Goal: Task Accomplishment & Management: Manage account settings

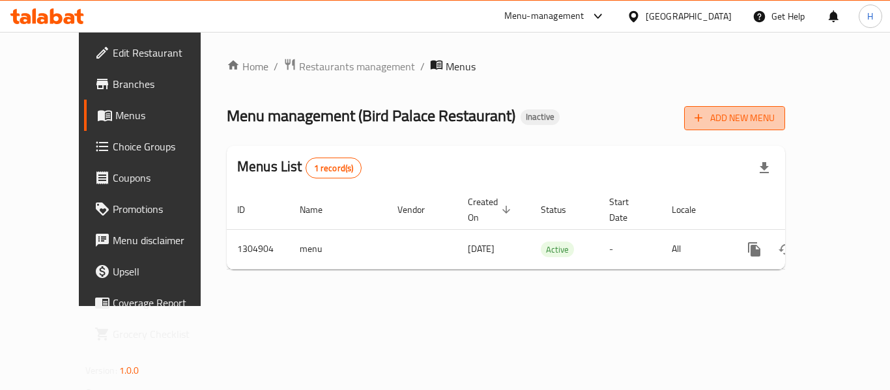
click at [774, 115] on span "Add New Menu" at bounding box center [734, 118] width 80 height 16
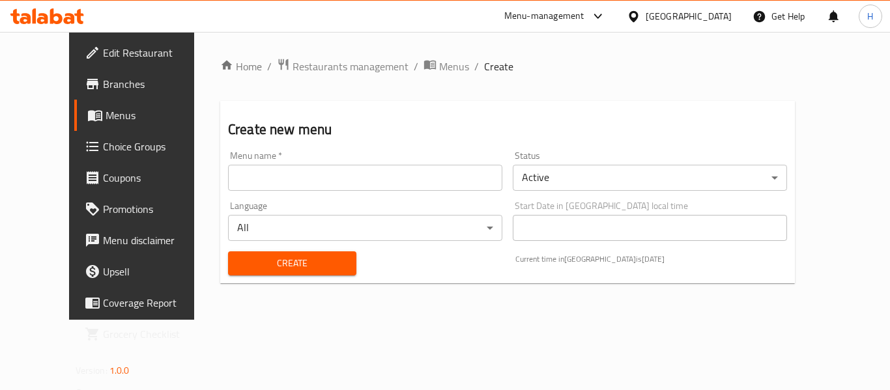
click at [277, 199] on div "Language All ​" at bounding box center [365, 221] width 285 height 50
click at [272, 186] on input "text" at bounding box center [365, 178] width 274 height 26
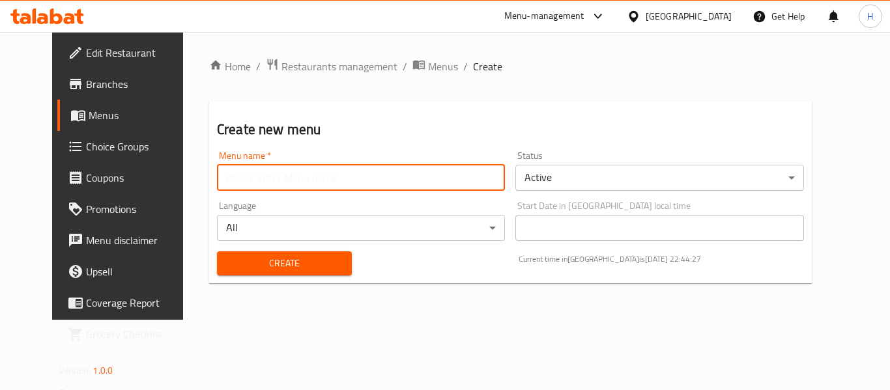
type input "New Menu"
click at [251, 259] on span "Create" at bounding box center [284, 263] width 114 height 16
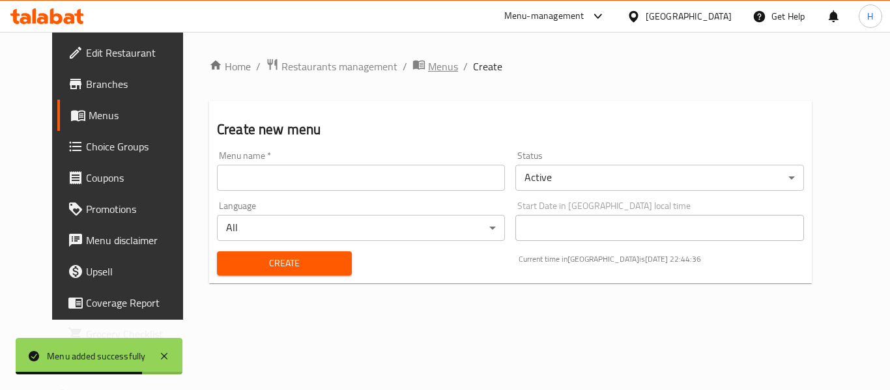
click at [428, 59] on span "Menus" at bounding box center [443, 67] width 30 height 16
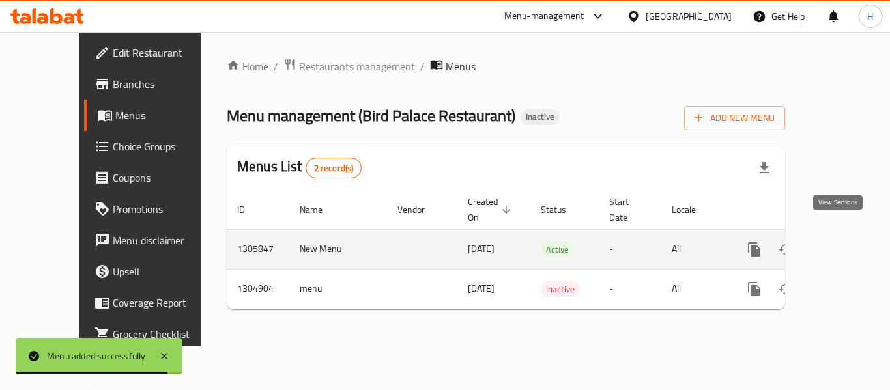
click at [847, 234] on link "enhanced table" at bounding box center [847, 249] width 31 height 31
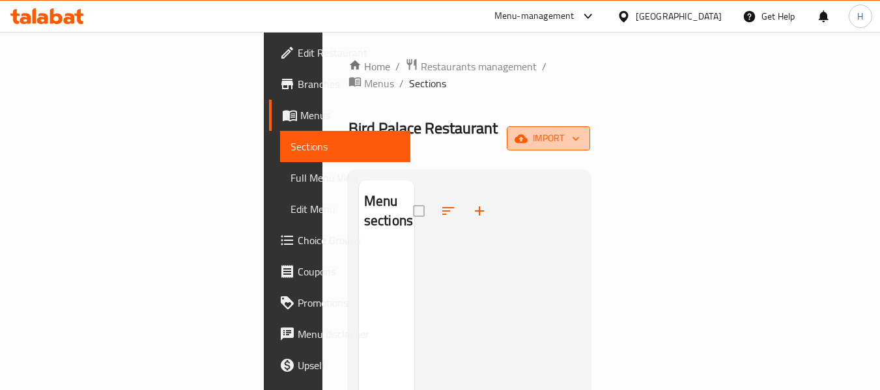
click at [580, 130] on span "import" at bounding box center [548, 138] width 63 height 16
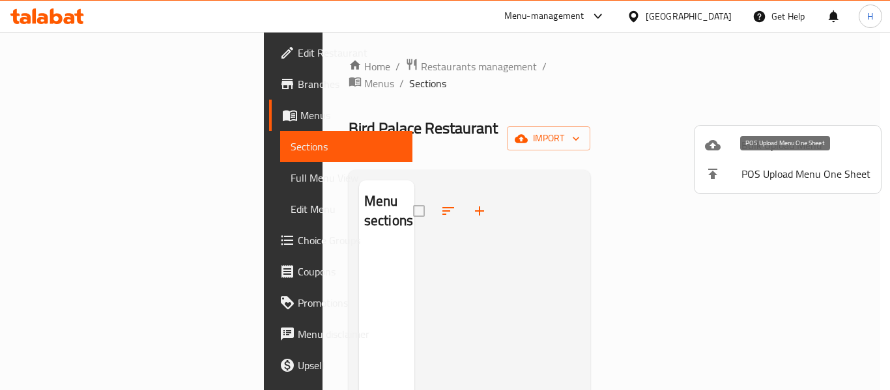
click at [765, 142] on span "Bulk Upload Menu" at bounding box center [805, 145] width 129 height 16
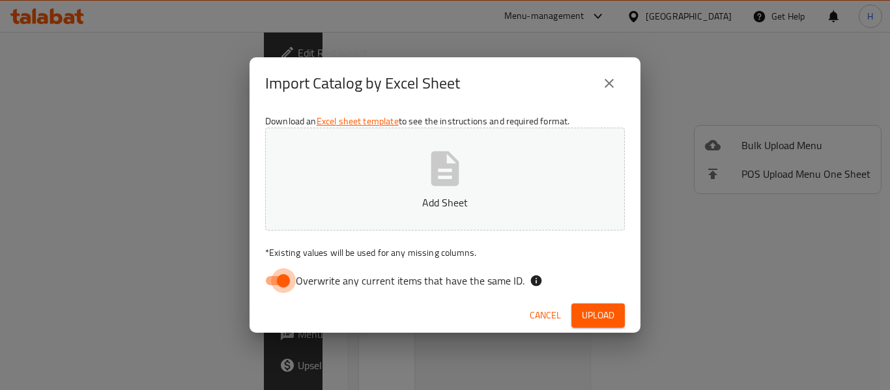
click at [276, 283] on input "Overwrite any current items that have the same ID." at bounding box center [283, 280] width 74 height 25
checkbox input "false"
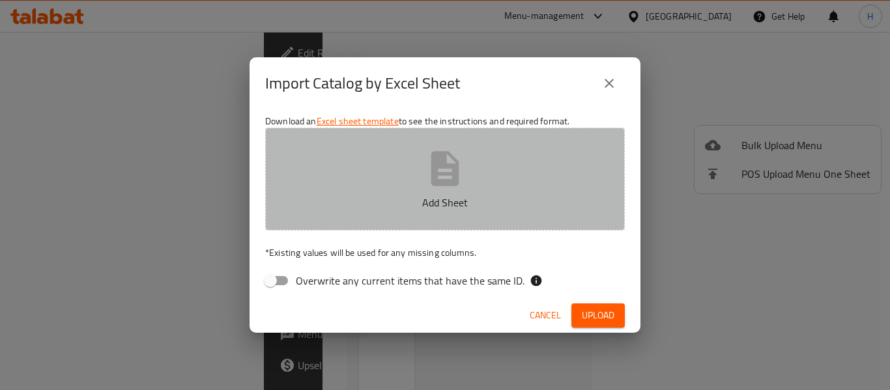
click at [317, 203] on p "Add Sheet" at bounding box center [444, 203] width 319 height 16
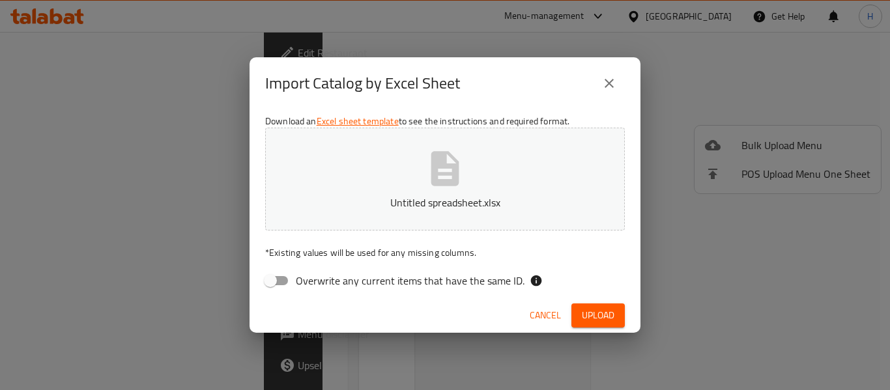
click at [608, 324] on button "Upload" at bounding box center [597, 315] width 53 height 24
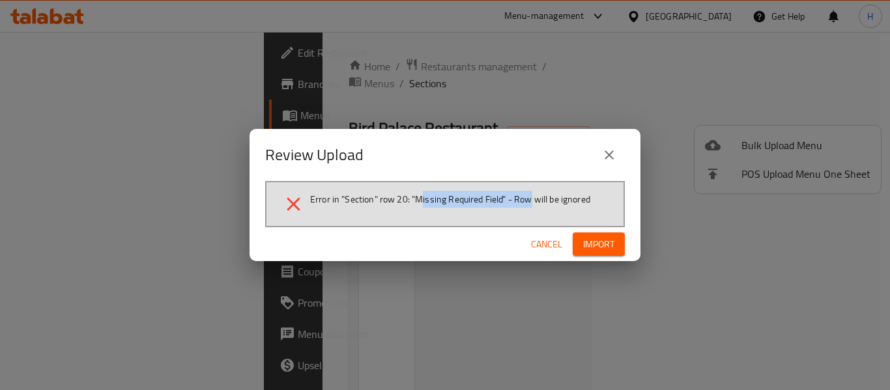
drag, startPoint x: 419, startPoint y: 202, endPoint x: 534, endPoint y: 213, distance: 115.2
click at [534, 213] on li "Error in "Section" row 20: "Missing Required Field" - Row will be ignored" at bounding box center [445, 204] width 326 height 23
click at [526, 208] on div at bounding box center [526, 208] width 0 height 0
click at [540, 241] on span "Cancel" at bounding box center [546, 244] width 31 height 16
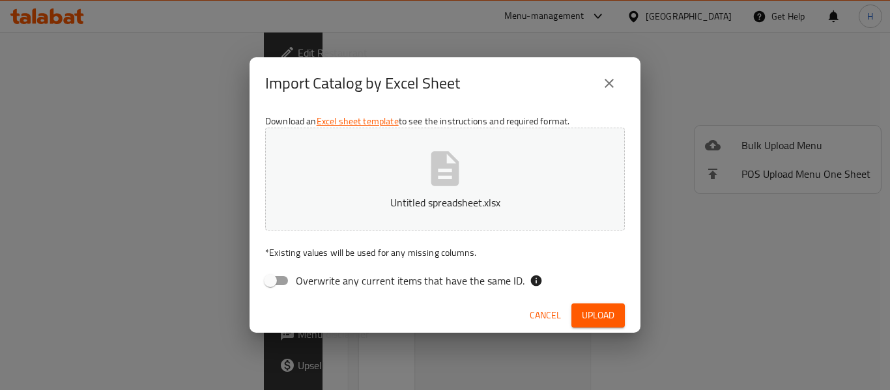
click at [608, 313] on span "Upload" at bounding box center [598, 315] width 33 height 16
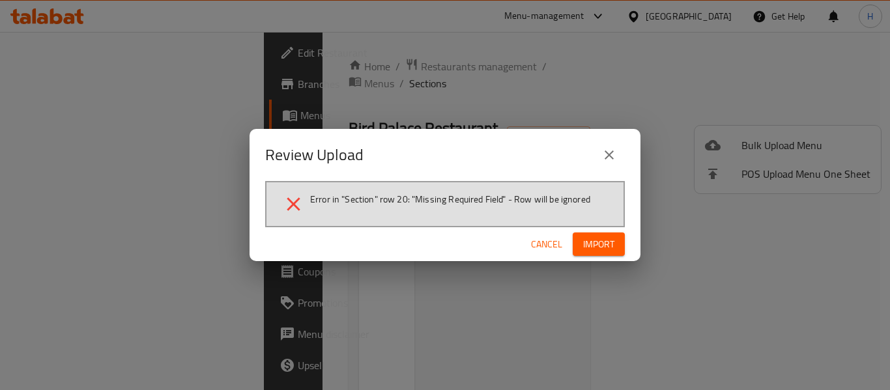
click at [542, 244] on span "Cancel" at bounding box center [546, 244] width 31 height 16
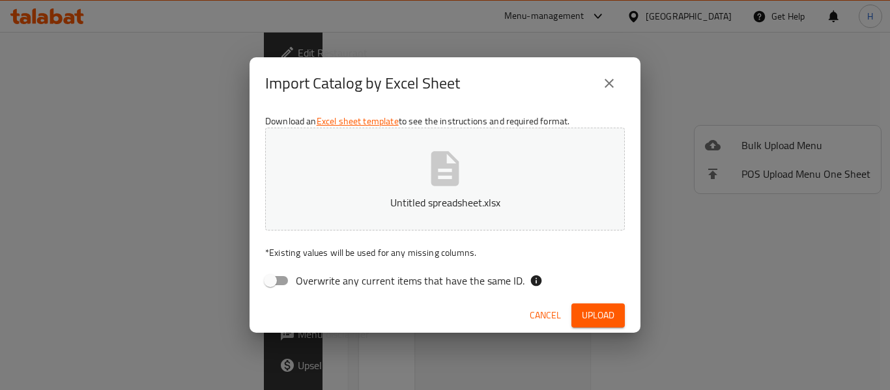
click at [360, 186] on button "Untitled spreadsheet.xlsx" at bounding box center [444, 179] width 359 height 103
click at [591, 312] on span "Upload" at bounding box center [598, 315] width 33 height 16
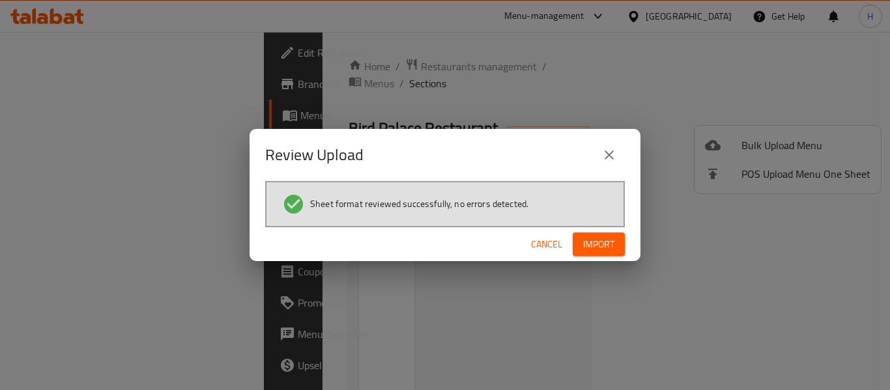
click at [597, 236] on span "Import" at bounding box center [598, 244] width 31 height 16
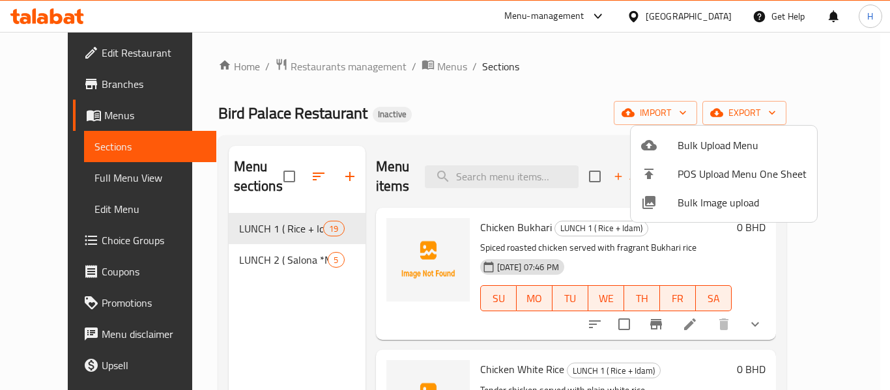
click at [68, 187] on div at bounding box center [445, 195] width 890 height 390
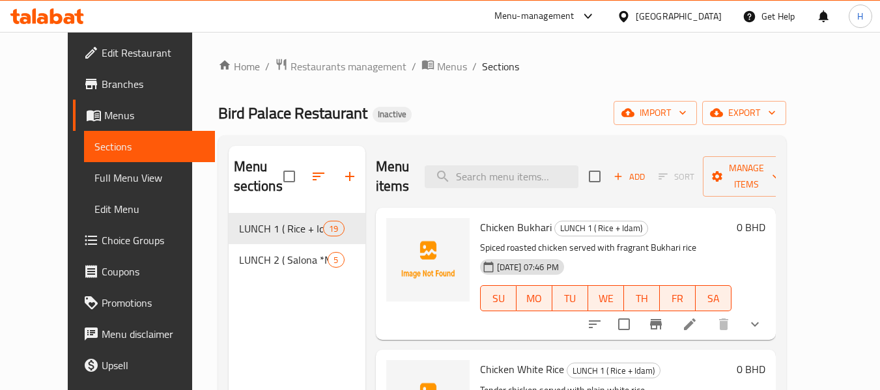
click at [94, 186] on span "Full Menu View" at bounding box center [149, 178] width 110 height 16
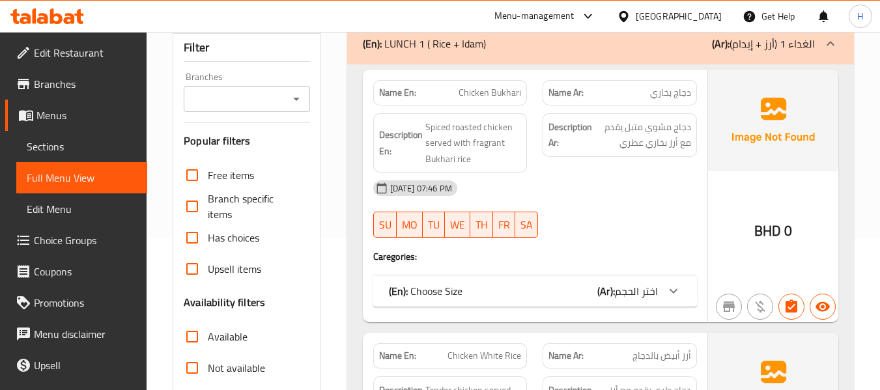
scroll to position [174, 0]
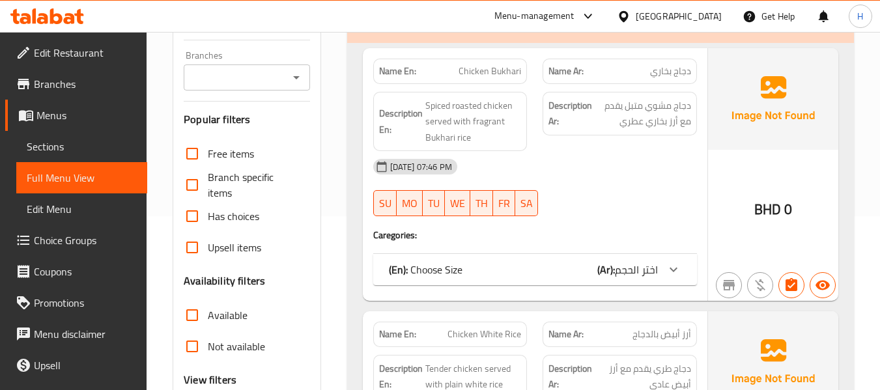
click at [566, 268] on div "(En): Choose Size (Ar): اختر الحجم" at bounding box center [523, 270] width 269 height 16
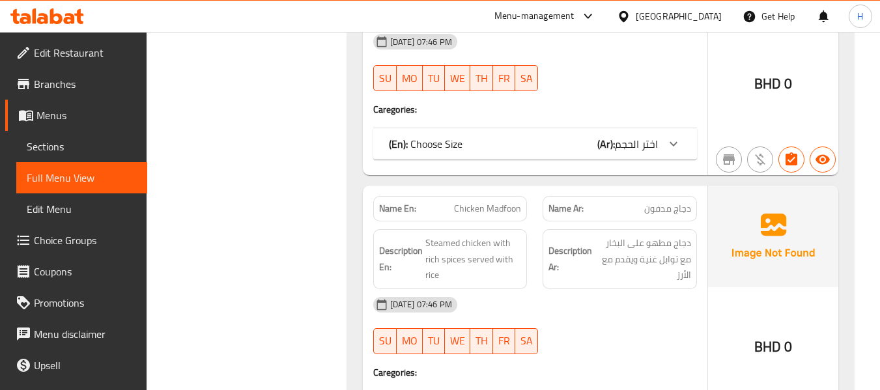
scroll to position [1216, 0]
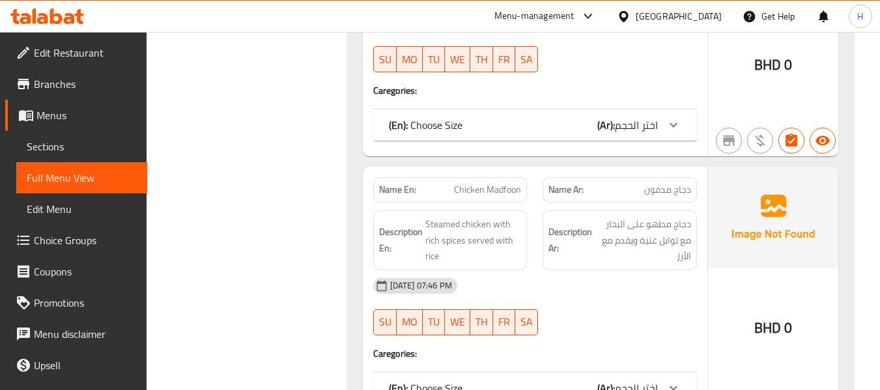
click at [599, 104] on div "Name En: Chicken Guzi Name Ar: دجاج جوزي Description En: Slow-cooked chicken wi…" at bounding box center [535, 30] width 345 height 253
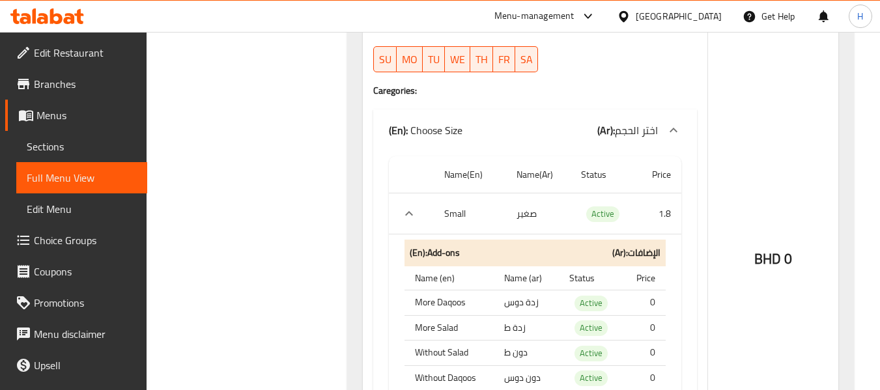
click at [92, 238] on span "Choice Groups" at bounding box center [85, 241] width 103 height 16
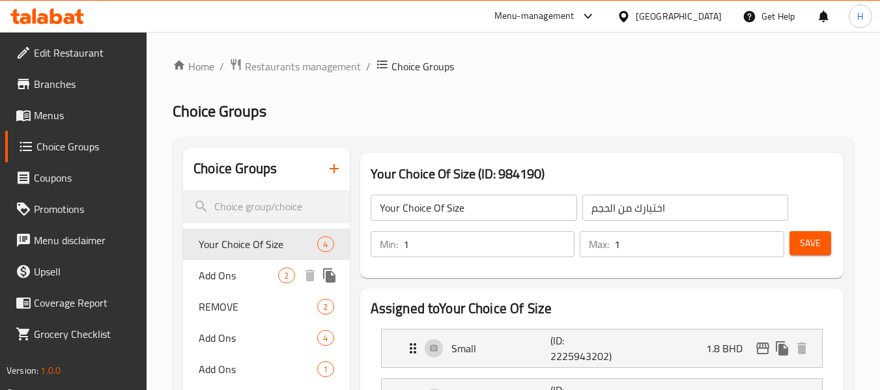
click at [203, 281] on span "Add Ons" at bounding box center [238, 276] width 79 height 16
type input "Add Ons"
type input "الاضافات"
type input "0"
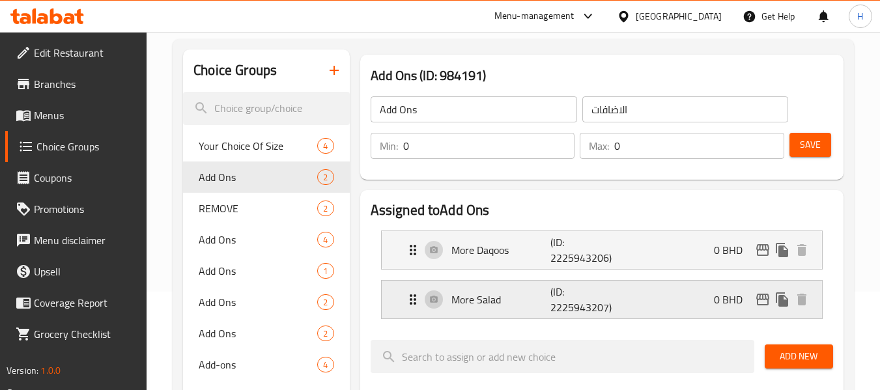
scroll to position [174, 0]
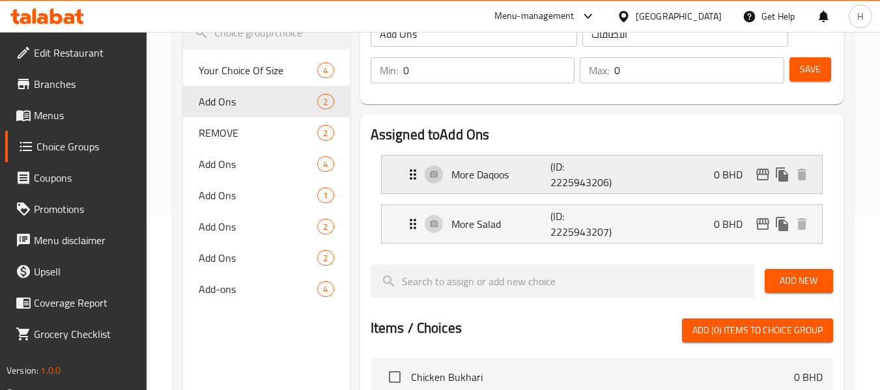
click at [569, 186] on p "(ID: 2225943206)" at bounding box center [583, 174] width 66 height 31
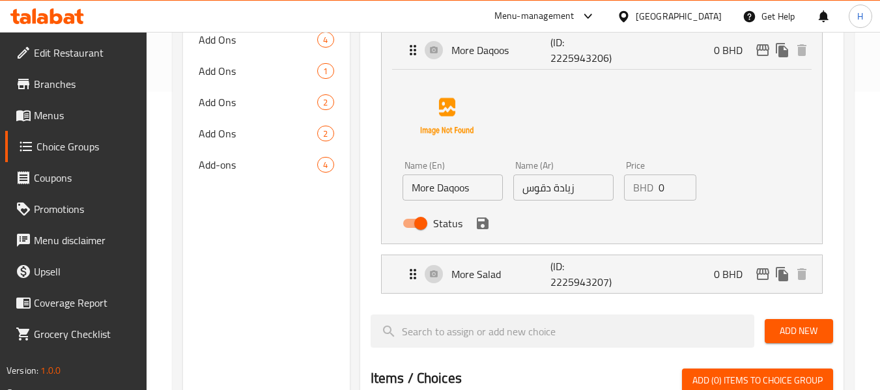
scroll to position [347, 0]
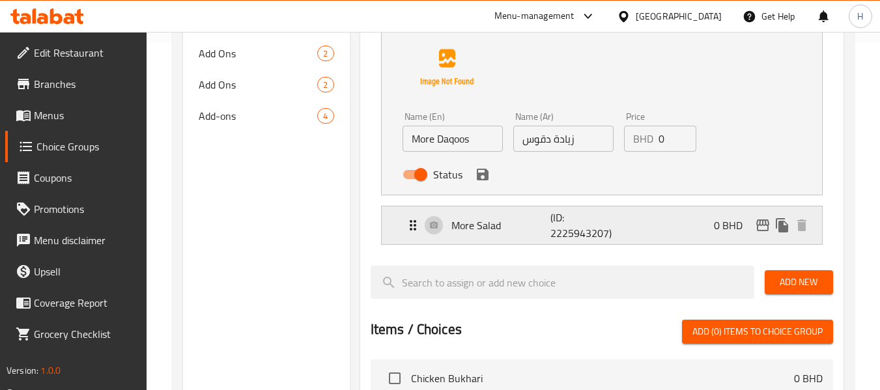
click at [533, 240] on div "More Salad (ID: 2225943207) 0 BHD" at bounding box center [605, 225] width 401 height 38
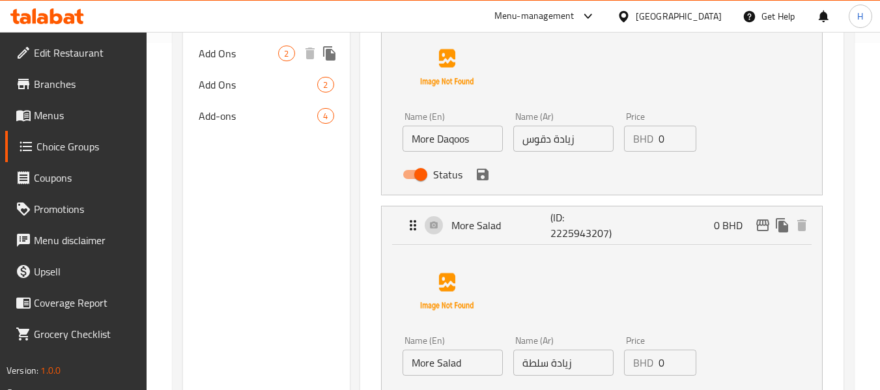
click at [231, 61] on span "Add Ons" at bounding box center [238, 54] width 79 height 16
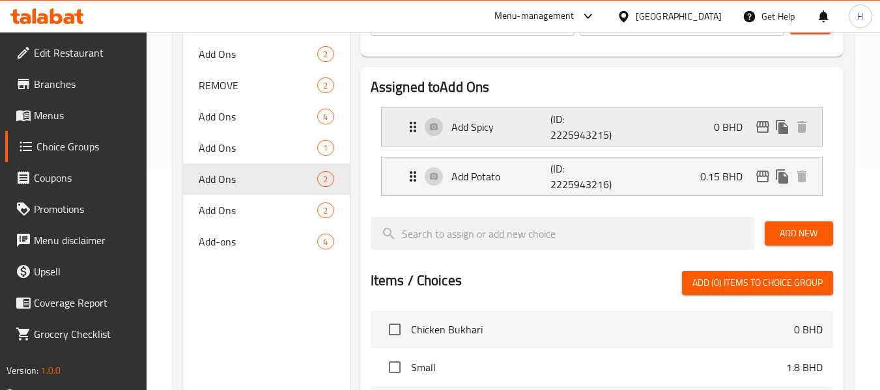
scroll to position [174, 0]
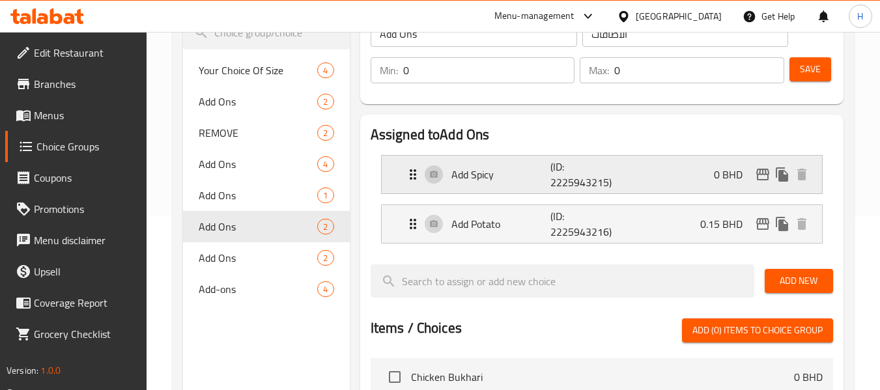
click at [579, 184] on p "(ID: 2225943215)" at bounding box center [583, 174] width 66 height 31
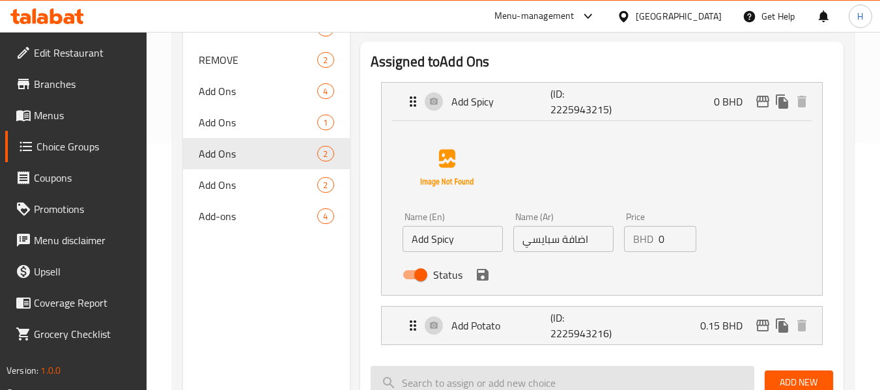
scroll to position [347, 0]
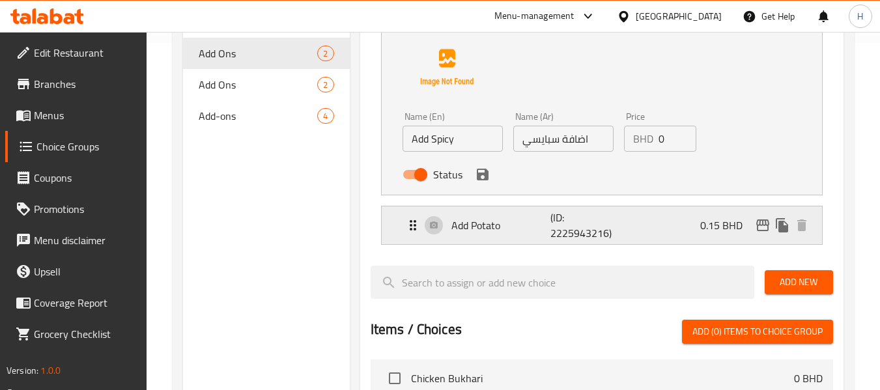
click at [584, 225] on p "(ID: 2225943216)" at bounding box center [583, 225] width 66 height 31
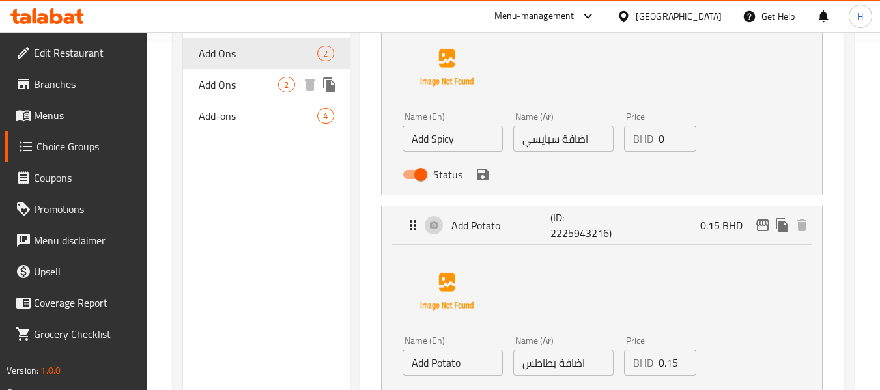
click at [209, 83] on span "Add Ons" at bounding box center [238, 85] width 79 height 16
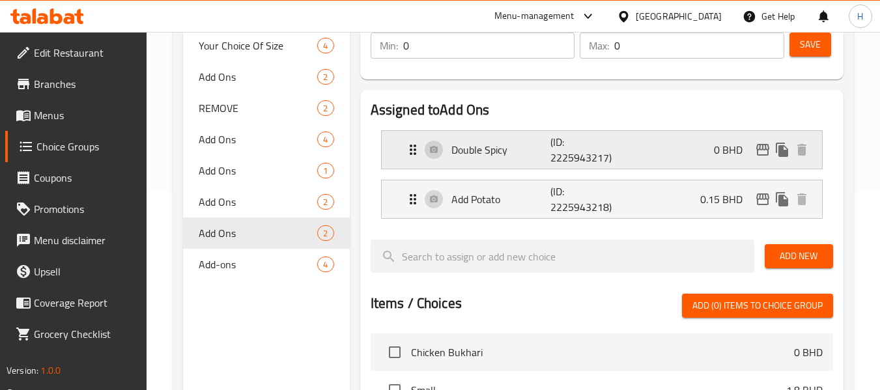
scroll to position [174, 0]
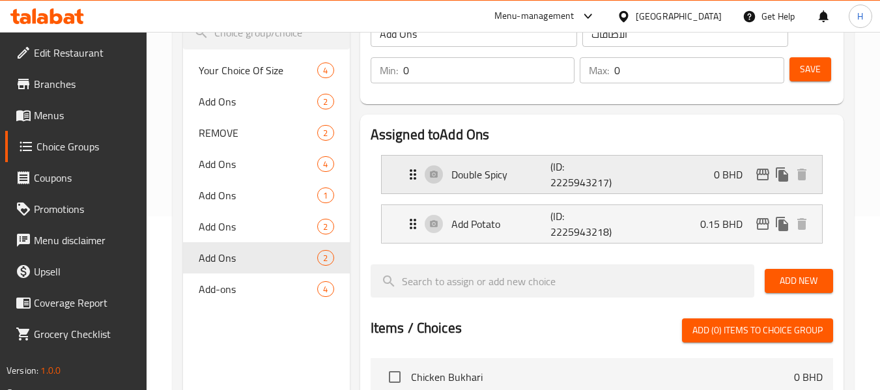
click at [542, 182] on p "Double Spicy" at bounding box center [501, 175] width 100 height 16
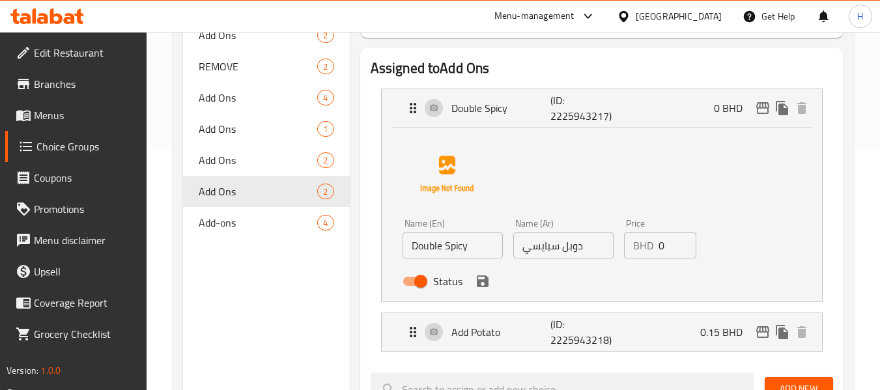
scroll to position [347, 0]
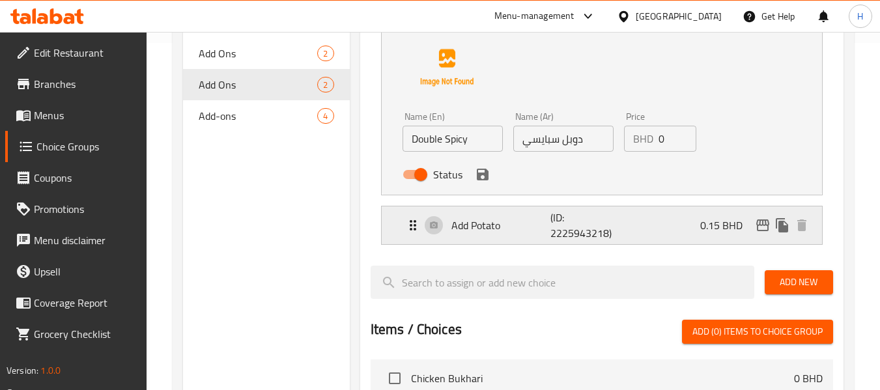
click at [571, 241] on p "(ID: 2225943218)" at bounding box center [583, 225] width 66 height 31
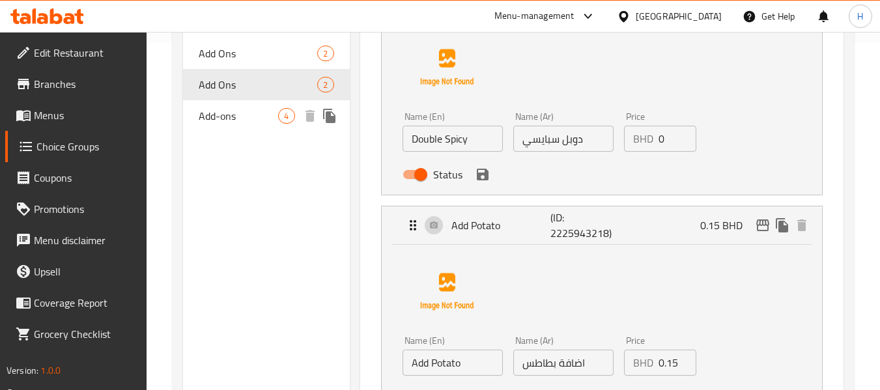
click at [216, 108] on span "Add-ons" at bounding box center [238, 116] width 79 height 16
type input "Add-ons"
type input "الإضافات"
type input "2"
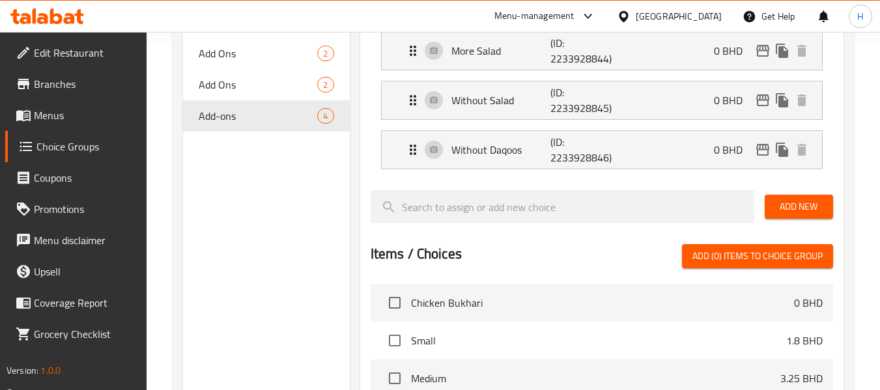
click at [613, 171] on li "Without Daqoos (ID: 2233928846) 0 BHD Name (En) Without Daqoos Name (En) Name (…" at bounding box center [602, 149] width 462 height 49
click at [613, 166] on div "Without Daqoos (ID: 2233928846) 0 BHD" at bounding box center [605, 150] width 401 height 38
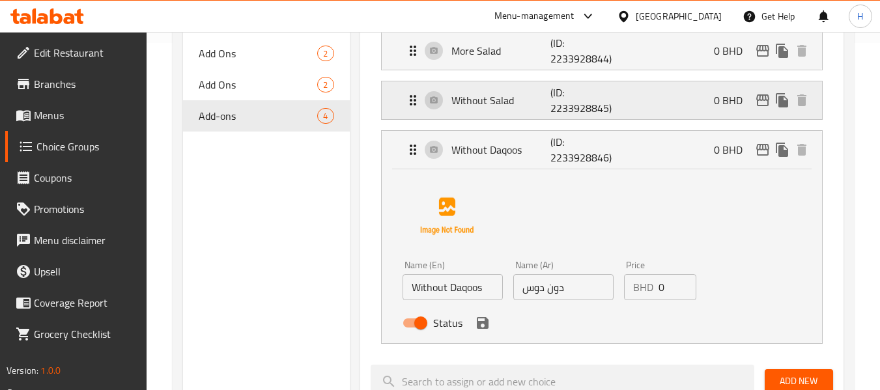
click at [608, 115] on p "(ID: 2233928845)" at bounding box center [583, 100] width 66 height 31
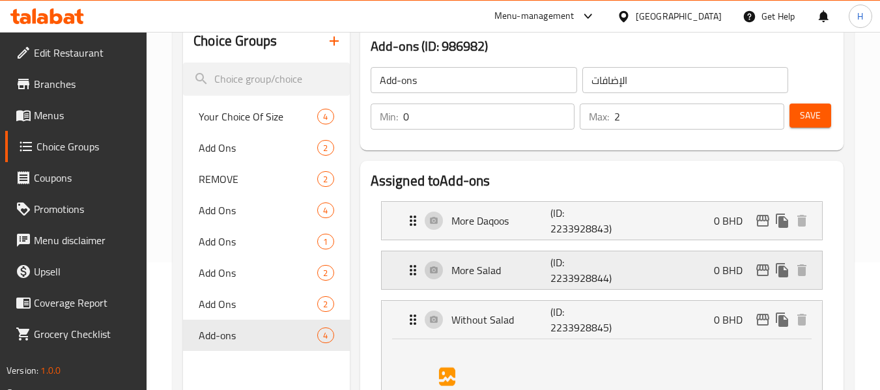
scroll to position [174, 0]
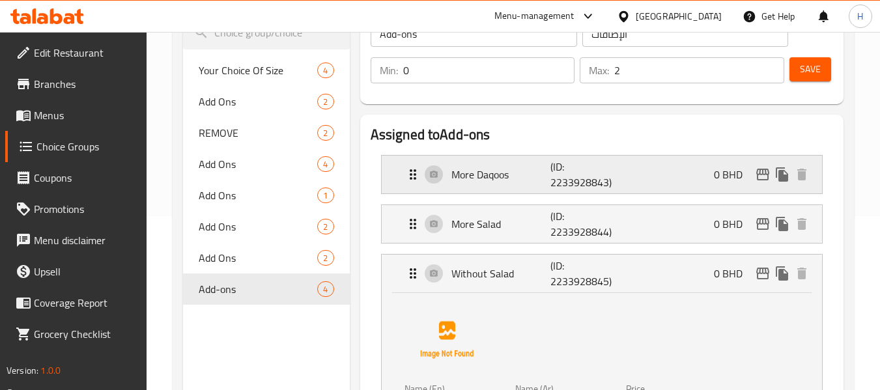
click at [584, 156] on div "More Daqoos (ID: 2233928843) 0 BHD" at bounding box center [605, 175] width 401 height 38
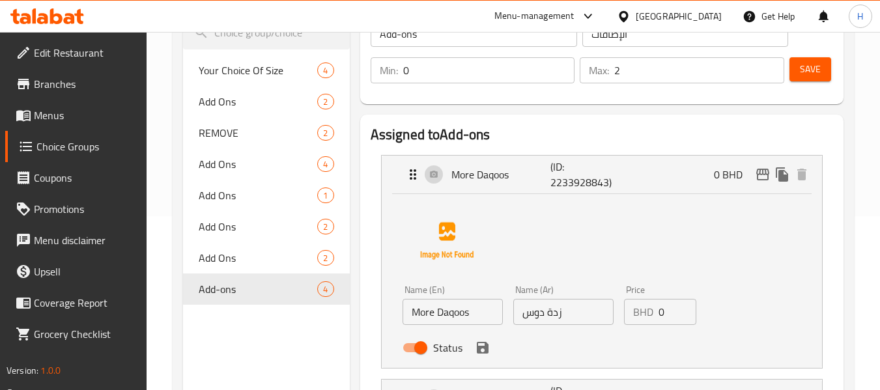
click at [563, 315] on input "زدة دوس" at bounding box center [563, 312] width 100 height 26
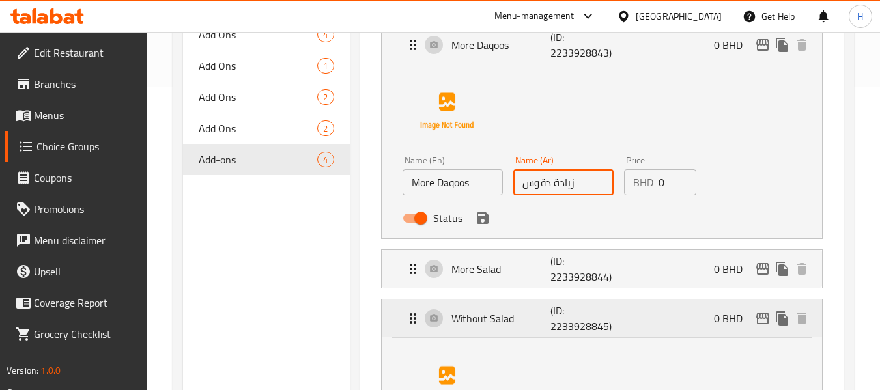
scroll to position [347, 0]
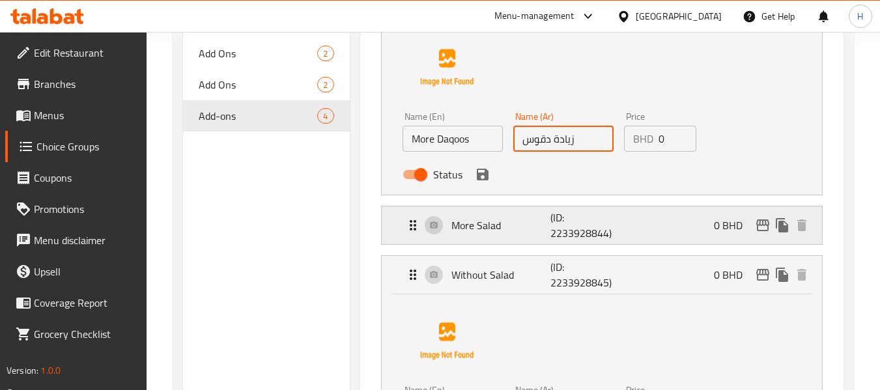
click at [587, 229] on p "(ID: 2233928844)" at bounding box center [583, 225] width 66 height 31
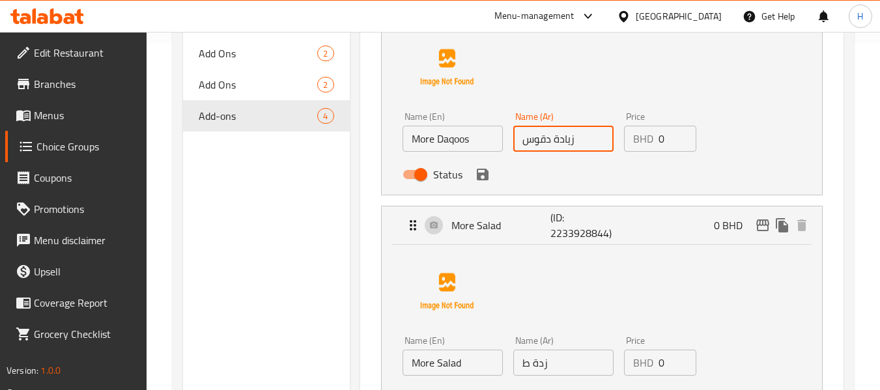
type input "زيادة دقوس"
click at [593, 365] on input "زدة ط" at bounding box center [563, 363] width 100 height 26
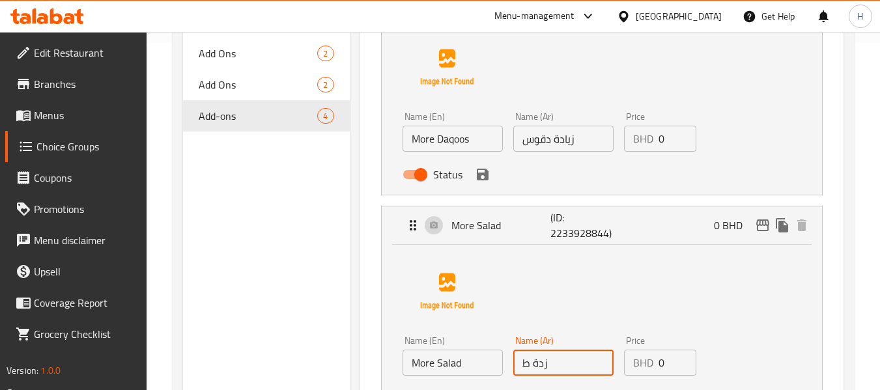
click at [593, 365] on input "زدة ط" at bounding box center [563, 363] width 100 height 26
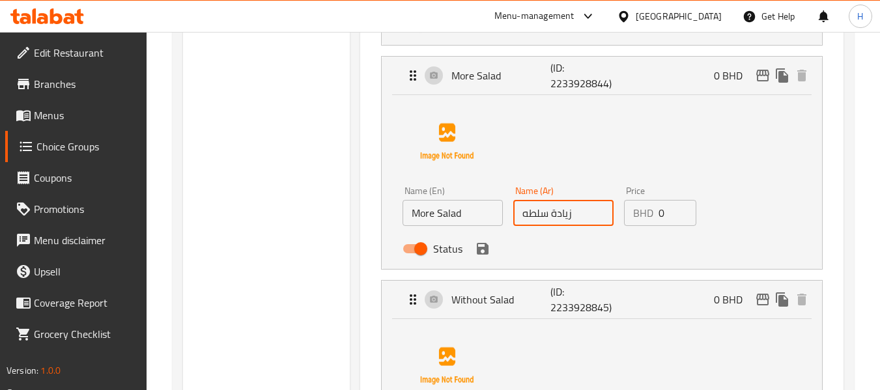
scroll to position [521, 0]
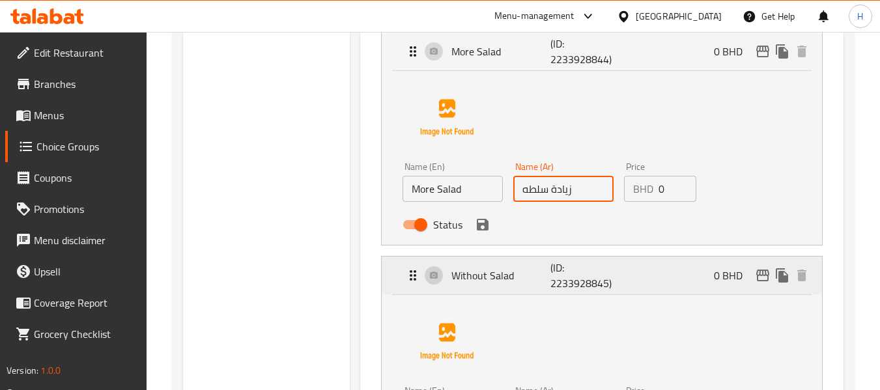
click at [580, 264] on p "(ID: 2233928845)" at bounding box center [583, 275] width 66 height 31
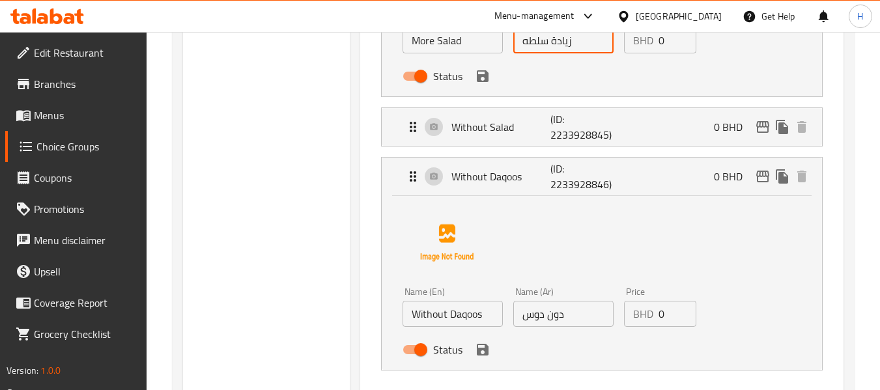
scroll to position [695, 0]
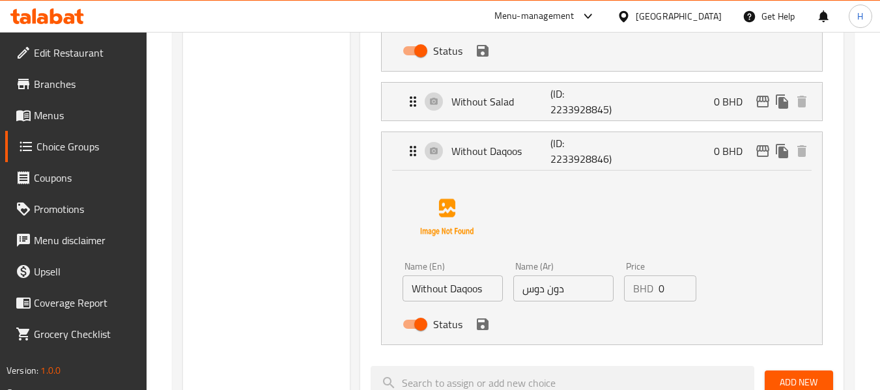
type input "زيادة سلطه"
click at [576, 283] on input "دون دوس" at bounding box center [563, 288] width 100 height 26
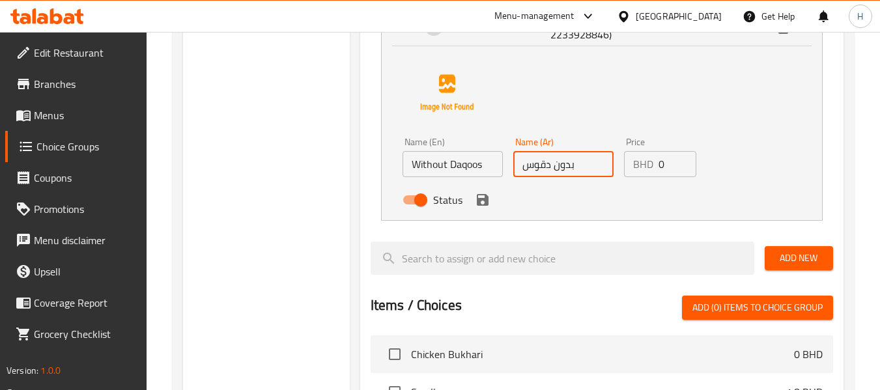
scroll to position [868, 0]
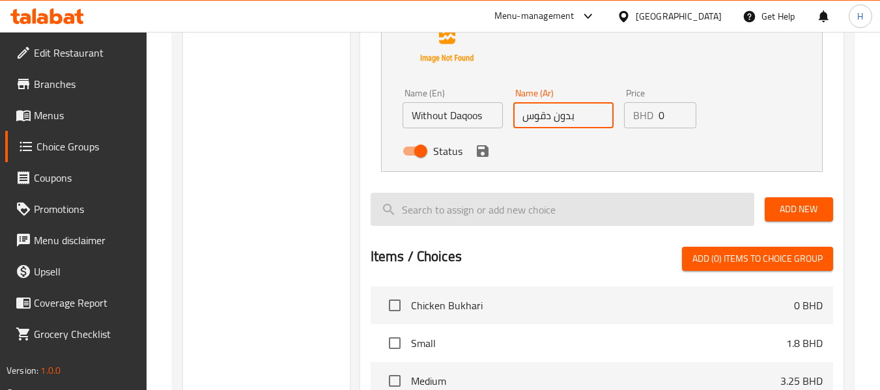
type input "بدون دقوس"
click at [546, 203] on input "search" at bounding box center [563, 209] width 384 height 33
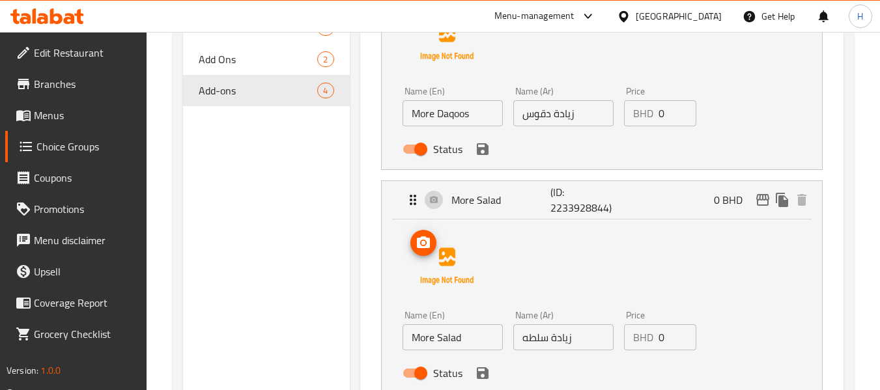
scroll to position [347, 0]
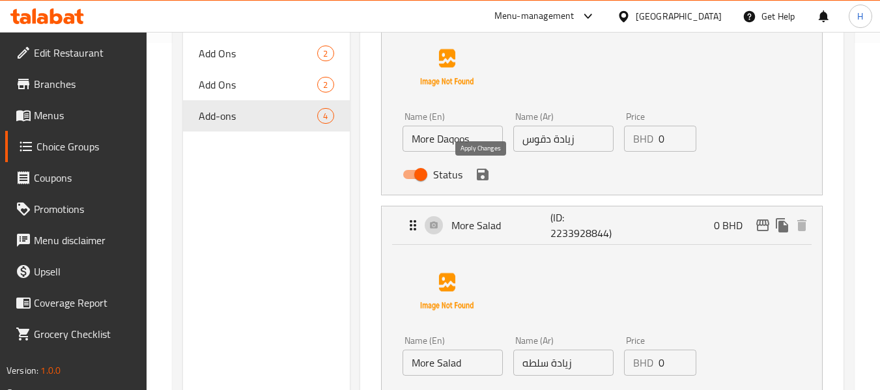
click at [482, 176] on icon "save" at bounding box center [483, 175] width 16 height 16
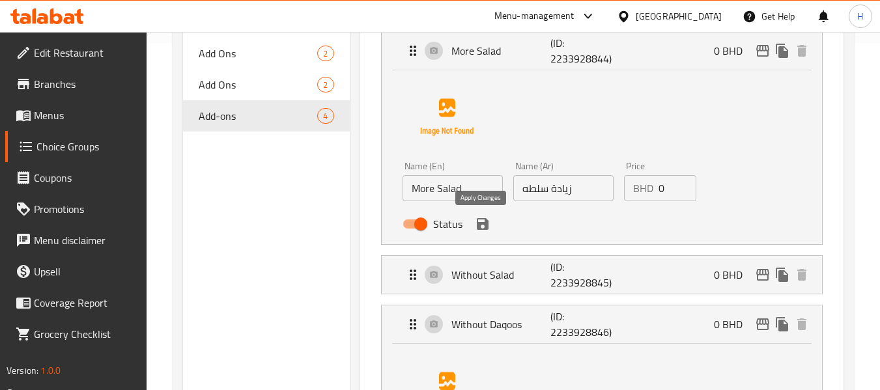
click at [483, 220] on icon "save" at bounding box center [483, 224] width 16 height 16
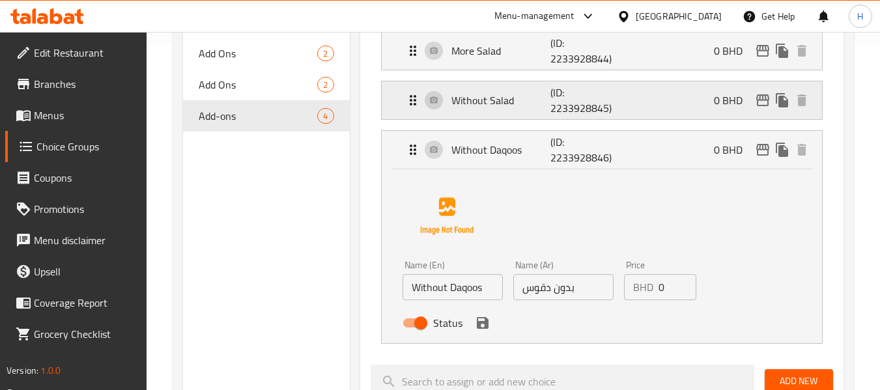
click at [507, 98] on p "Without Salad" at bounding box center [501, 100] width 100 height 16
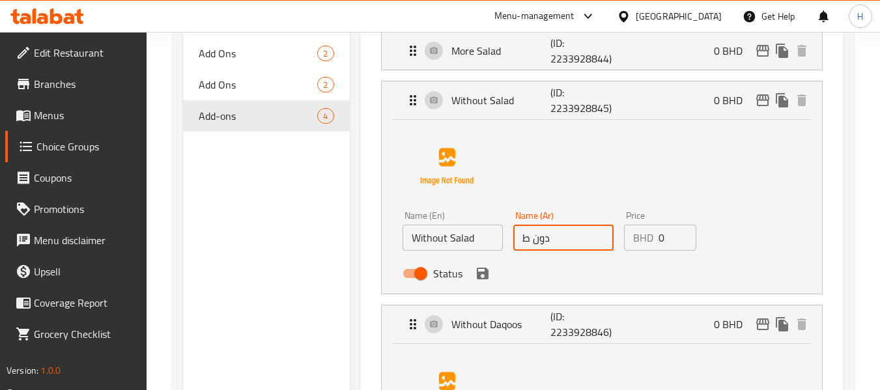
click at [552, 238] on input "دون ط" at bounding box center [563, 238] width 100 height 26
click at [483, 275] on icon "save" at bounding box center [483, 274] width 16 height 16
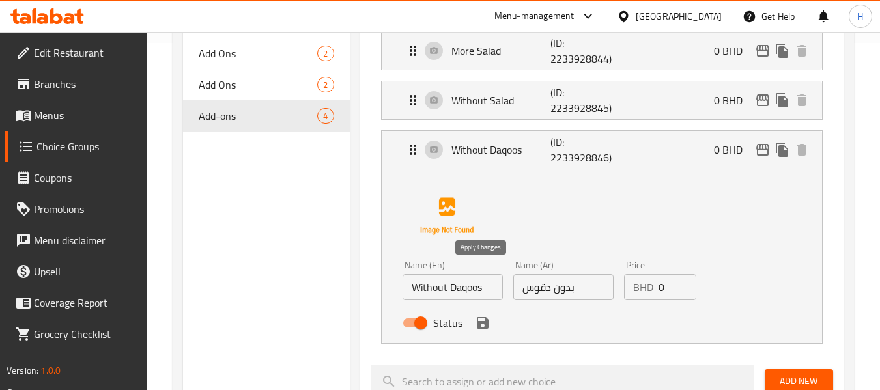
type input "بدون سلطة"
click at [479, 320] on icon "save" at bounding box center [483, 323] width 16 height 16
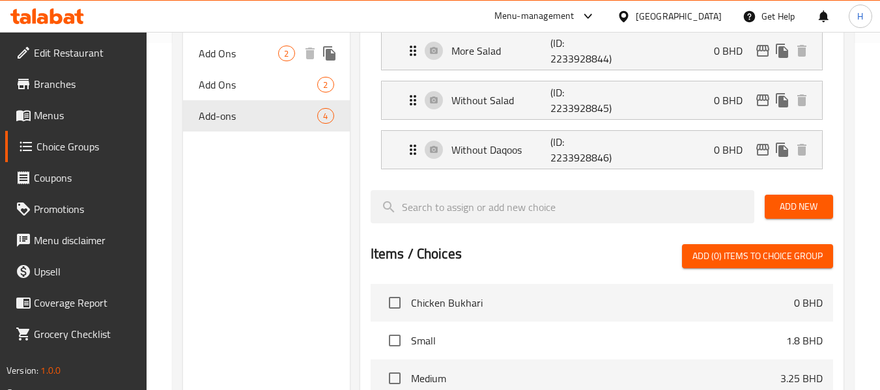
click at [235, 65] on div "Add Ons 2" at bounding box center [266, 53] width 166 height 31
type input "Add Ons"
type input "الاضافات"
type input "0"
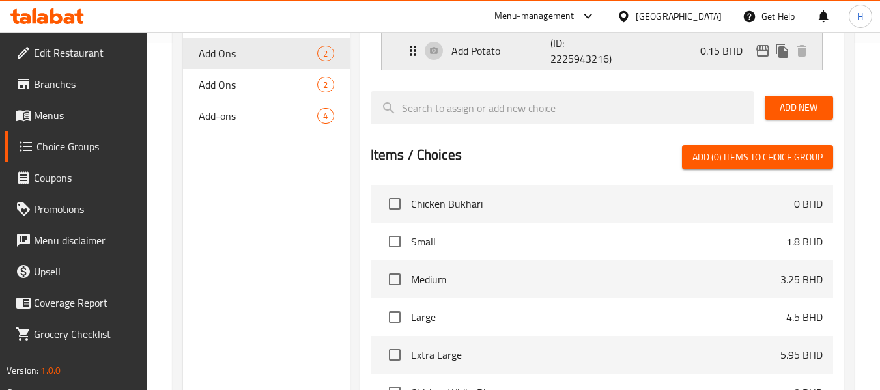
click at [543, 48] on p "Add Potato" at bounding box center [501, 51] width 100 height 16
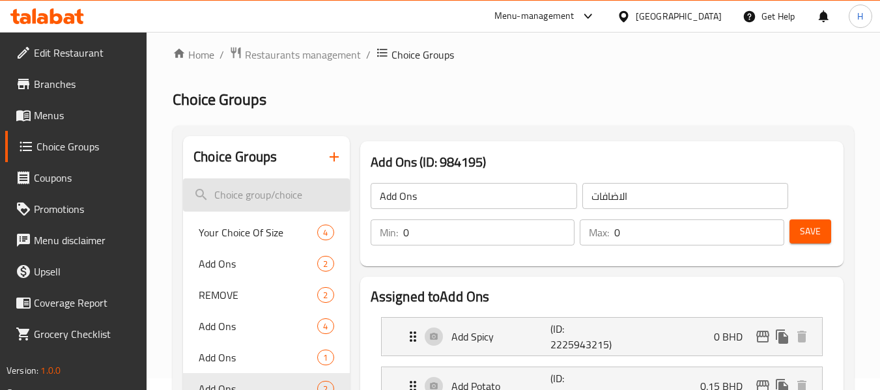
scroll to position [0, 0]
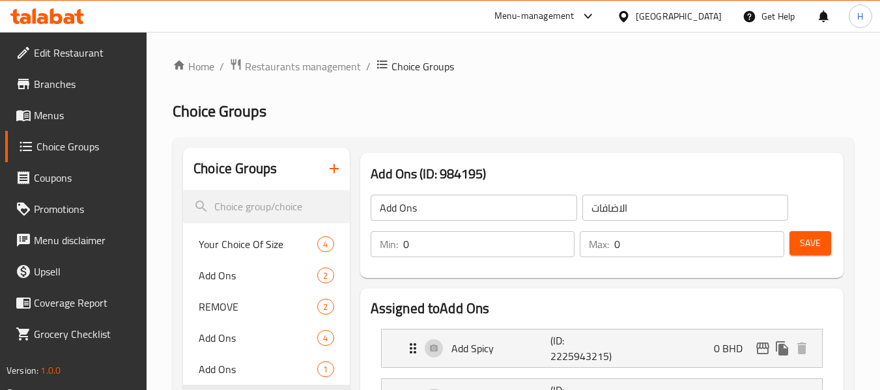
click at [68, 152] on span "Choice Groups" at bounding box center [86, 147] width 100 height 16
click at [815, 248] on span "Save" at bounding box center [810, 243] width 21 height 16
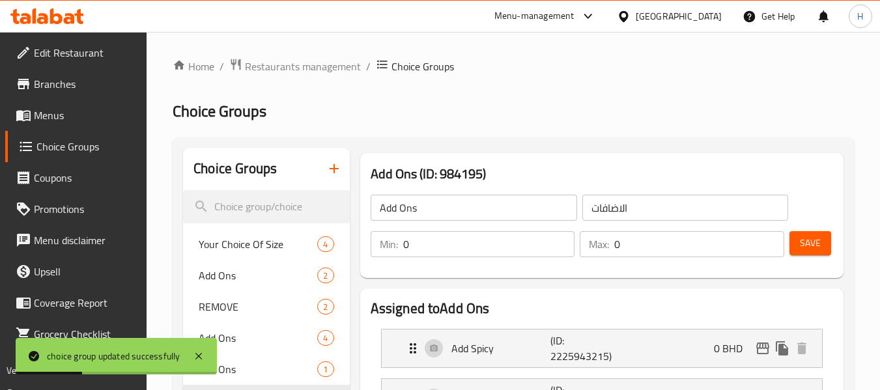
click at [53, 112] on span "Menus" at bounding box center [85, 115] width 103 height 16
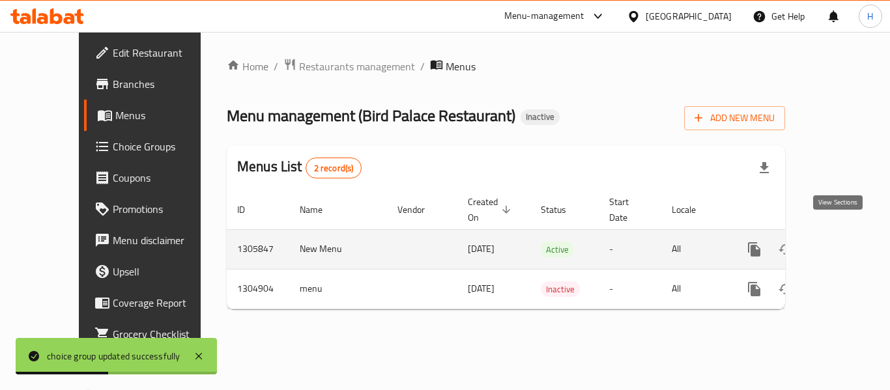
click at [845, 234] on link "enhanced table" at bounding box center [847, 249] width 31 height 31
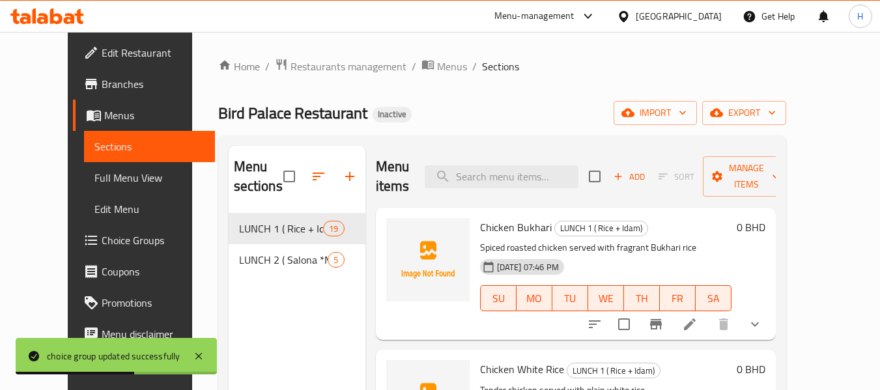
click at [94, 183] on span "Full Menu View" at bounding box center [149, 178] width 110 height 16
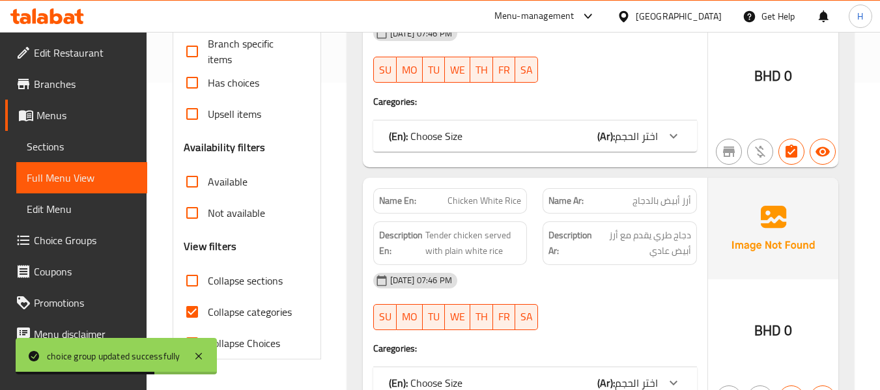
scroll to position [347, 0]
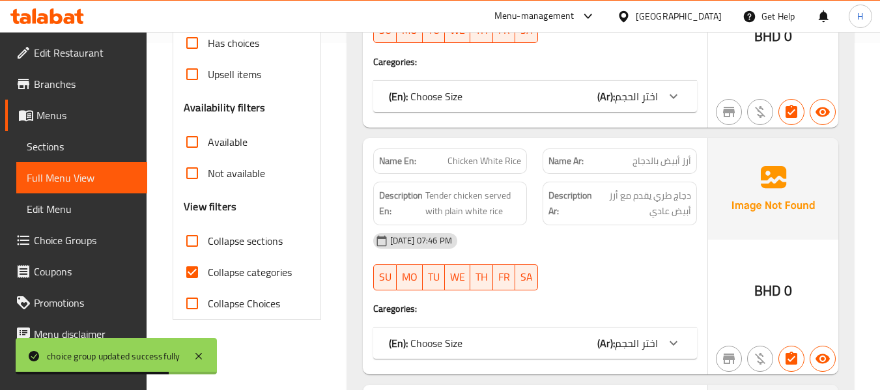
click at [558, 112] on div "(En): Choose Size (Ar): اختر الحجم" at bounding box center [535, 96] width 324 height 31
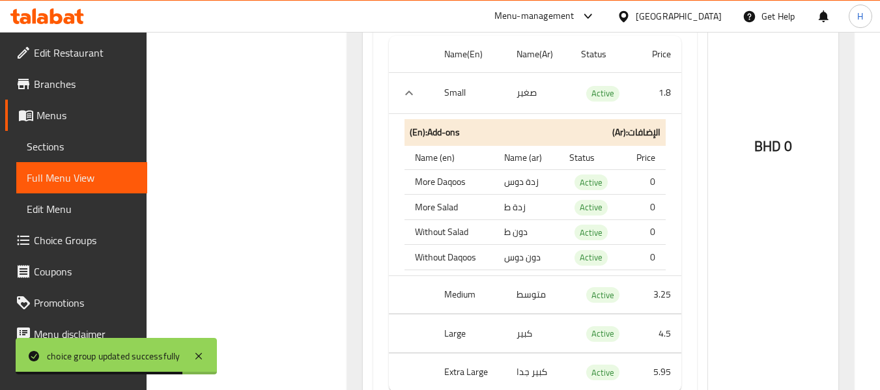
scroll to position [695, 0]
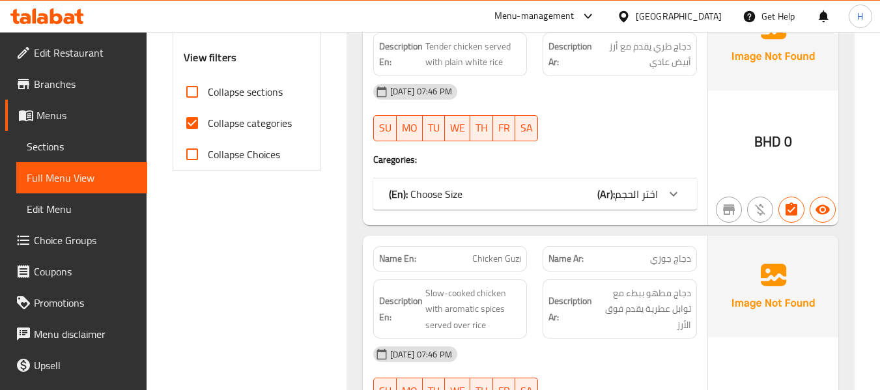
scroll to position [521, 0]
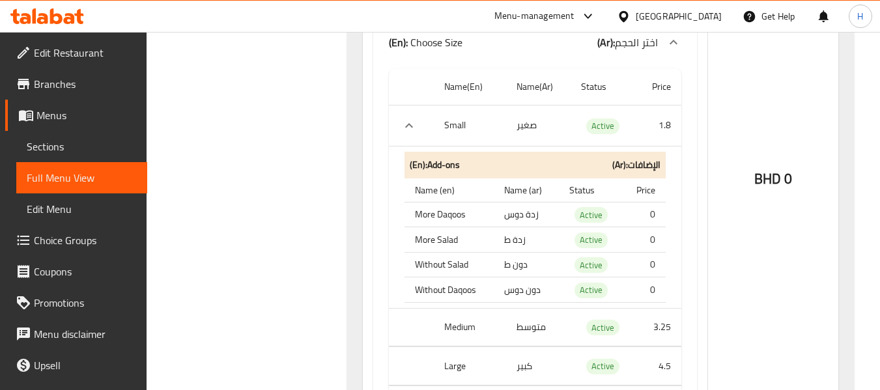
scroll to position [695, 0]
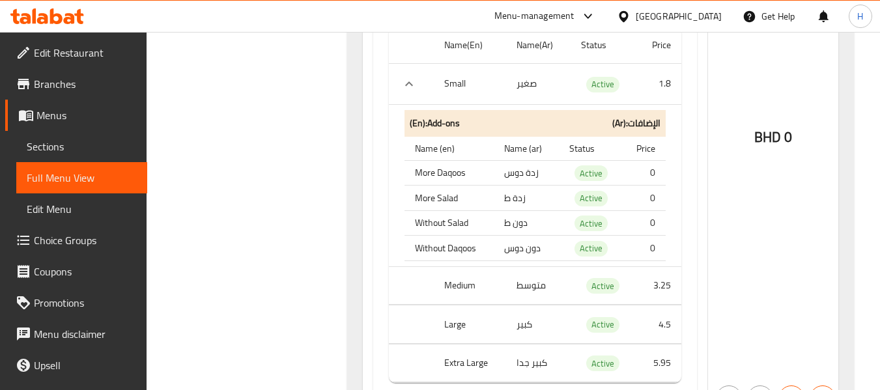
click at [59, 248] on span "Choice Groups" at bounding box center [85, 241] width 103 height 16
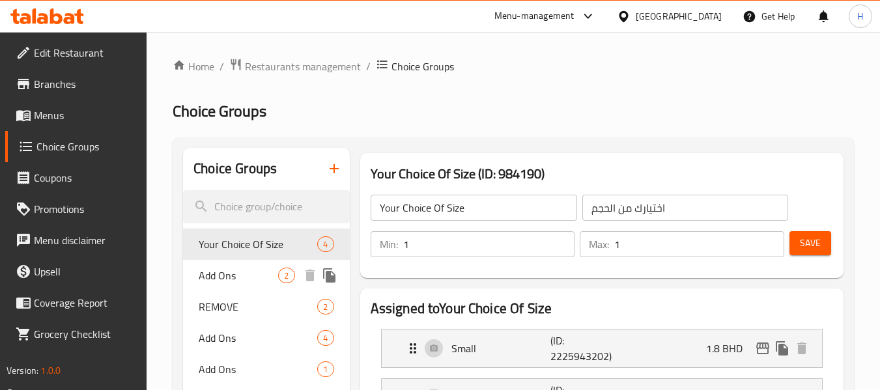
click at [245, 277] on span "Add Ons" at bounding box center [238, 276] width 79 height 16
type input "Add Ons"
type input "الاضافات"
type input "0"
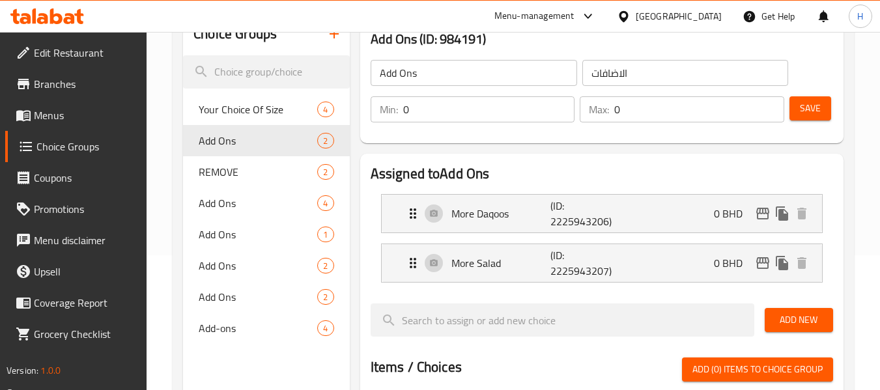
scroll to position [174, 0]
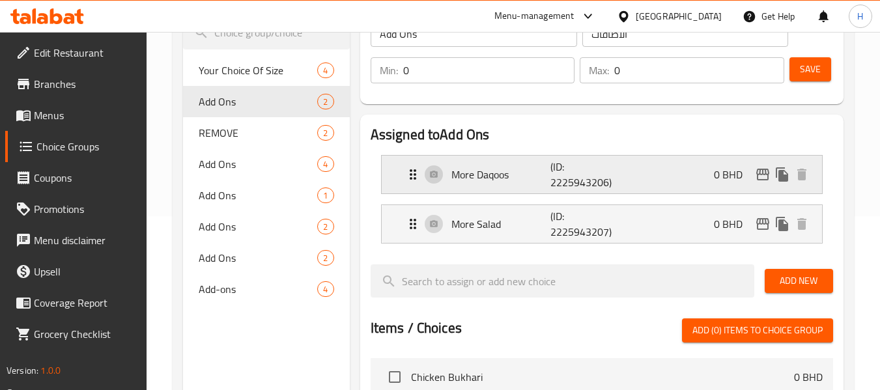
click at [600, 179] on p "(ID: 2225943206)" at bounding box center [583, 174] width 66 height 31
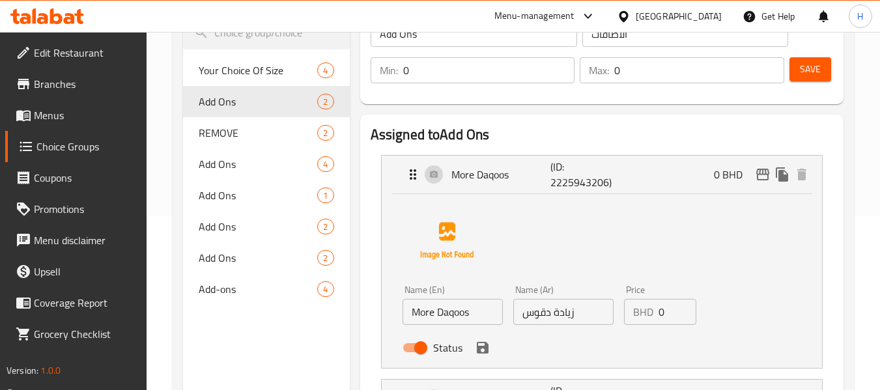
scroll to position [347, 0]
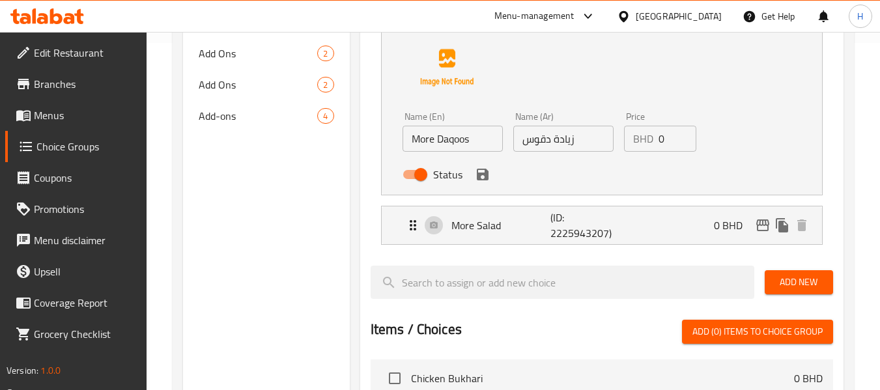
click at [570, 247] on li "More Salad (ID: 2225943207) 0 BHD Name (En) More Salad Name (En) Name (Ar) زياد…" at bounding box center [602, 225] width 462 height 49
click at [575, 239] on p "(ID: 2225943207)" at bounding box center [583, 225] width 66 height 31
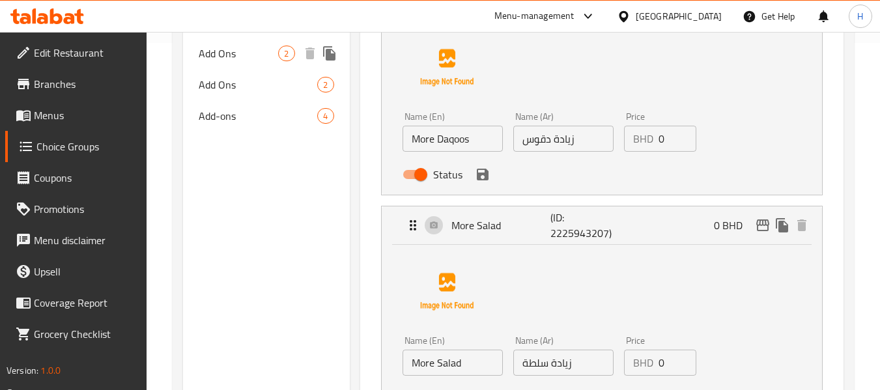
click at [236, 63] on div "Add Ons 2" at bounding box center [266, 53] width 166 height 31
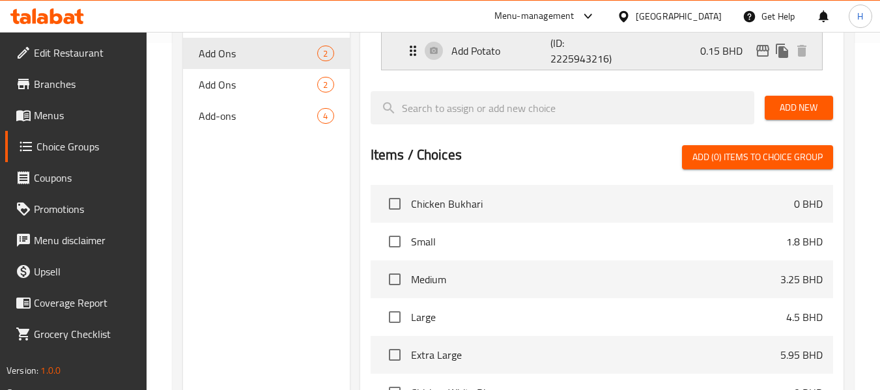
scroll to position [174, 0]
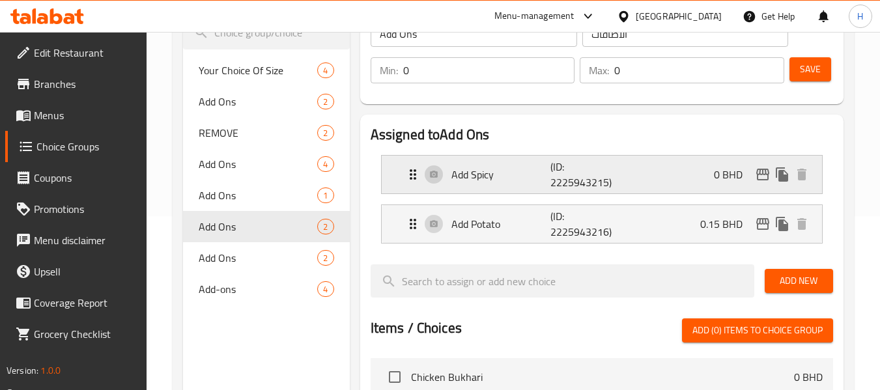
click at [522, 180] on p "Add Spicy" at bounding box center [501, 175] width 100 height 16
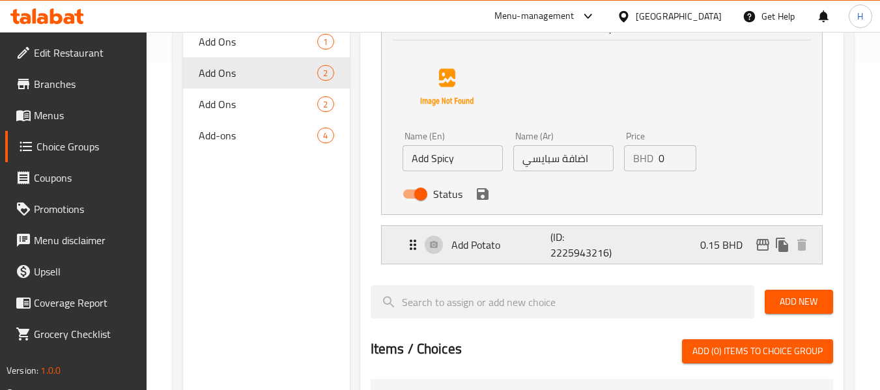
scroll to position [347, 0]
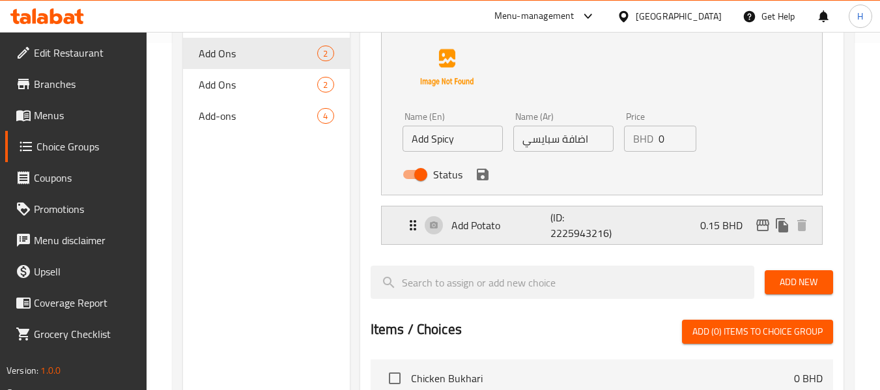
click at [507, 227] on p "Add Potato" at bounding box center [501, 226] width 100 height 16
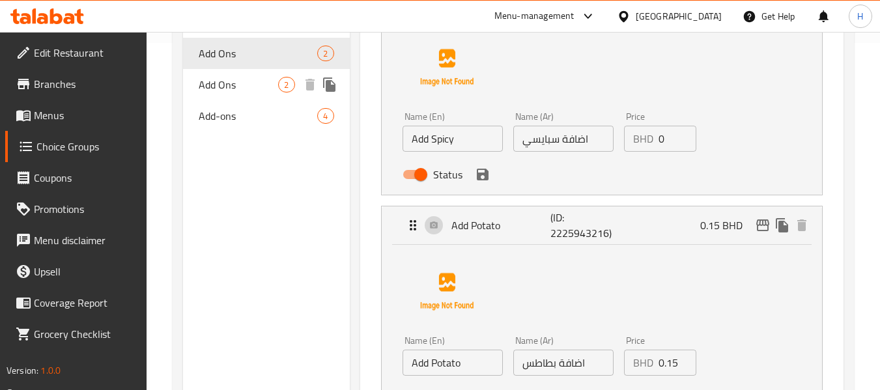
click at [227, 89] on span "Add Ons" at bounding box center [238, 85] width 79 height 16
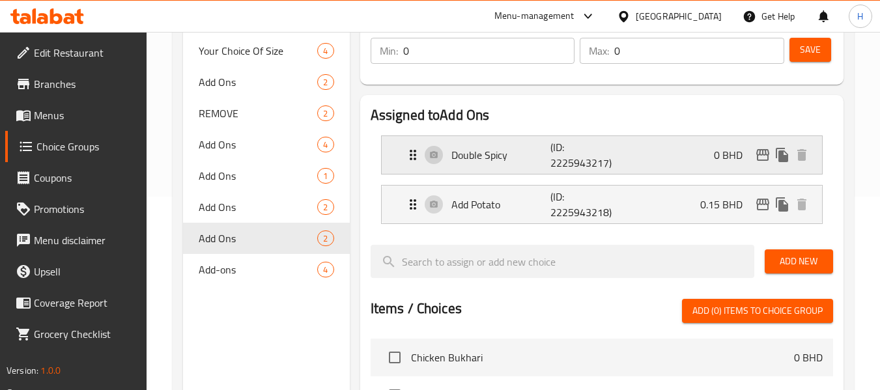
scroll to position [174, 0]
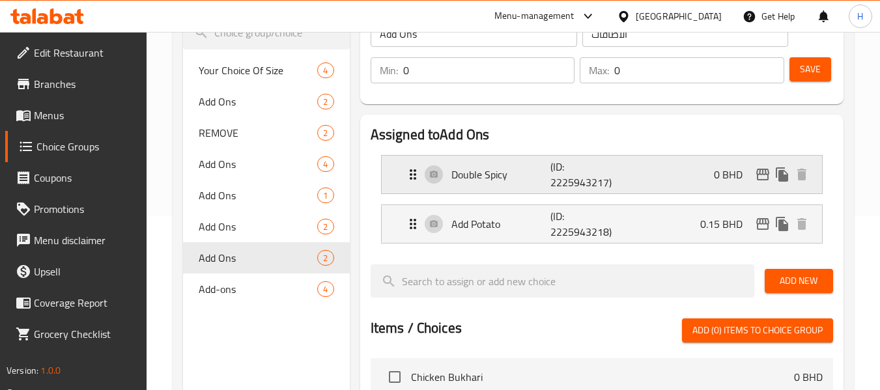
click at [534, 167] on p "Double Spicy" at bounding box center [501, 175] width 100 height 16
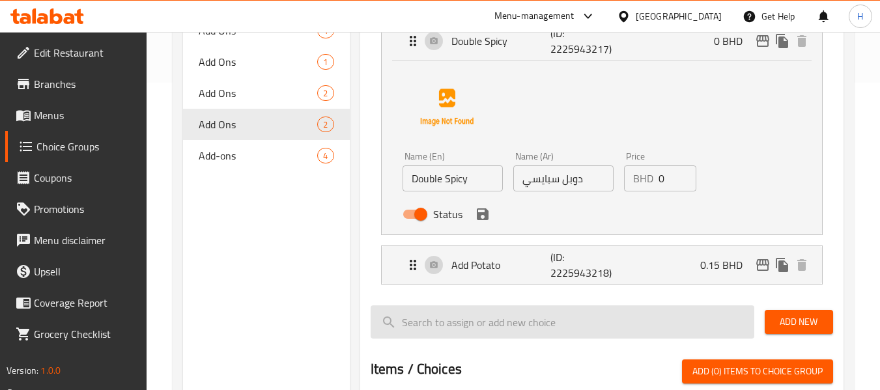
scroll to position [347, 0]
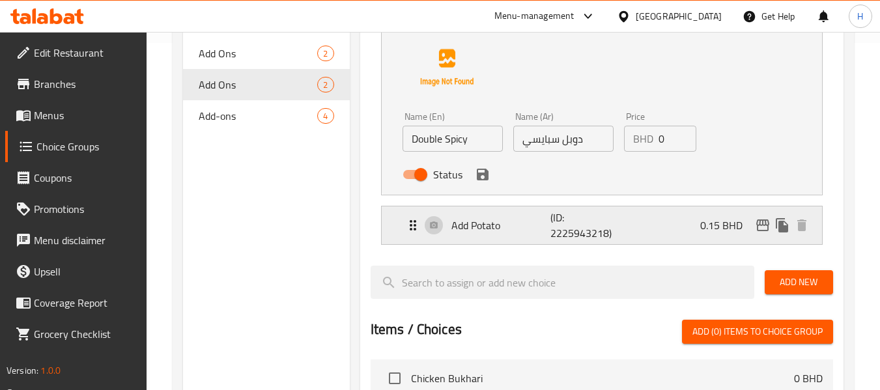
click at [537, 226] on p "Add Potato" at bounding box center [501, 226] width 100 height 16
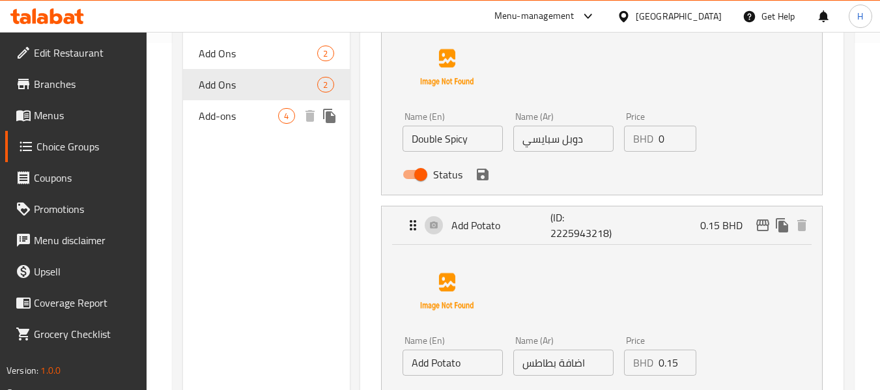
click at [242, 111] on span "Add-ons" at bounding box center [238, 116] width 79 height 16
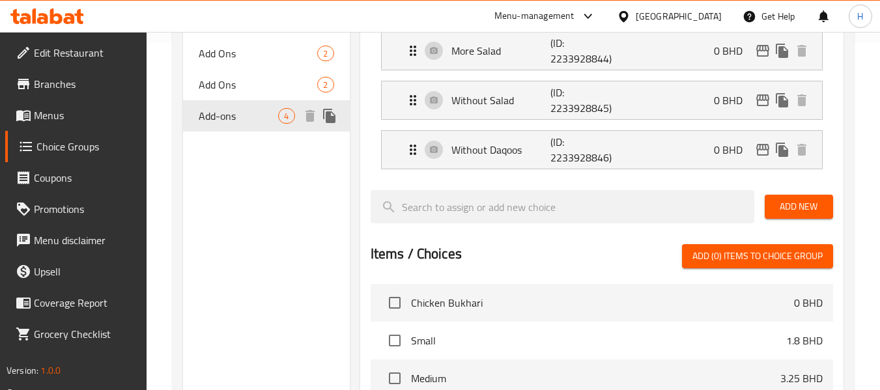
type input "Add-ons"
type input "الإضافات"
type input "2"
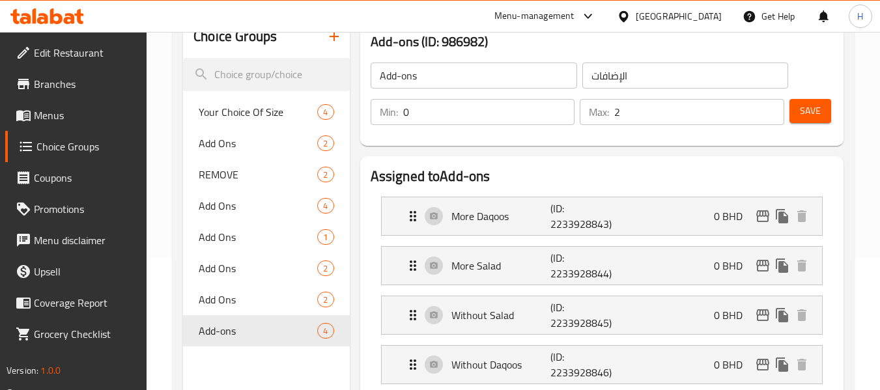
scroll to position [0, 0]
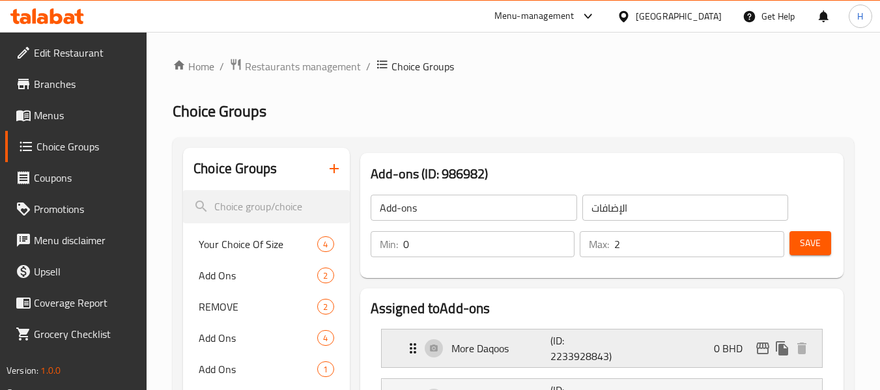
click at [537, 354] on p "More Daqoos" at bounding box center [501, 349] width 100 height 16
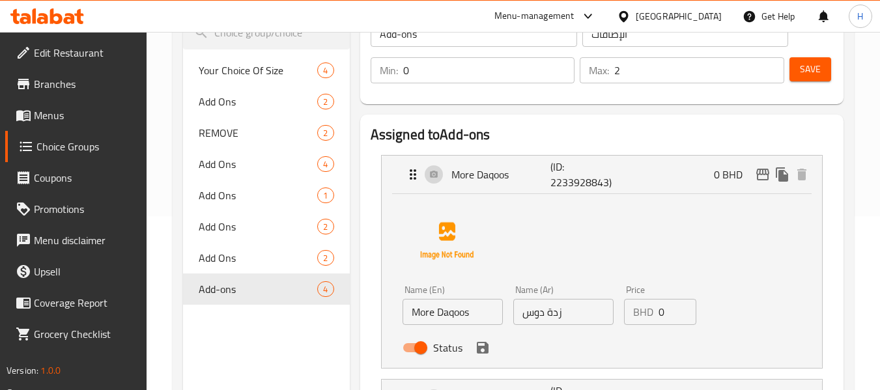
click at [577, 315] on input "زدة دوس" at bounding box center [563, 312] width 100 height 26
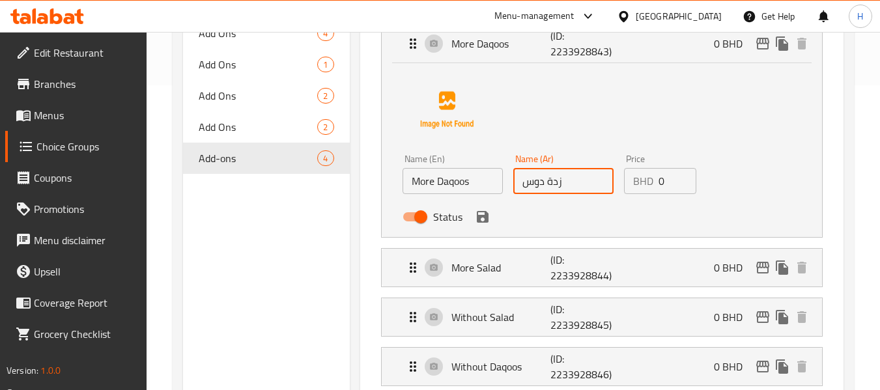
scroll to position [347, 0]
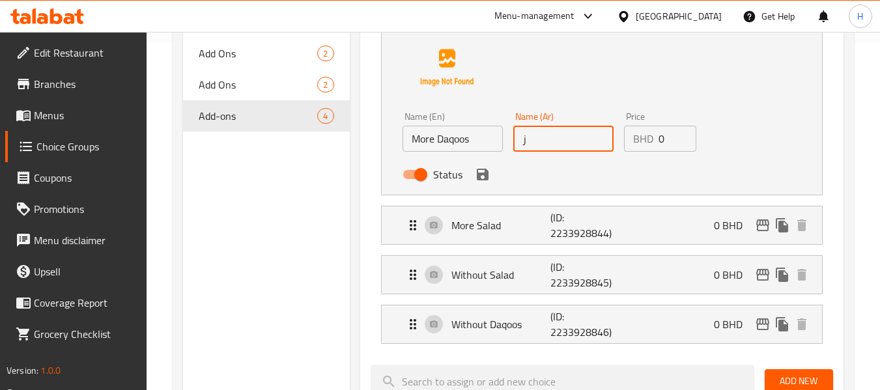
type input "زيادة دقوس"
click at [478, 180] on icon "save" at bounding box center [483, 175] width 12 height 12
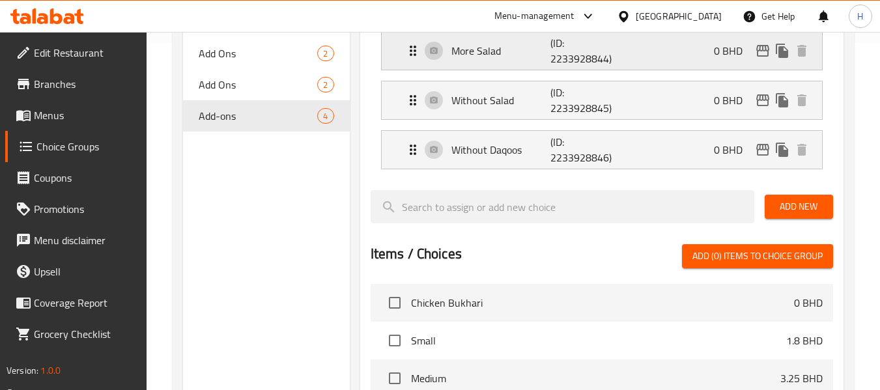
click at [514, 59] on div "More Salad (ID: 2233928844) 0 BHD" at bounding box center [605, 51] width 401 height 38
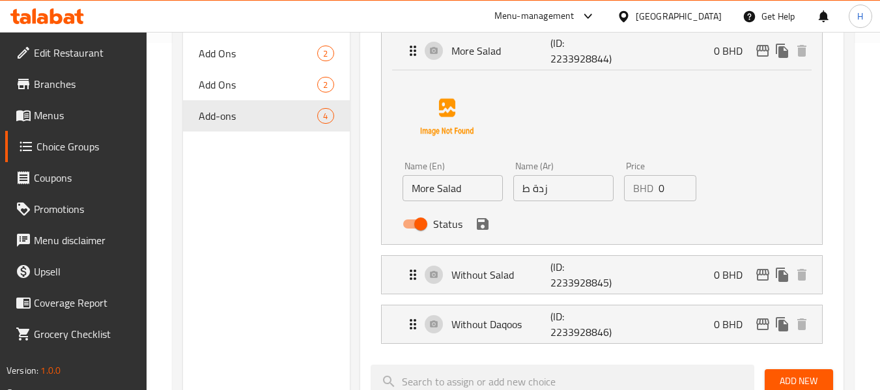
click at [572, 195] on input "زدة ط" at bounding box center [563, 188] width 100 height 26
click at [483, 224] on icon "save" at bounding box center [483, 224] width 12 height 12
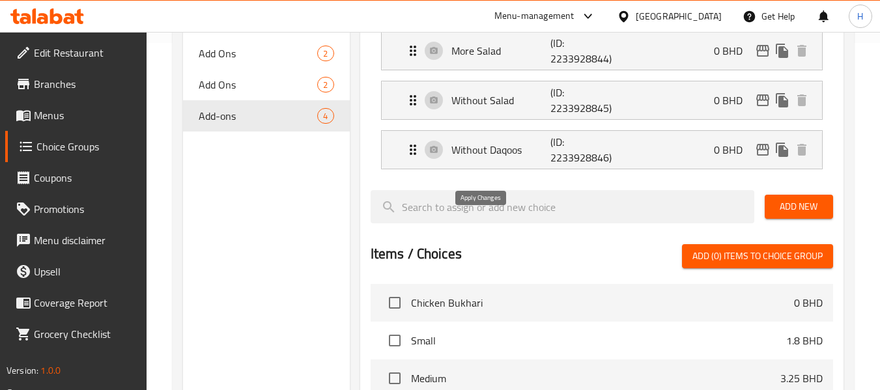
type input "زيادة سلطة"
click at [542, 109] on div "Without Salad (ID: 2233928845) 0 BHD" at bounding box center [605, 100] width 401 height 38
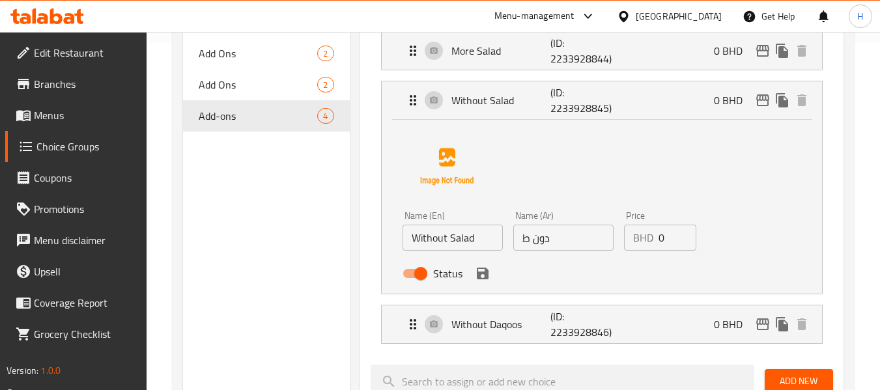
click at [570, 247] on input "دون ط" at bounding box center [563, 238] width 100 height 26
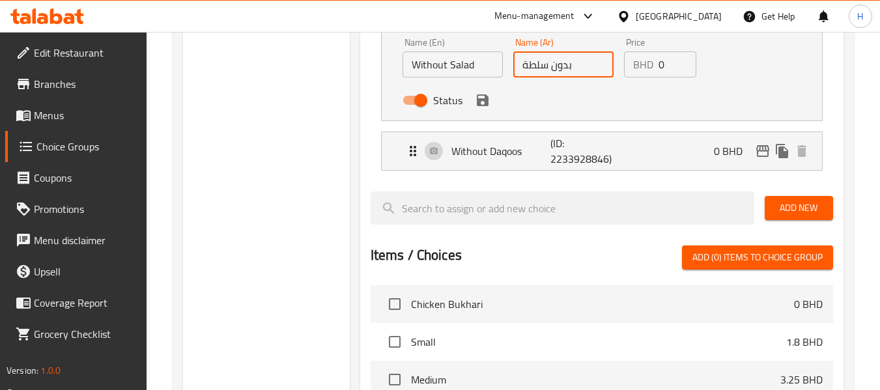
scroll to position [521, 0]
click at [477, 96] on icon "save" at bounding box center [483, 100] width 12 height 12
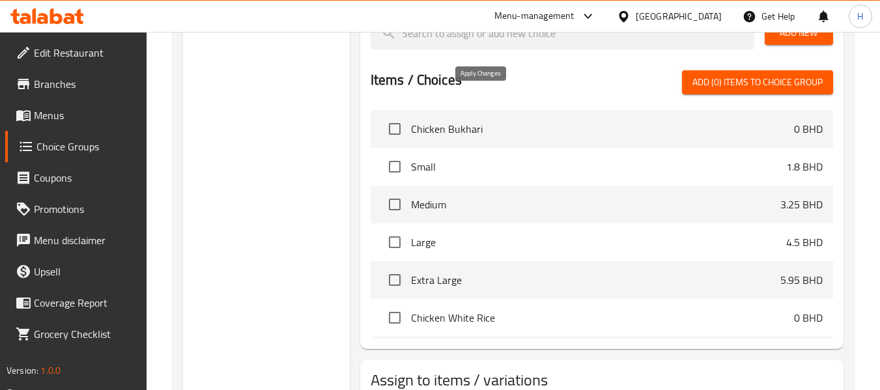
type input "بدون سلطة"
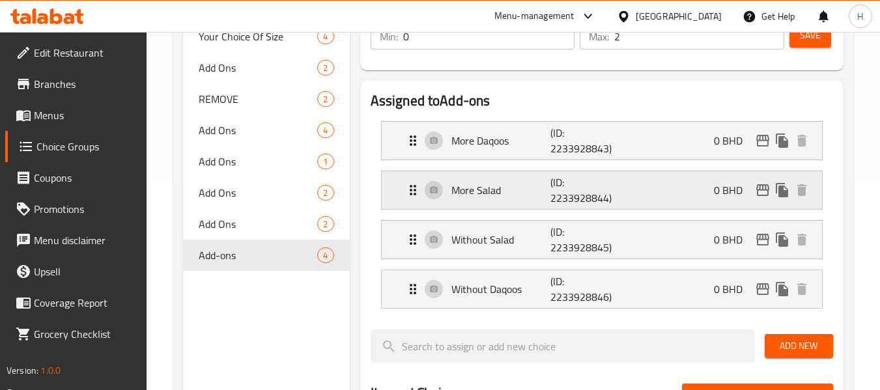
scroll to position [174, 0]
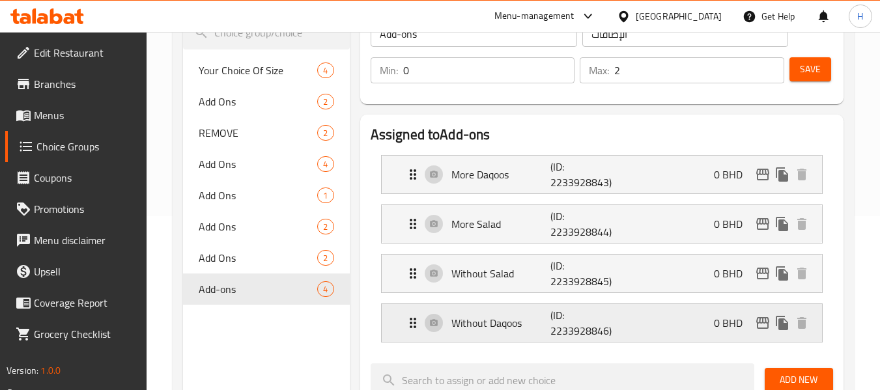
click at [567, 335] on p "(ID: 2233928846)" at bounding box center [583, 322] width 66 height 31
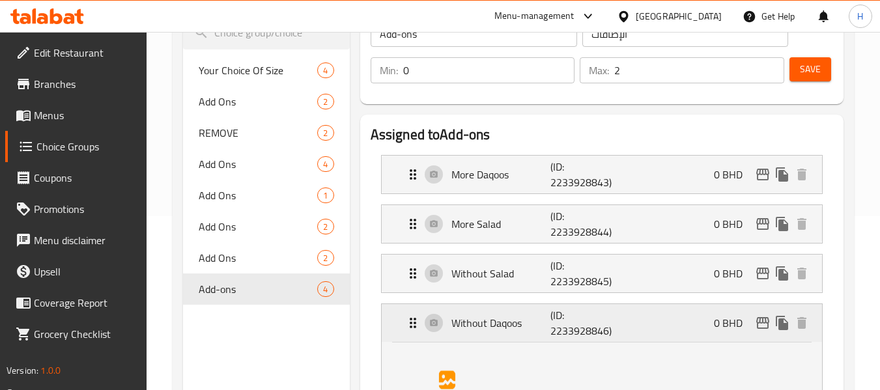
click at [523, 311] on div "Without Daqoos (ID: 2233928846) 0 BHD" at bounding box center [605, 323] width 401 height 38
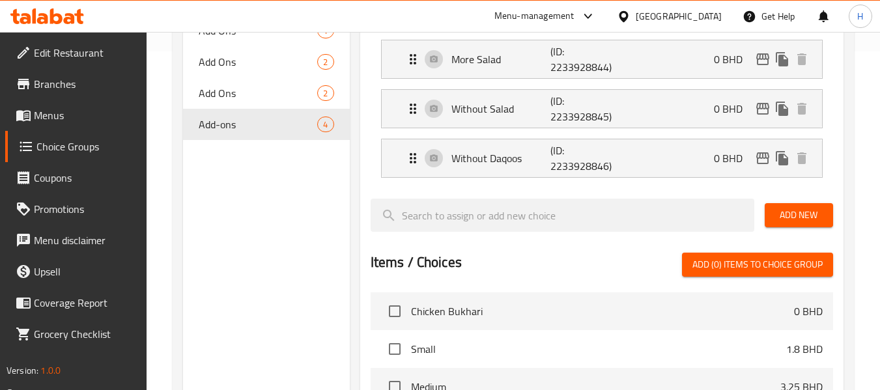
scroll to position [347, 0]
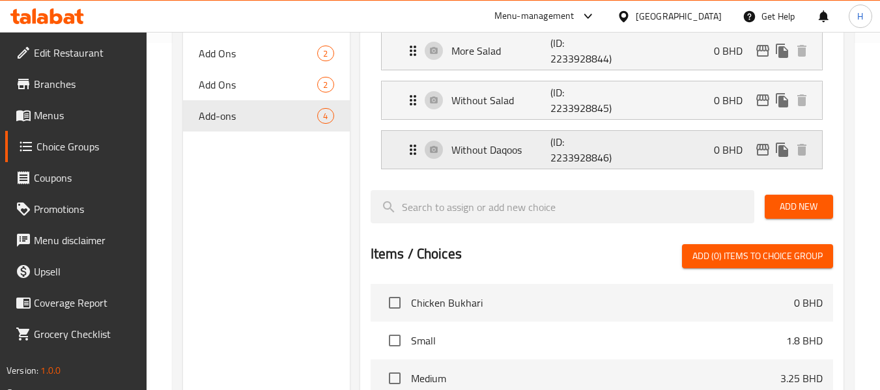
click at [612, 150] on p "(ID: 2233928846)" at bounding box center [583, 149] width 66 height 31
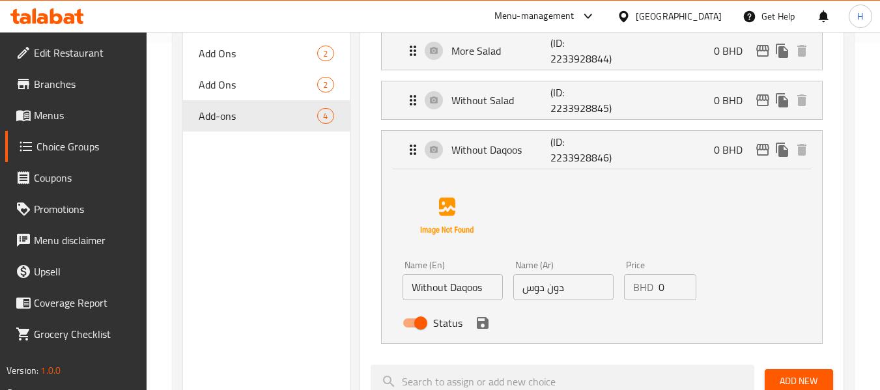
click at [565, 288] on input "دون دوس" at bounding box center [563, 287] width 100 height 26
click at [496, 325] on div "Status" at bounding box center [563, 322] width 332 height 35
type input "بدون دقوس"
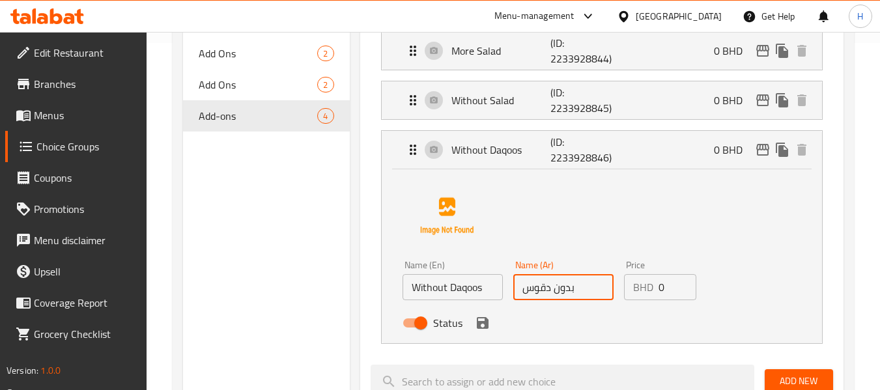
click at [488, 326] on button "save" at bounding box center [483, 323] width 20 height 20
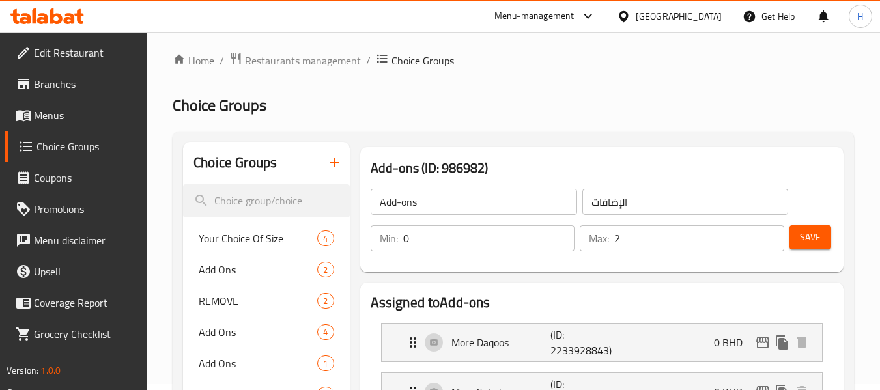
scroll to position [0, 0]
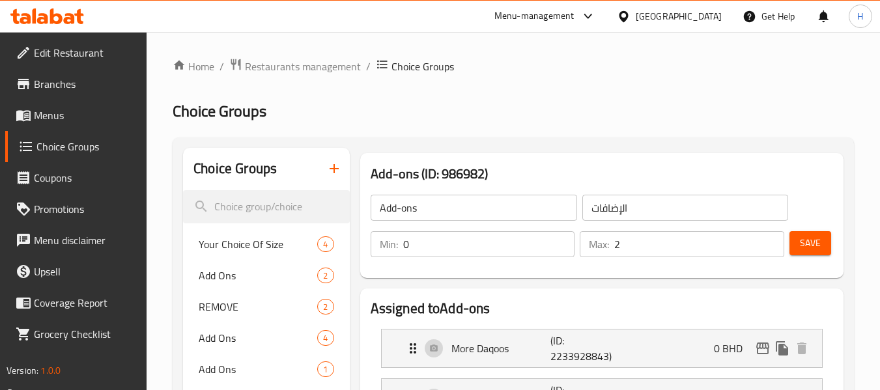
click at [817, 247] on span "Save" at bounding box center [810, 243] width 21 height 16
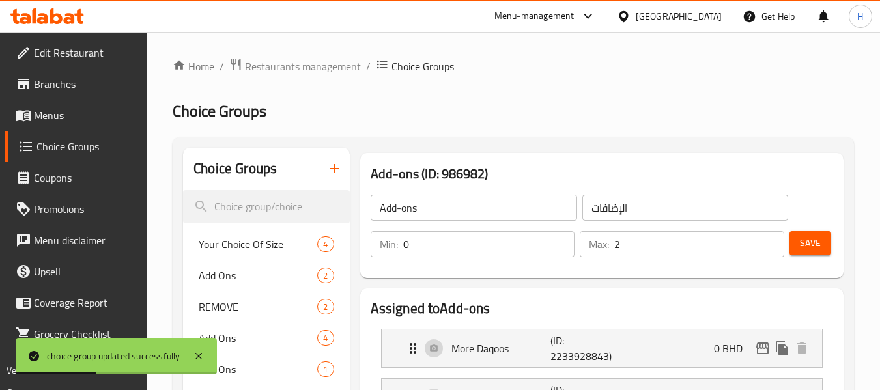
click at [54, 113] on span "Menus" at bounding box center [85, 115] width 103 height 16
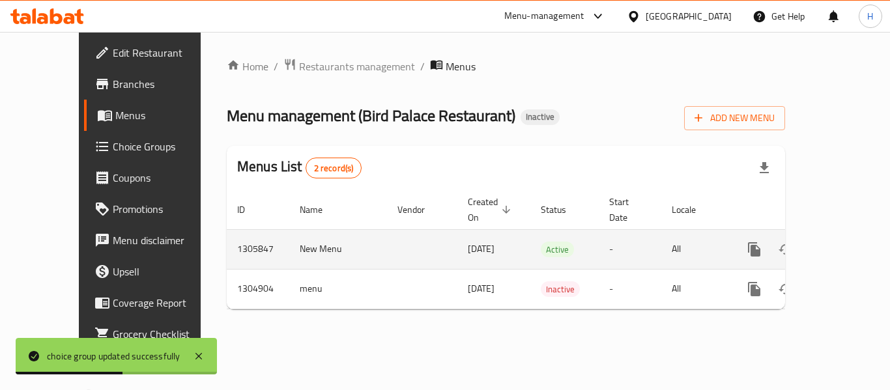
click at [845, 234] on link "enhanced table" at bounding box center [847, 249] width 31 height 31
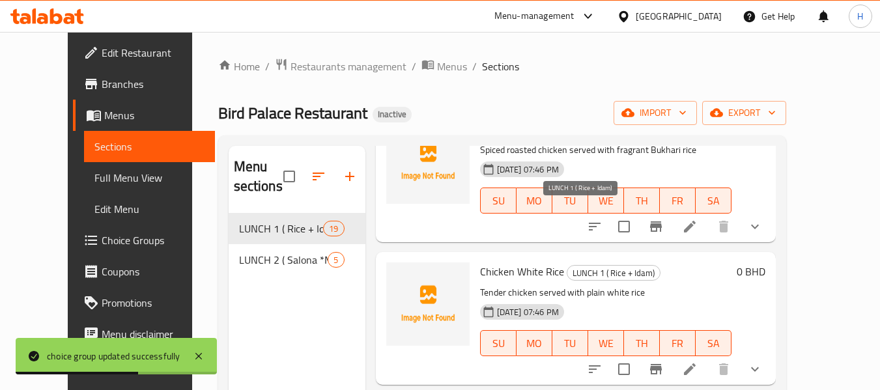
scroll to position [174, 0]
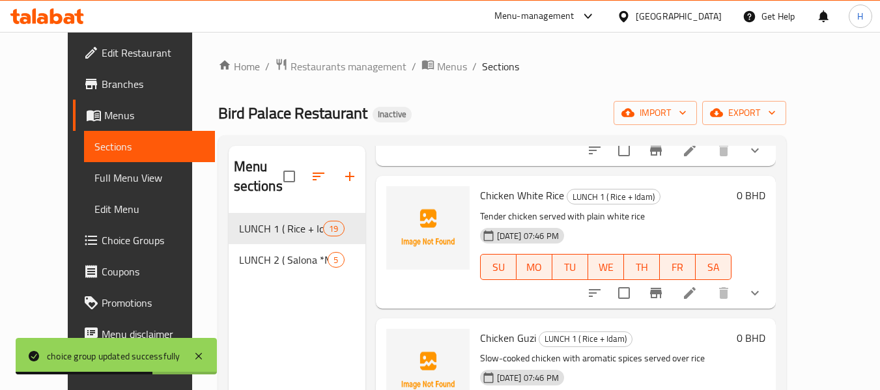
click at [94, 180] on span "Full Menu View" at bounding box center [149, 178] width 110 height 16
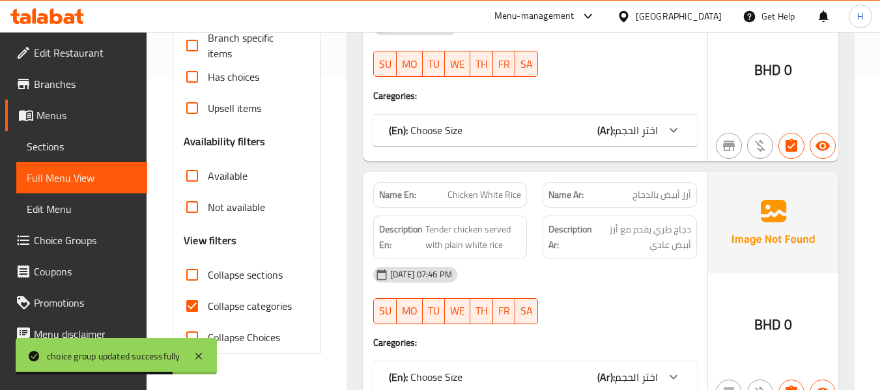
scroll to position [521, 0]
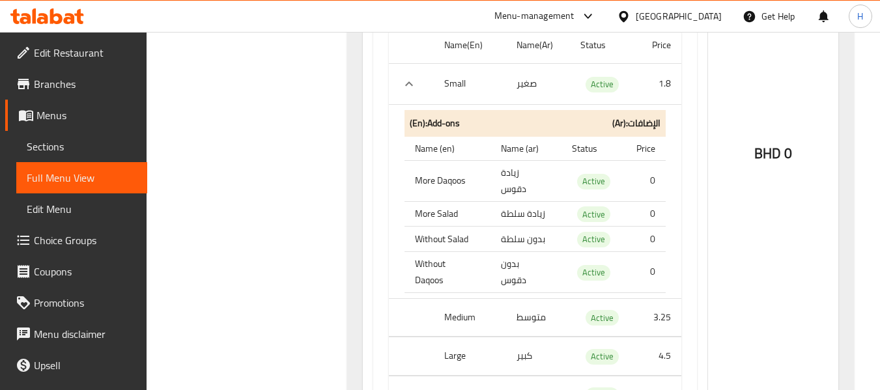
scroll to position [174, 0]
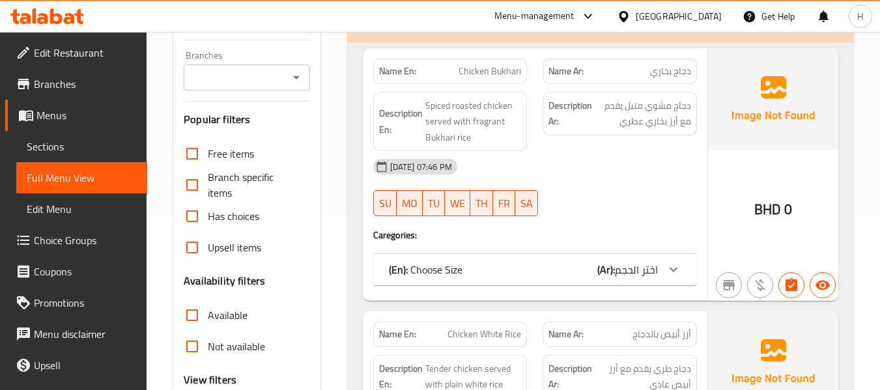
click at [555, 270] on div "(En): Choose Size (Ar): اختر الحجم" at bounding box center [523, 270] width 269 height 16
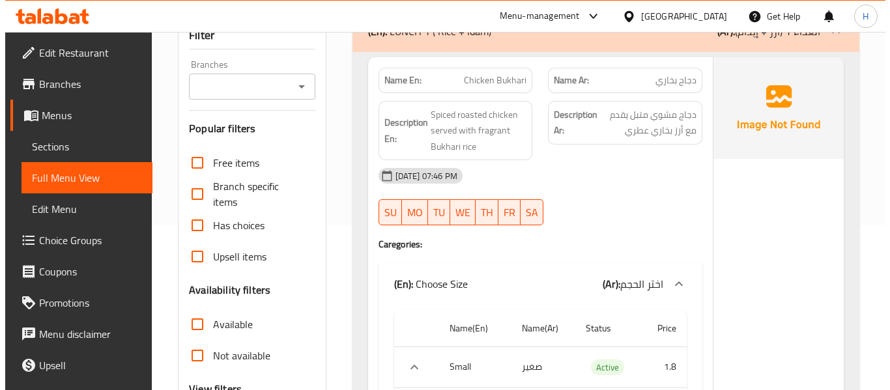
scroll to position [0, 0]
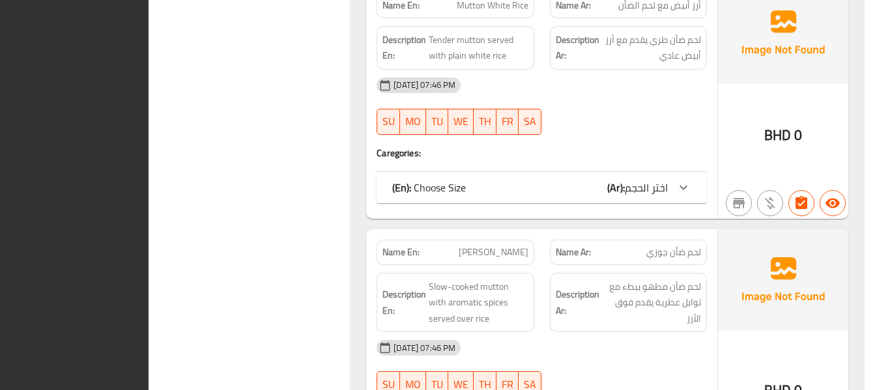
click at [223, 167] on div "Filter Branches Branches Popular filters Free items Branch specific items Has c…" at bounding box center [255, 102] width 176 height 7126
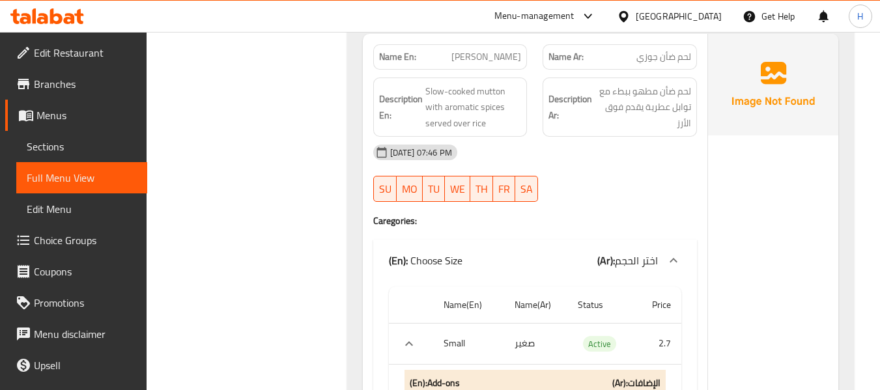
click at [73, 237] on span "Choice Groups" at bounding box center [85, 241] width 103 height 16
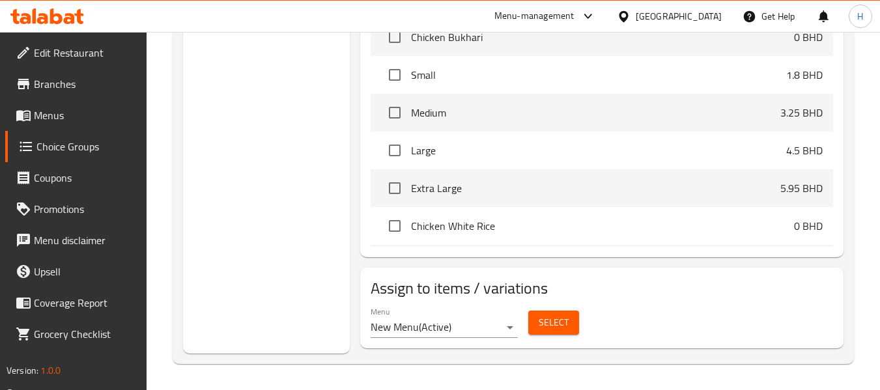
scroll to position [184, 0]
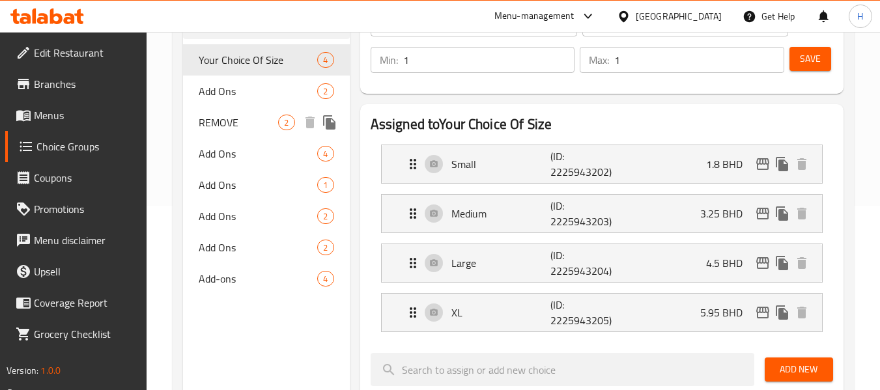
click at [242, 89] on span "Add Ons" at bounding box center [258, 91] width 119 height 16
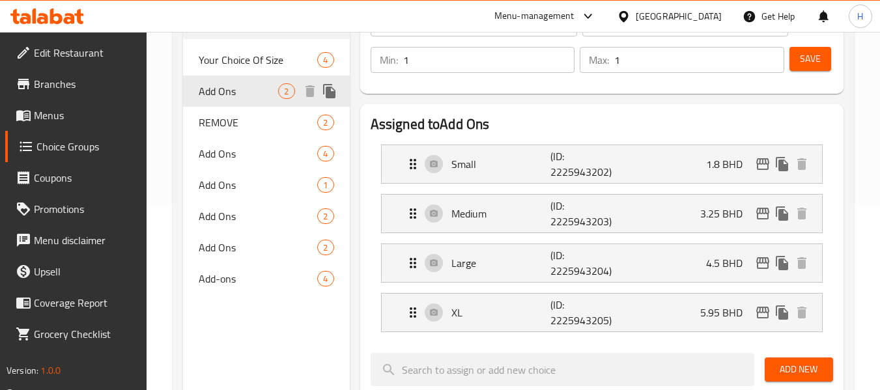
type input "Add Ons"
type input "الاضافات"
type input "0"
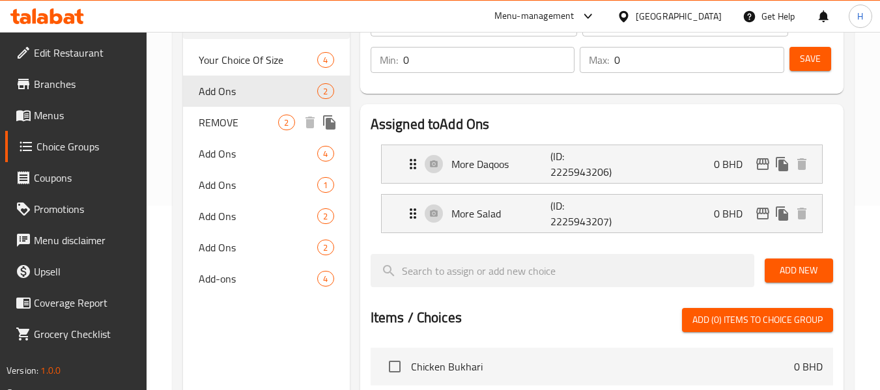
click at [229, 128] on span "REMOVE" at bounding box center [238, 123] width 79 height 16
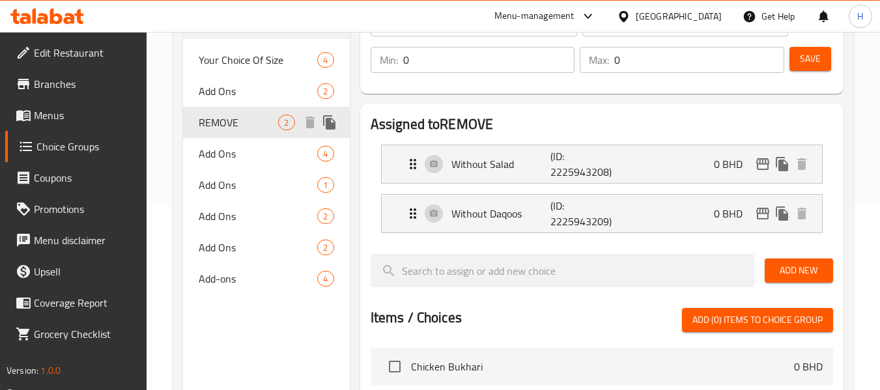
type input "REMOVE"
type input "ازالة"
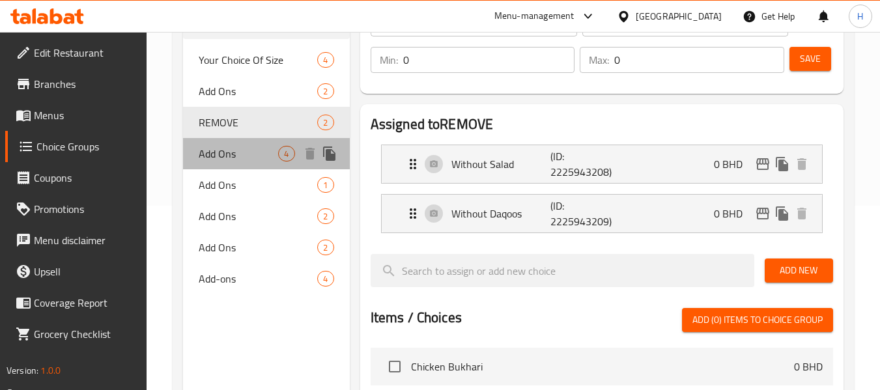
click at [237, 158] on span "Add Ons" at bounding box center [238, 154] width 79 height 16
type input "Add Ons"
type input "الاضافات"
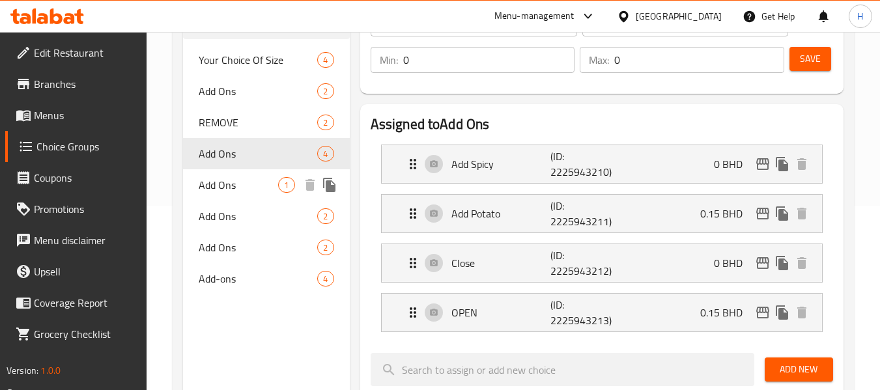
click at [236, 191] on span "Add Ons" at bounding box center [238, 185] width 79 height 16
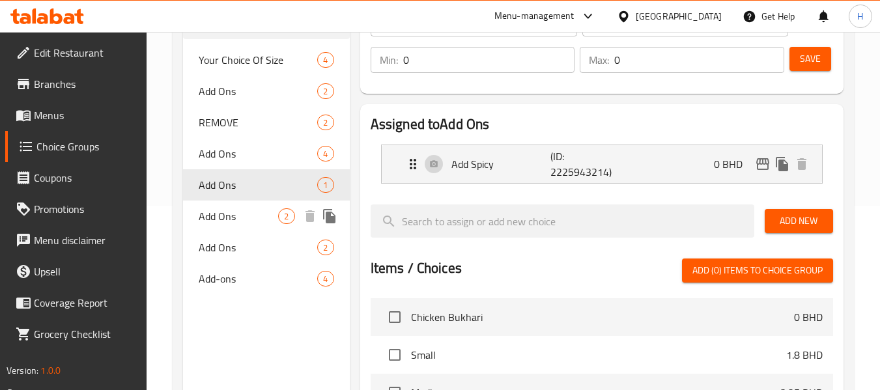
click at [233, 214] on span "Add Ons" at bounding box center [238, 216] width 79 height 16
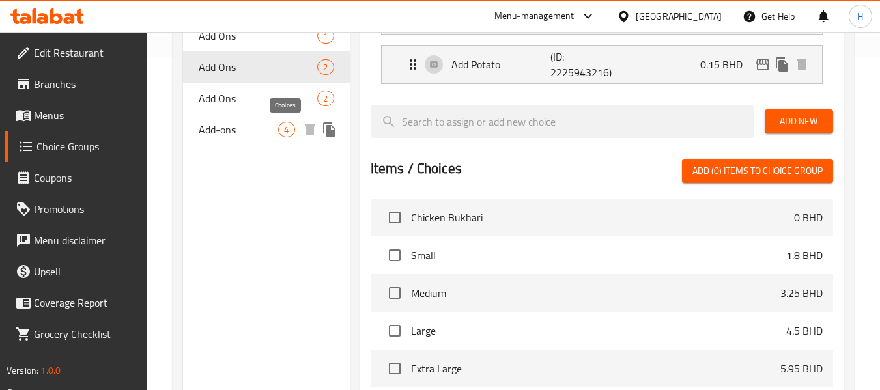
scroll to position [358, 0]
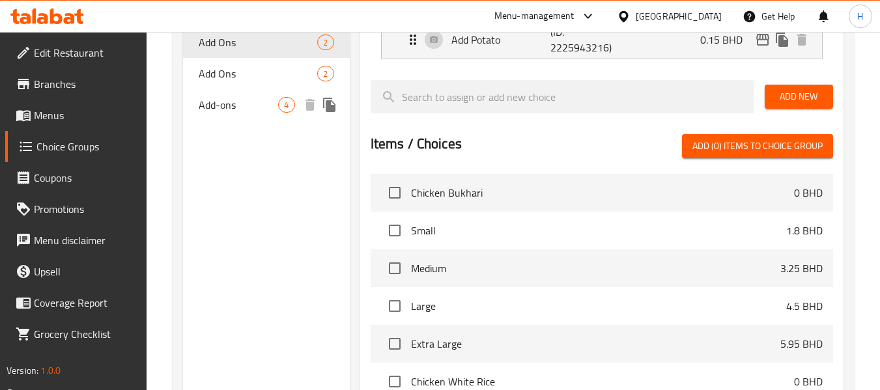
click at [243, 68] on span "Add Ons" at bounding box center [258, 74] width 119 height 16
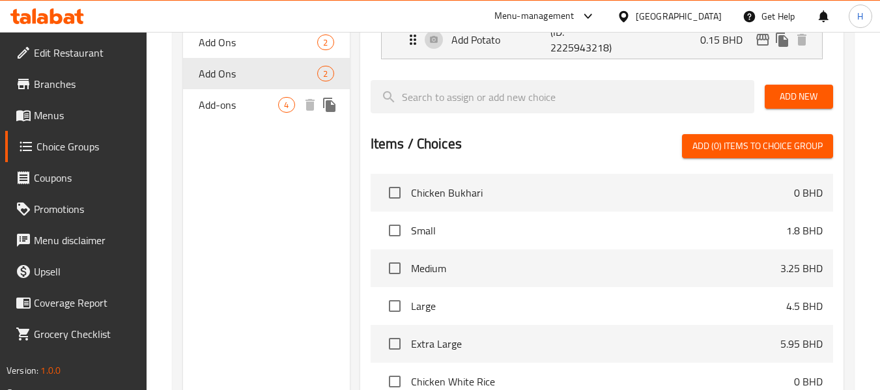
click at [246, 109] on span "Add-ons" at bounding box center [238, 105] width 79 height 16
type input "Add-ons"
type input "الإضافات"
type input "2"
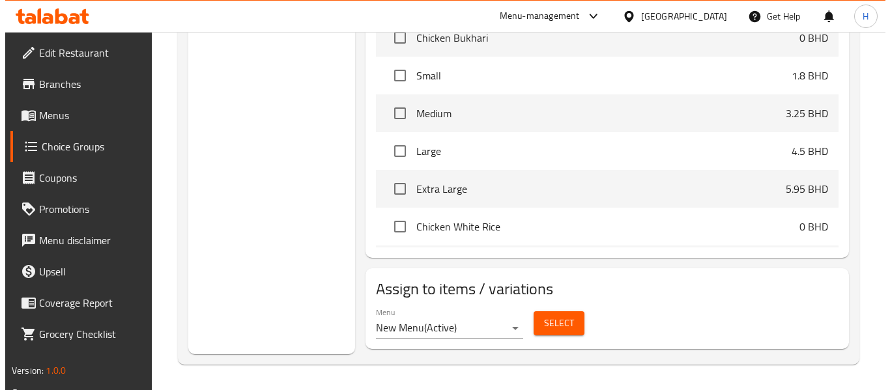
scroll to position [613, 0]
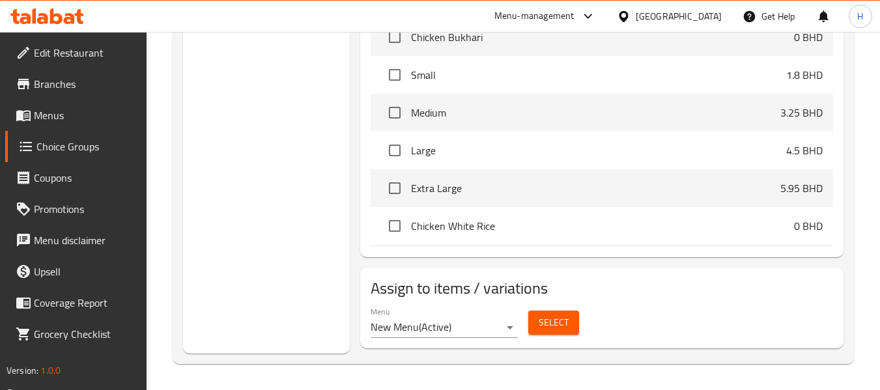
click at [544, 318] on span "Select" at bounding box center [554, 323] width 30 height 16
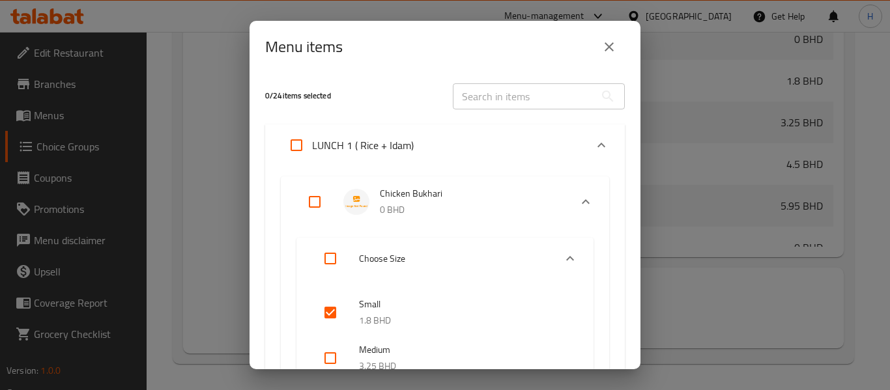
scroll to position [174, 0]
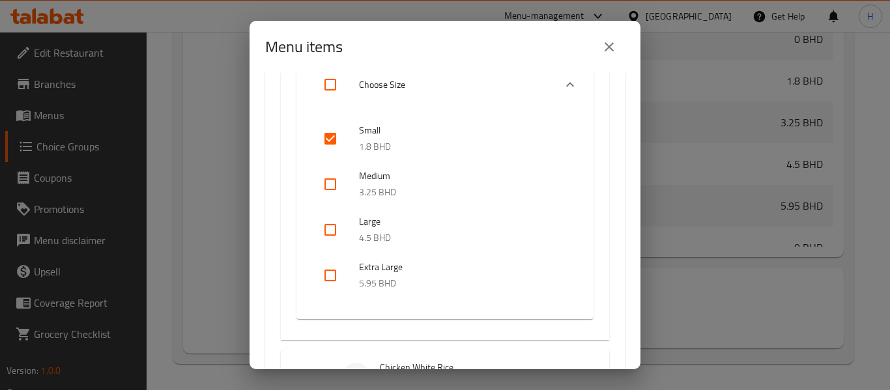
click at [322, 178] on input "checkbox" at bounding box center [330, 184] width 31 height 31
checkbox input "true"
click at [332, 228] on input "checkbox" at bounding box center [330, 229] width 31 height 31
checkbox input "true"
click at [329, 267] on input "checkbox" at bounding box center [330, 275] width 31 height 31
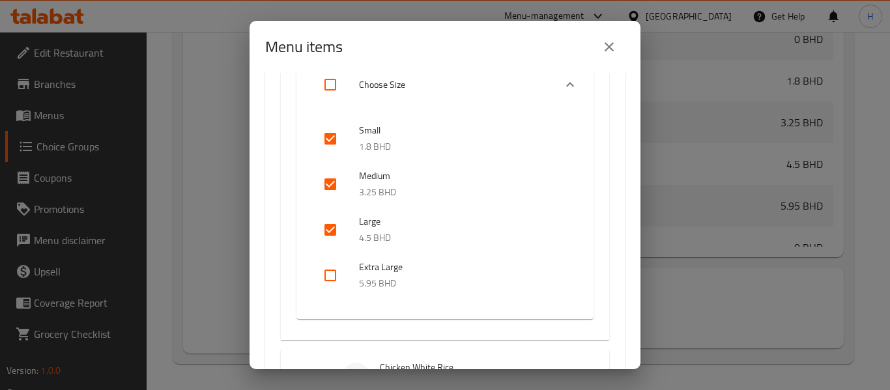
checkbox input "true"
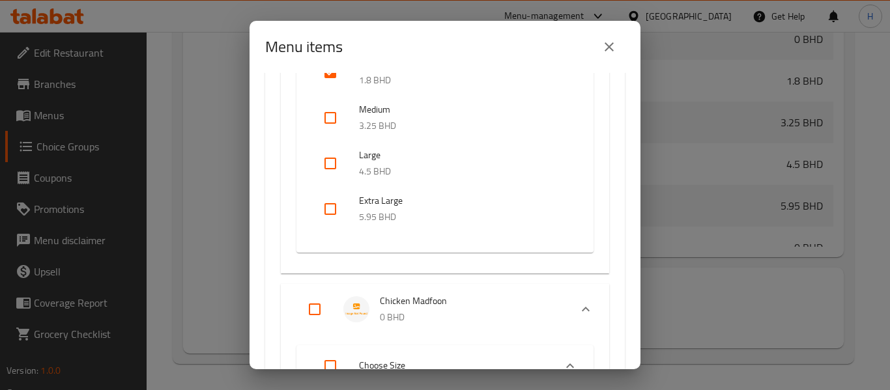
scroll to position [1216, 0]
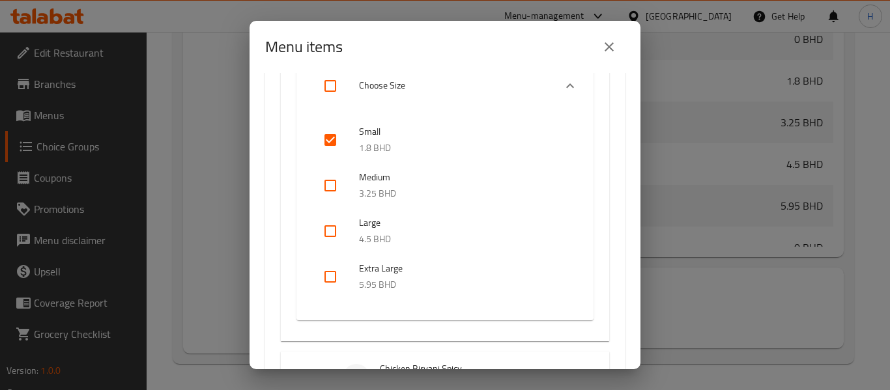
click at [328, 86] on input "Expand" at bounding box center [330, 85] width 31 height 31
checkbox input "true"
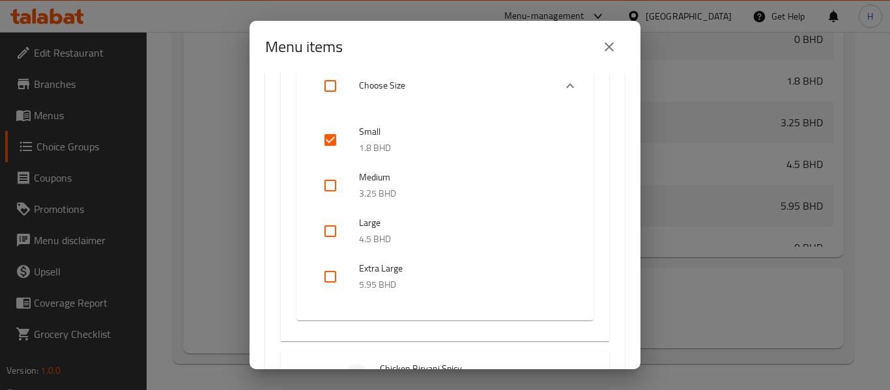
checkbox input "true"
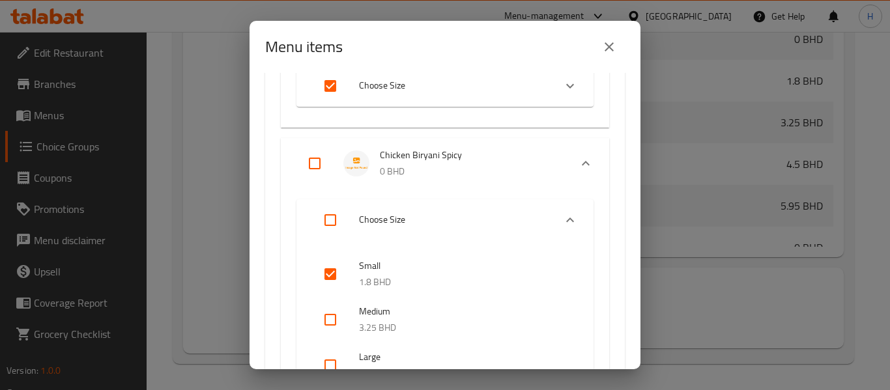
click at [329, 92] on input "Expand" at bounding box center [330, 85] width 31 height 31
checkbox input "false"
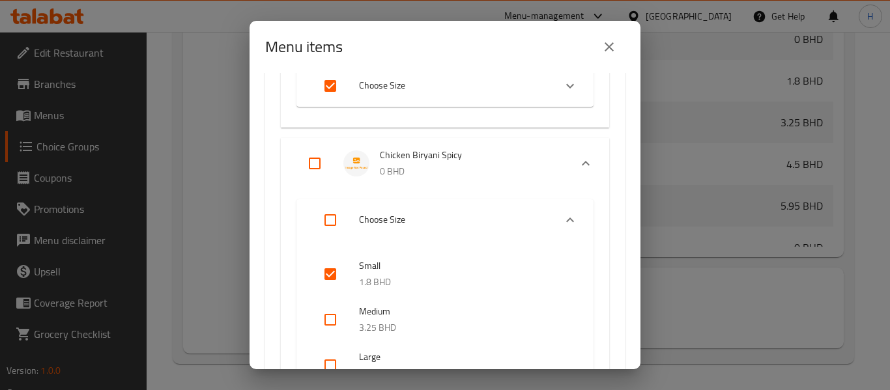
checkbox input "false"
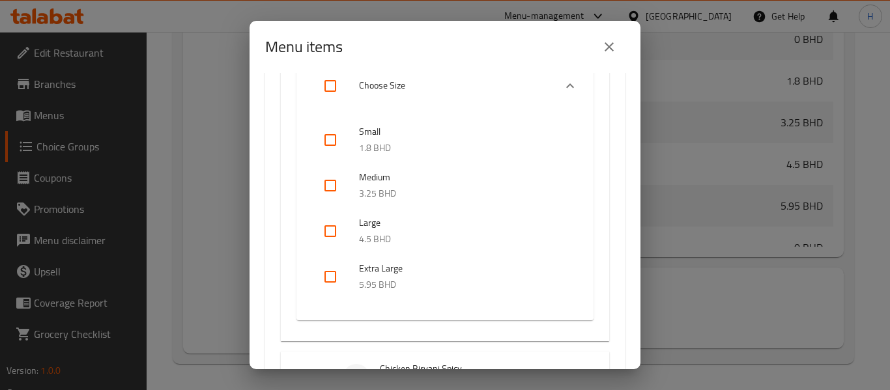
click at [332, 142] on input "checkbox" at bounding box center [330, 139] width 31 height 31
checkbox input "true"
click at [329, 190] on input "checkbox" at bounding box center [330, 185] width 31 height 31
checkbox input "true"
click at [323, 234] on input "checkbox" at bounding box center [330, 231] width 31 height 31
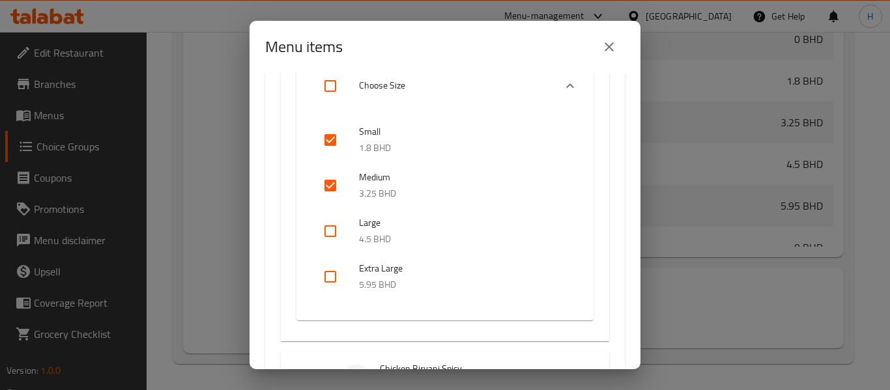
checkbox input "true"
drag, startPoint x: 309, startPoint y: 277, endPoint x: 317, endPoint y: 281, distance: 7.9
click at [309, 277] on div "Small 1.8 BHD Medium 3.25 BHD Large 4.5 BHD Extra Large 5.95 BHD" at bounding box center [444, 214] width 297 height 214
click at [326, 282] on input "checkbox" at bounding box center [330, 276] width 31 height 31
checkbox input "true"
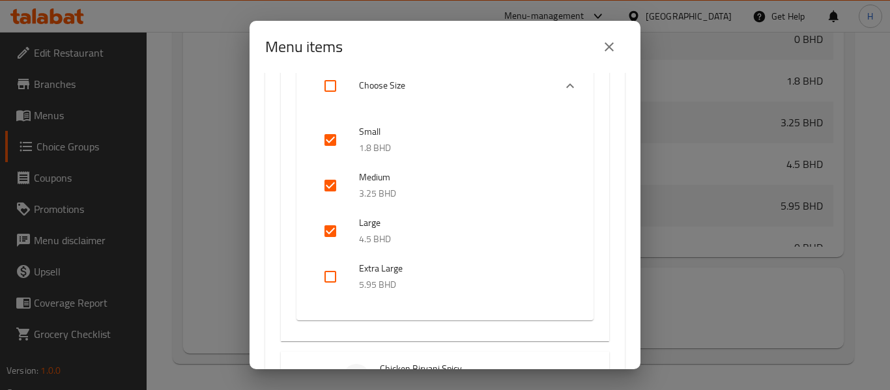
checkbox input "true"
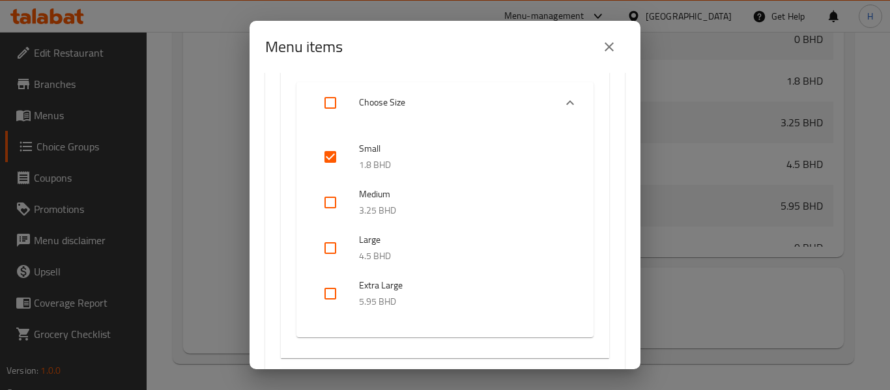
scroll to position [1563, 0]
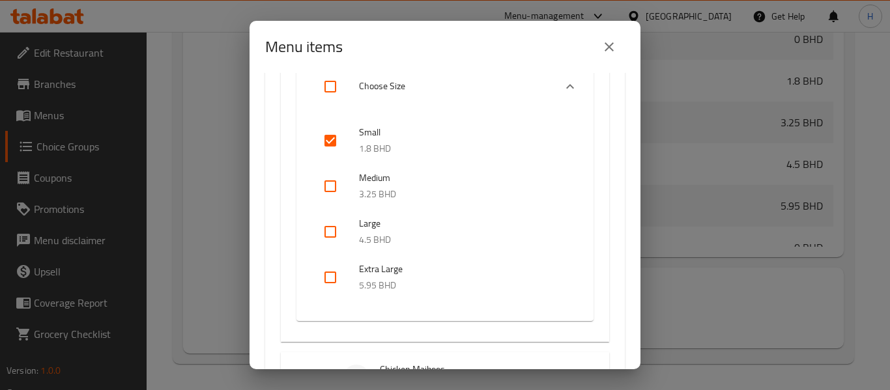
click at [325, 174] on input "checkbox" at bounding box center [330, 186] width 31 height 31
checkbox input "true"
click at [330, 228] on input "checkbox" at bounding box center [330, 231] width 31 height 31
checkbox input "true"
click at [330, 275] on input "checkbox" at bounding box center [330, 277] width 31 height 31
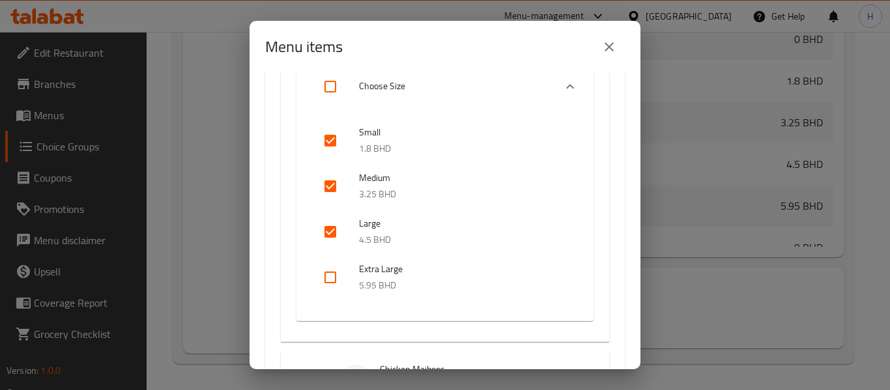
checkbox input "true"
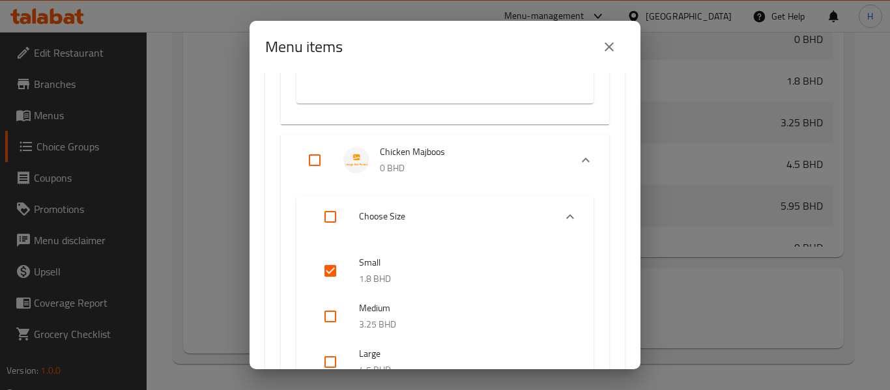
scroll to position [1910, 0]
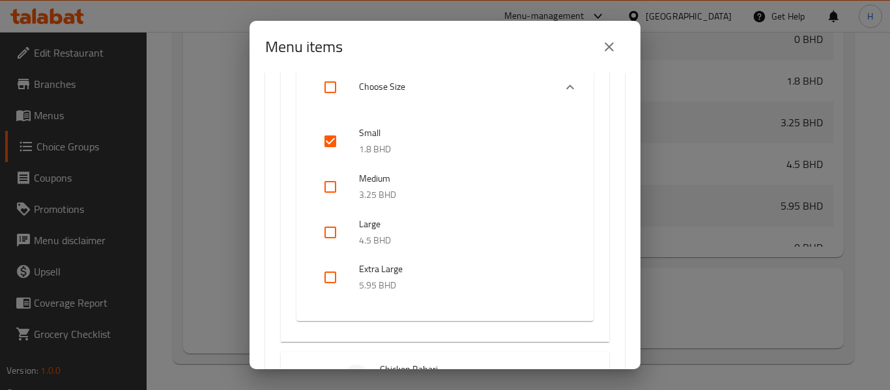
click at [328, 196] on input "checkbox" at bounding box center [330, 186] width 31 height 31
checkbox input "true"
drag, startPoint x: 328, startPoint y: 218, endPoint x: 324, endPoint y: 229, distance: 12.4
click at [328, 218] on input "checkbox" at bounding box center [330, 232] width 31 height 31
click at [324, 233] on input "checkbox" at bounding box center [330, 232] width 31 height 31
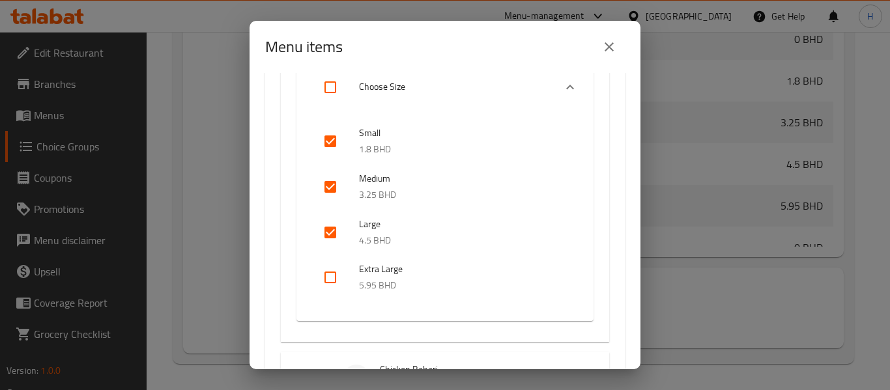
checkbox input "false"
click at [324, 268] on input "checkbox" at bounding box center [330, 277] width 31 height 31
checkbox input "true"
click at [333, 227] on input "checkbox" at bounding box center [330, 232] width 31 height 31
checkbox input "true"
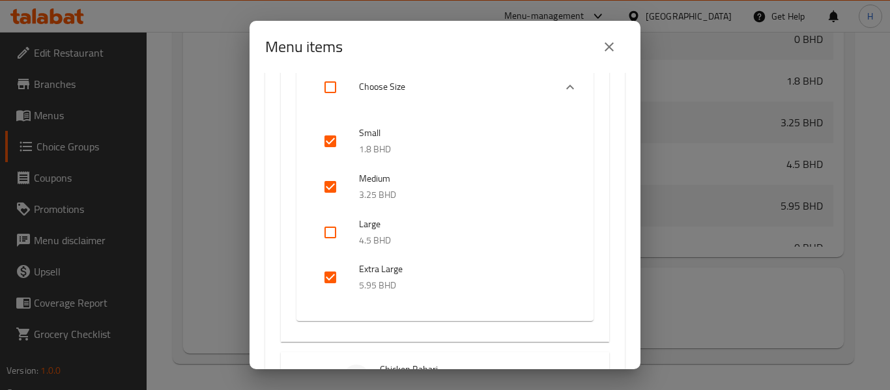
checkbox input "true"
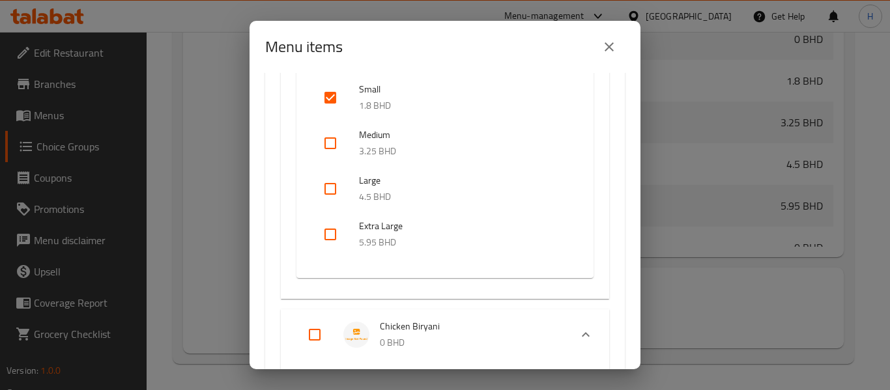
scroll to position [2258, 0]
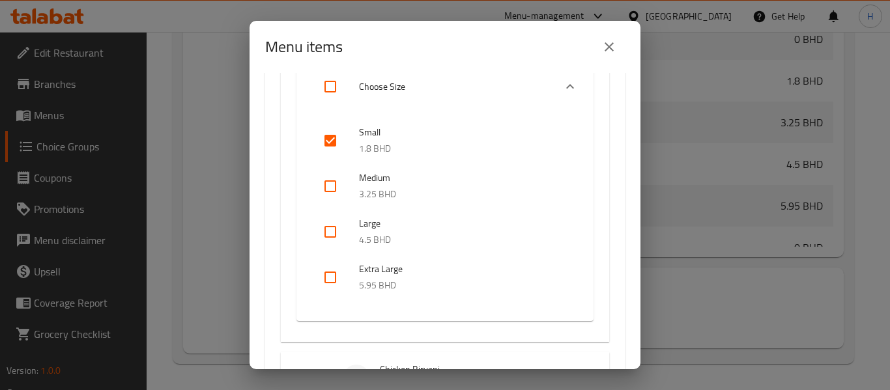
click at [338, 173] on input "checkbox" at bounding box center [330, 186] width 31 height 31
checkbox input "true"
click at [330, 236] on input "checkbox" at bounding box center [330, 231] width 31 height 31
checkbox input "true"
click at [345, 277] on input "checkbox" at bounding box center [330, 277] width 31 height 31
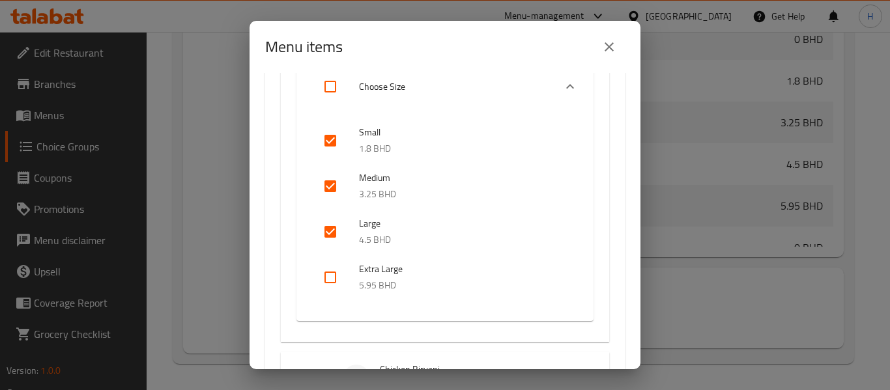
checkbox input "true"
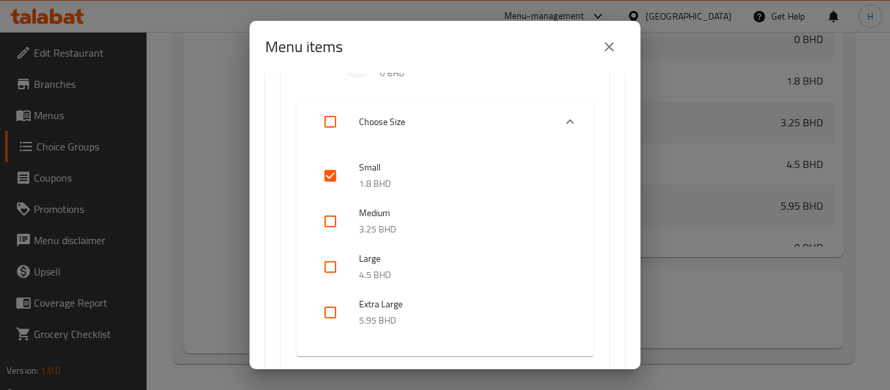
scroll to position [2605, 0]
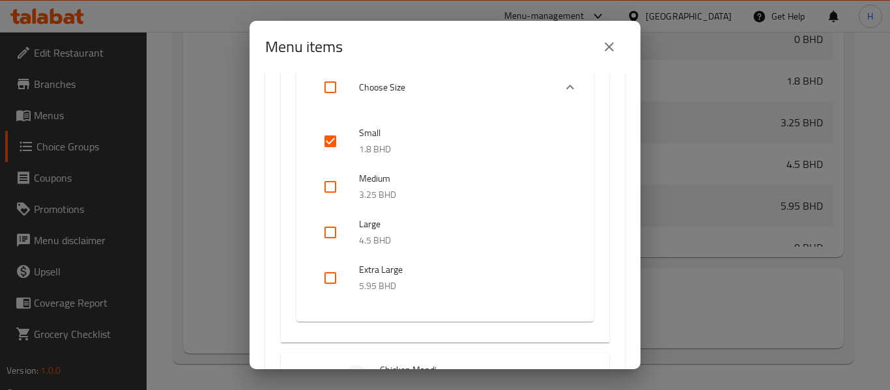
click at [328, 144] on input "checkbox" at bounding box center [330, 141] width 31 height 31
checkbox input "false"
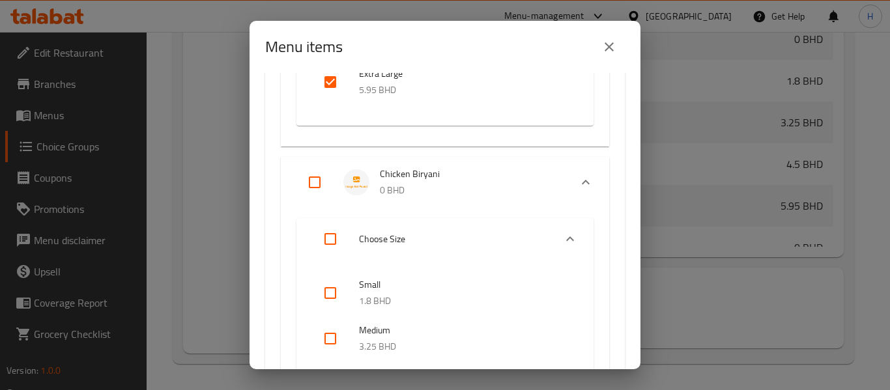
scroll to position [2431, 0]
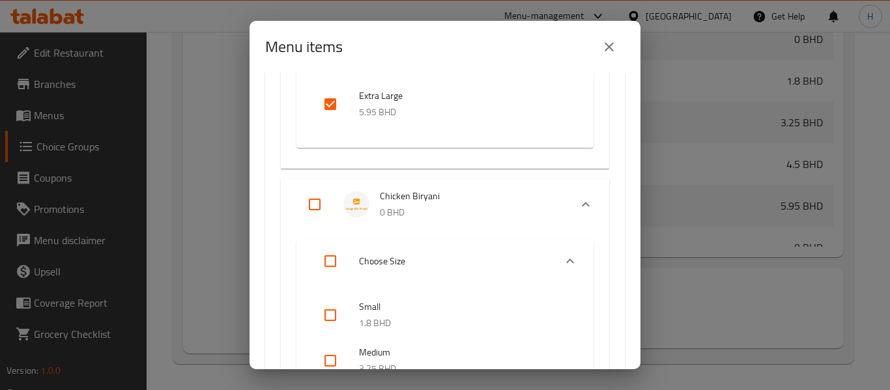
click at [326, 206] on input "Expand" at bounding box center [314, 204] width 31 height 31
checkbox input "true"
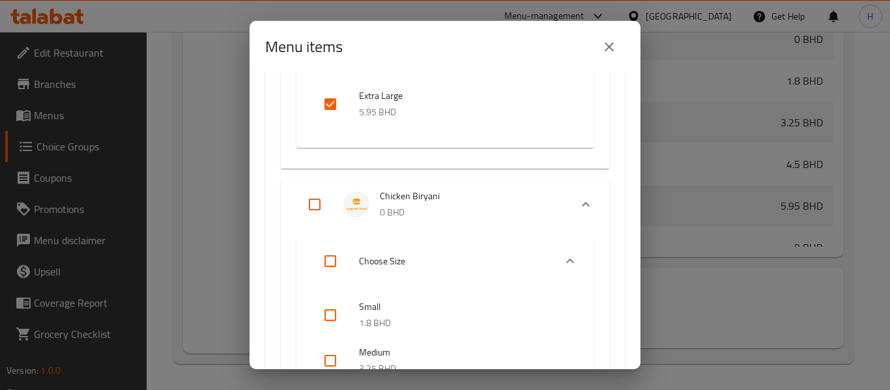
checkbox input "true"
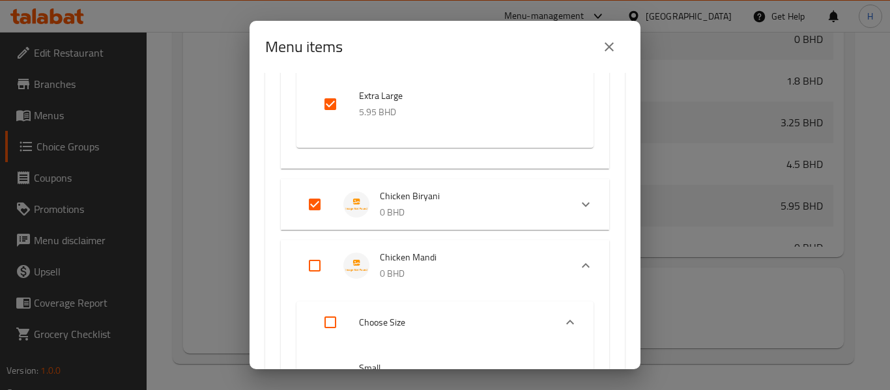
click at [313, 267] on input "Expand" at bounding box center [314, 265] width 31 height 31
checkbox input "true"
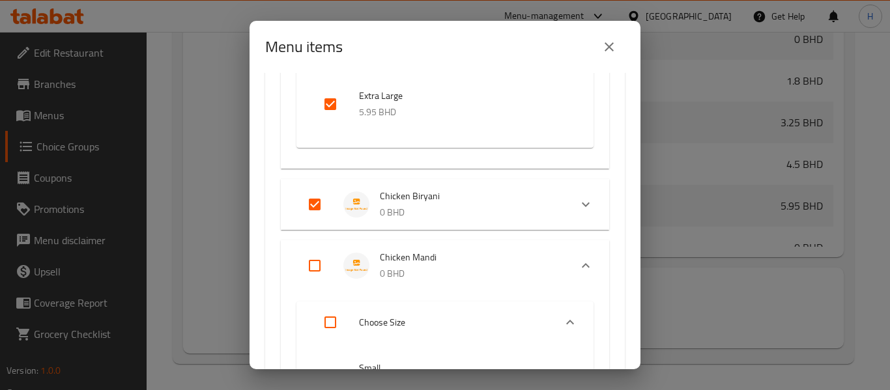
checkbox input "true"
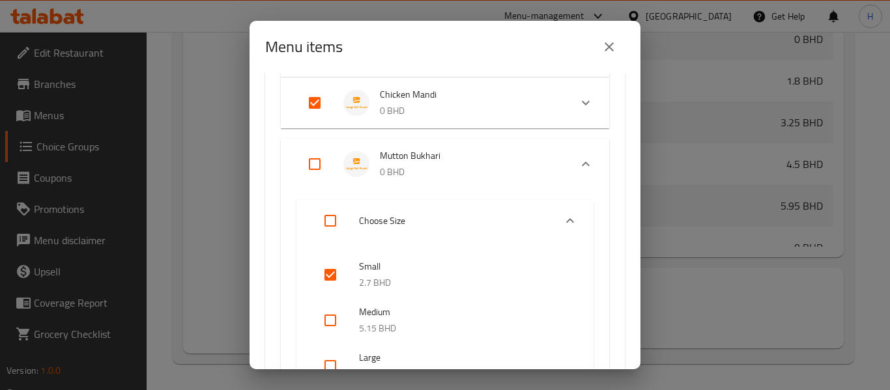
scroll to position [2605, 0]
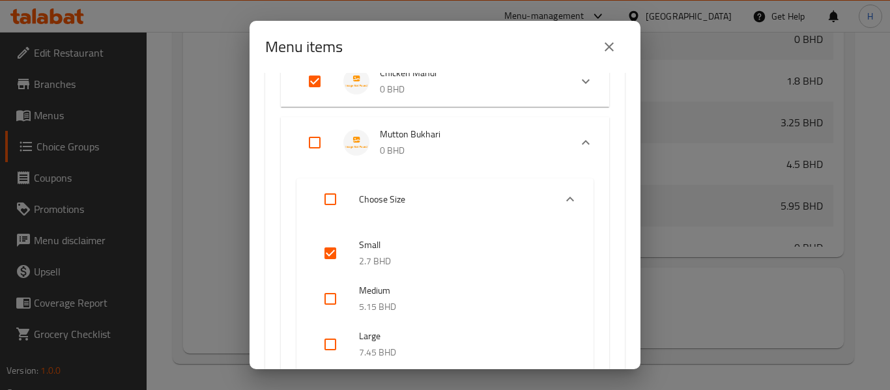
click at [419, 94] on p "0 BHD" at bounding box center [470, 89] width 180 height 16
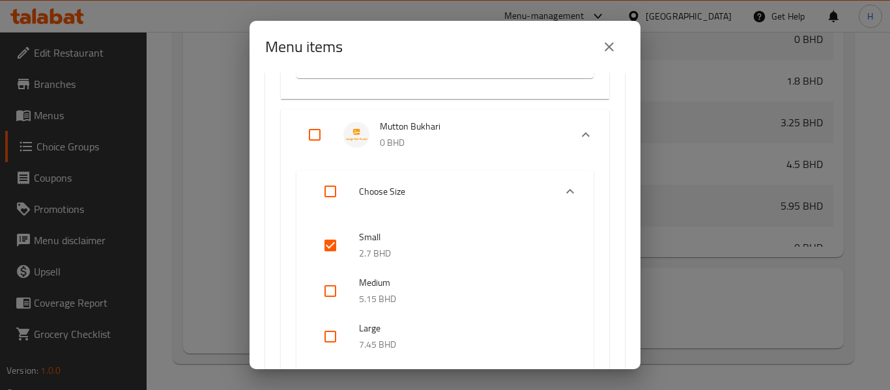
scroll to position [2952, 0]
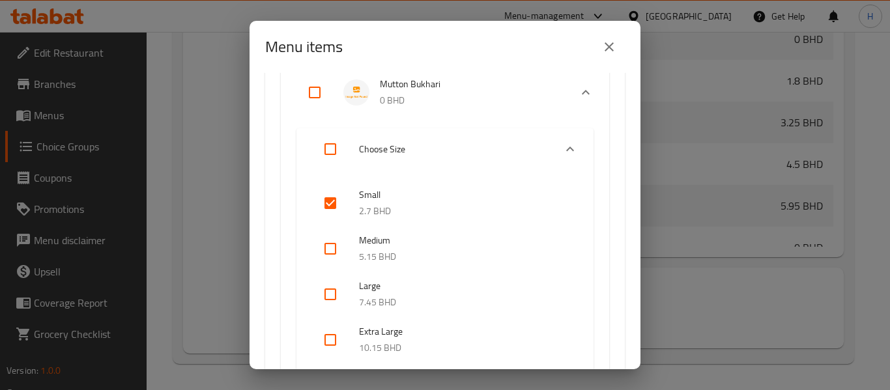
click at [317, 92] on input "Expand" at bounding box center [314, 92] width 31 height 31
checkbox input "true"
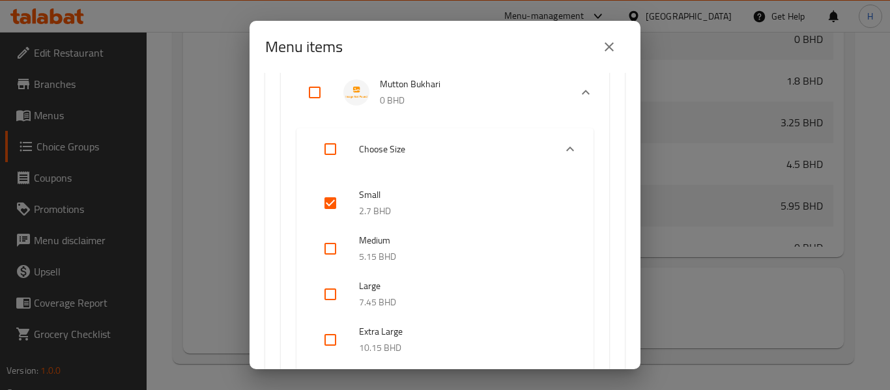
checkbox input "true"
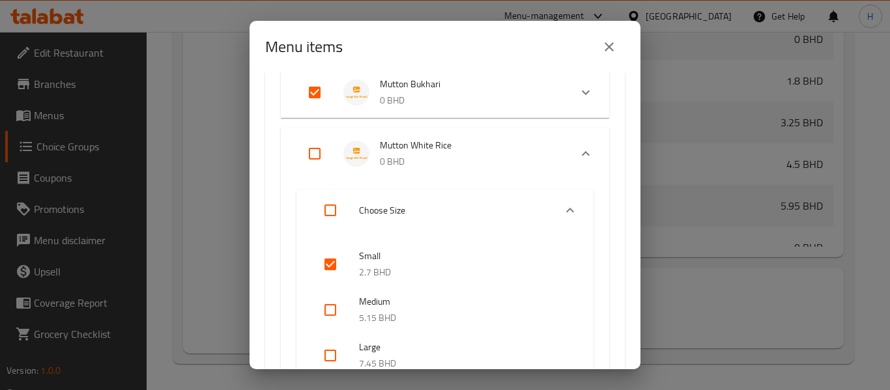
click at [309, 156] on input "Expand" at bounding box center [314, 153] width 31 height 31
checkbox input "true"
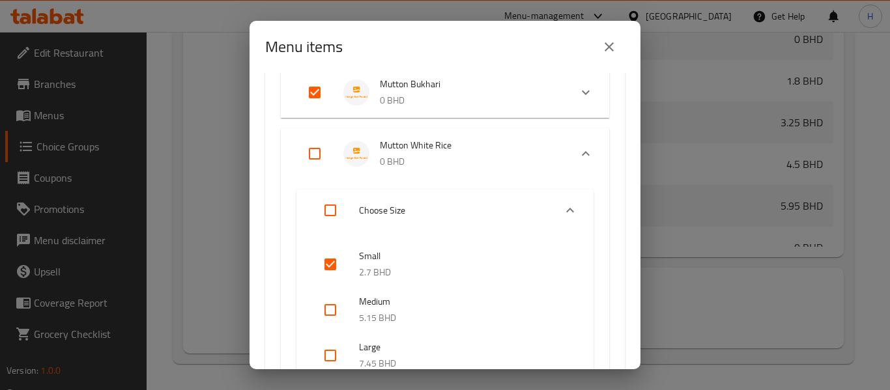
checkbox input "true"
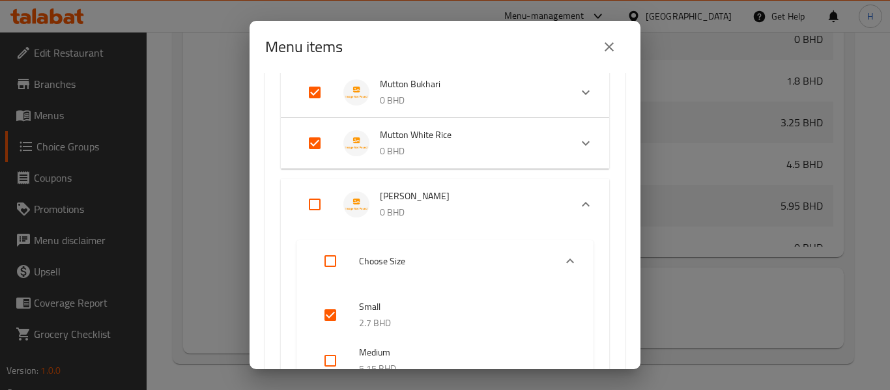
click at [327, 209] on input "Expand" at bounding box center [314, 204] width 31 height 31
checkbox input "true"
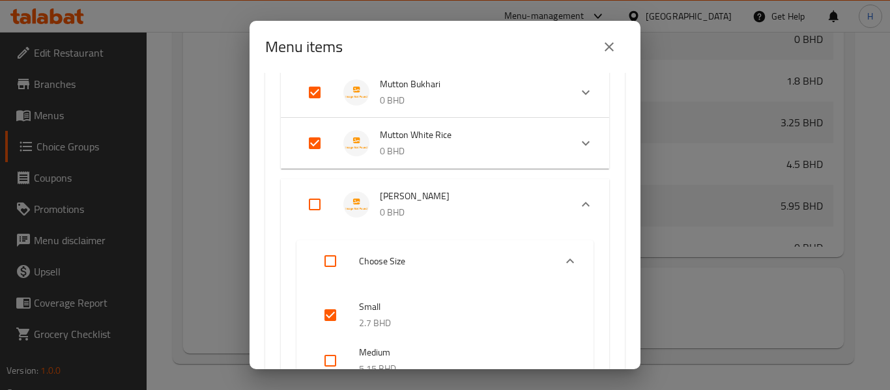
checkbox input "true"
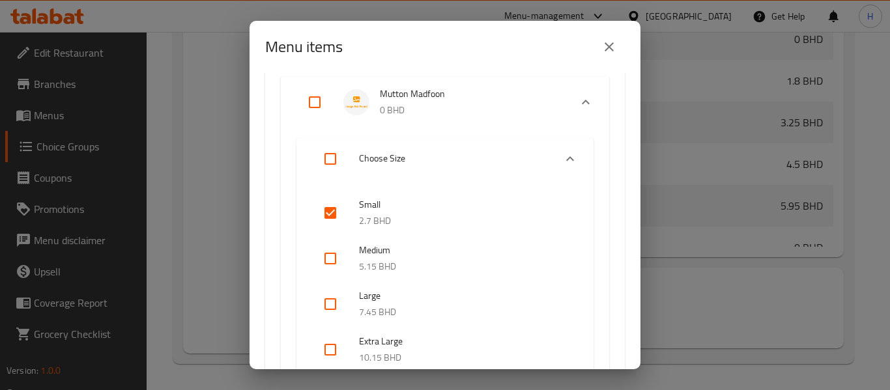
scroll to position [3126, 0]
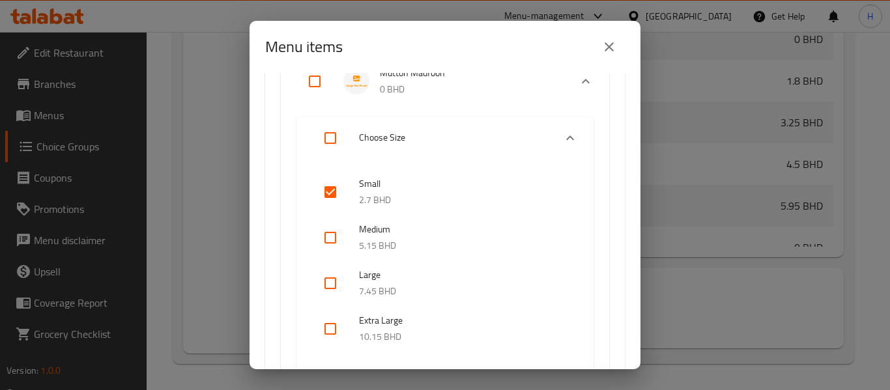
click at [317, 81] on input "Expand" at bounding box center [314, 81] width 31 height 31
checkbox input "true"
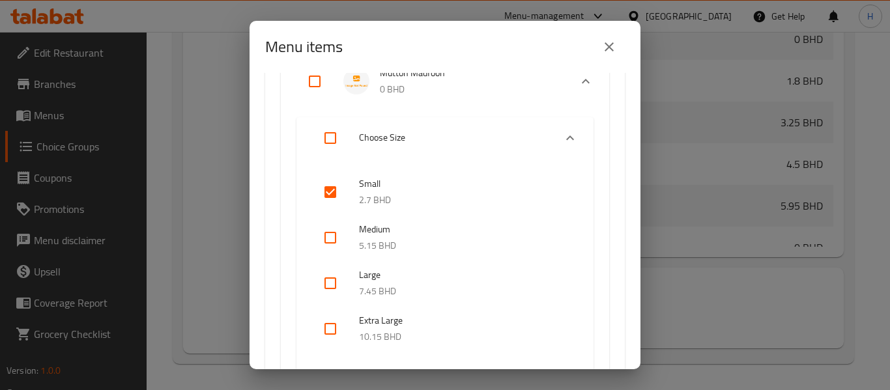
checkbox input "true"
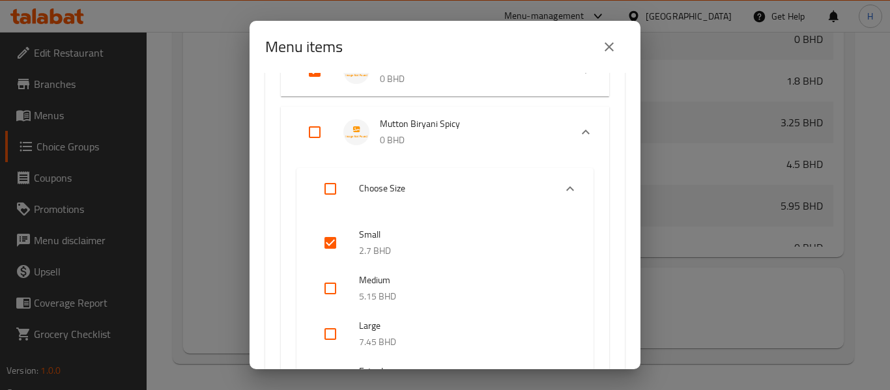
click at [326, 137] on input "Expand" at bounding box center [314, 132] width 31 height 31
checkbox input "true"
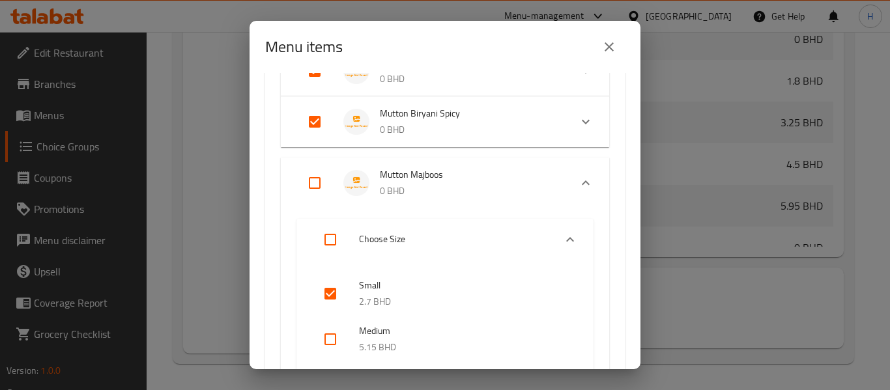
checkbox input "true"
click at [316, 180] on input "Expand" at bounding box center [314, 182] width 31 height 31
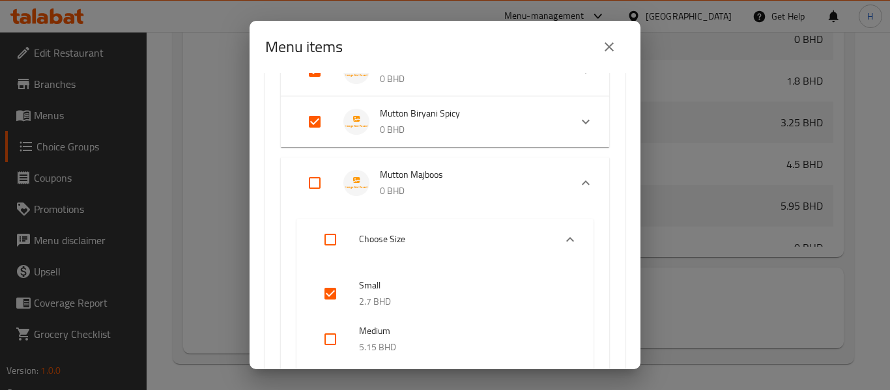
checkbox input "true"
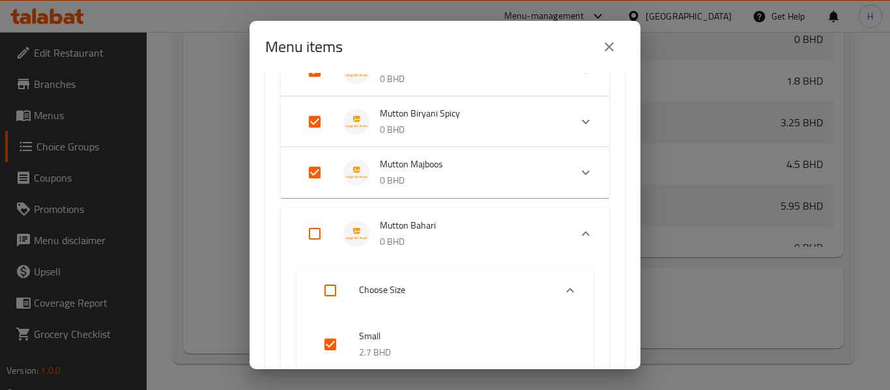
click at [312, 234] on input "Expand" at bounding box center [314, 233] width 31 height 31
checkbox input "true"
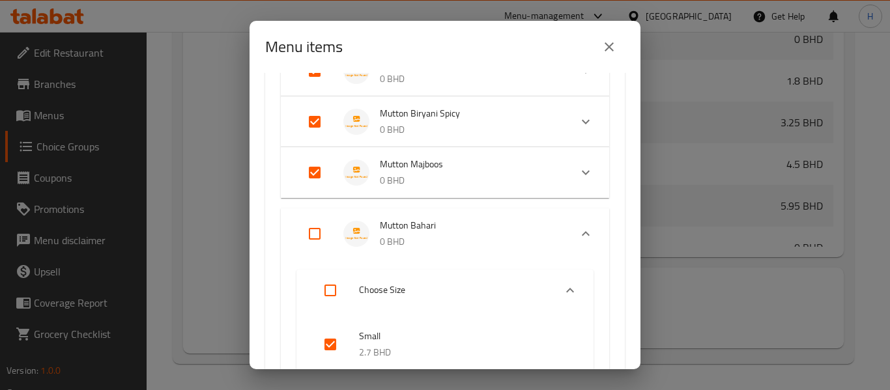
checkbox input "true"
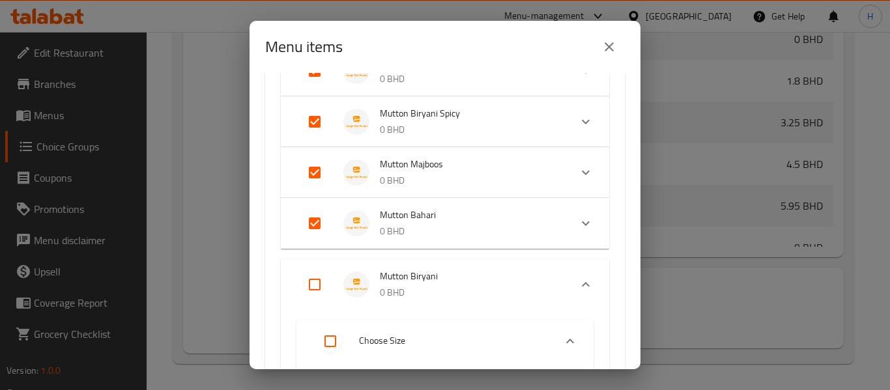
click at [318, 281] on input "Expand" at bounding box center [314, 284] width 31 height 31
checkbox input "true"
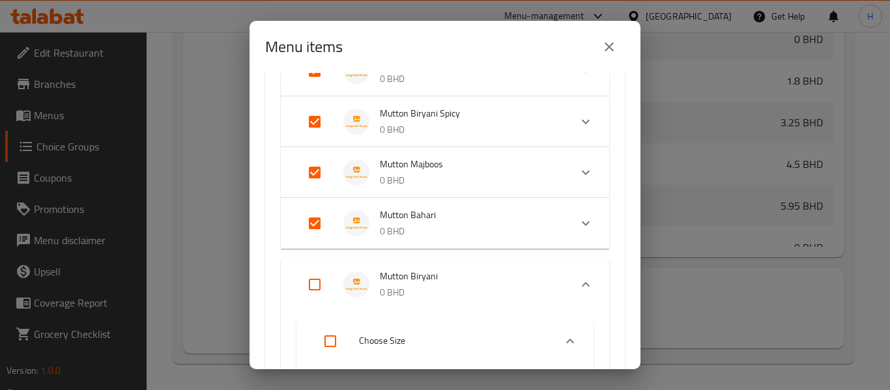
checkbox input "true"
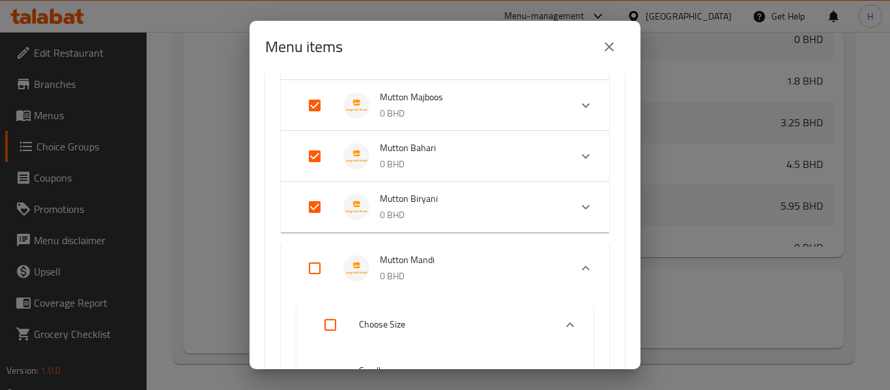
scroll to position [3300, 0]
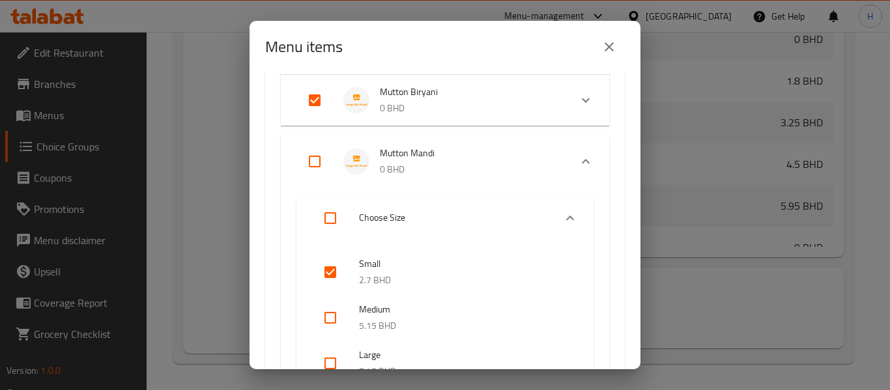
click at [331, 171] on div "Expand" at bounding box center [325, 161] width 36 height 31
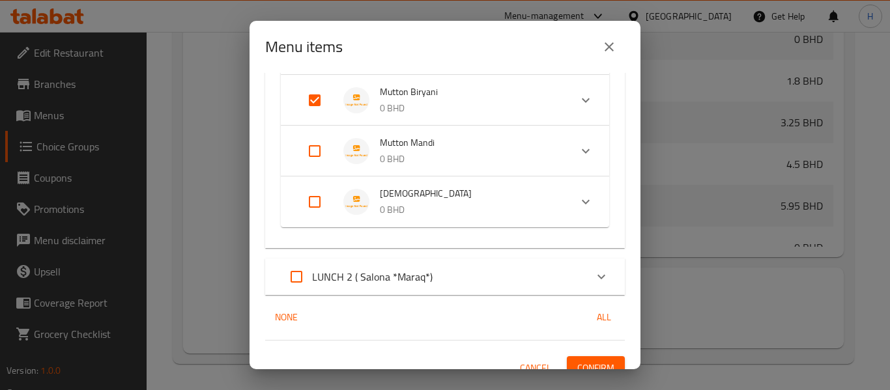
click at [315, 206] on input "Expand" at bounding box center [314, 201] width 31 height 31
checkbox input "true"
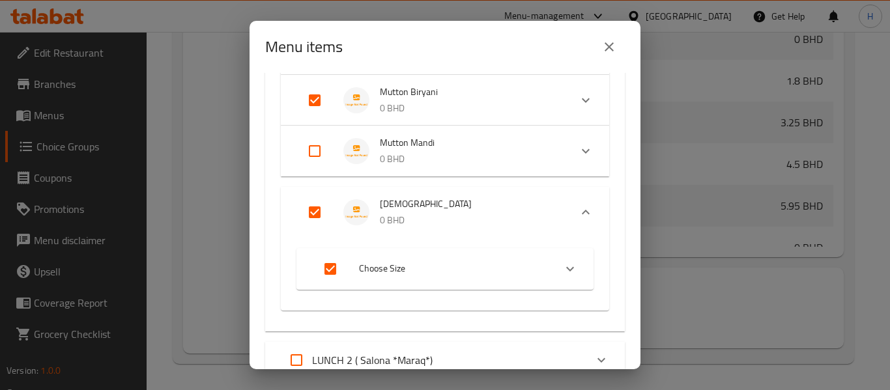
click at [324, 212] on input "Expand" at bounding box center [314, 212] width 31 height 31
checkbox input "false"
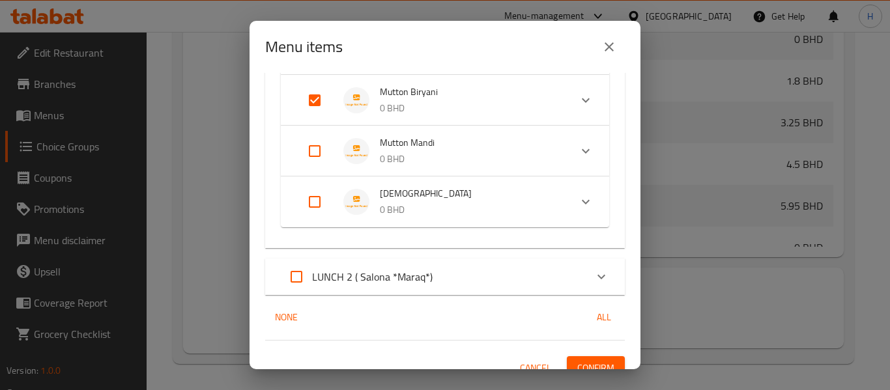
click at [328, 153] on input "Expand" at bounding box center [314, 150] width 31 height 31
checkbox input "true"
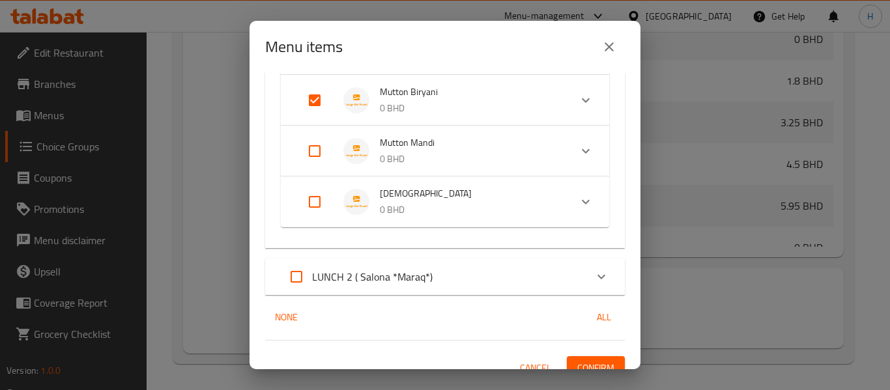
checkbox input "true"
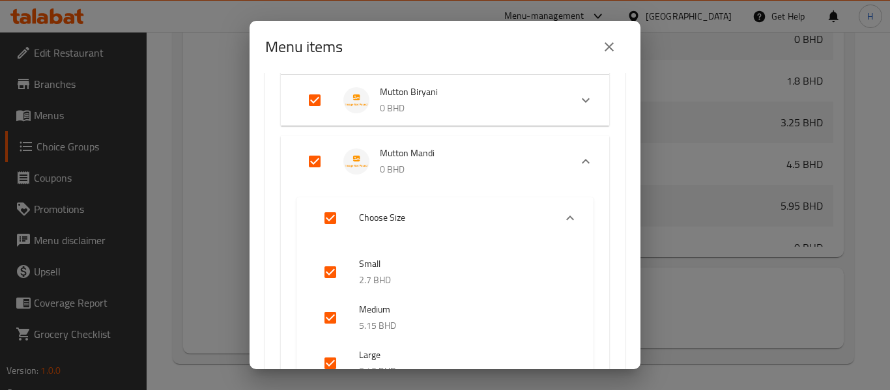
click at [326, 158] on input "Expand" at bounding box center [314, 161] width 31 height 31
checkbox input "false"
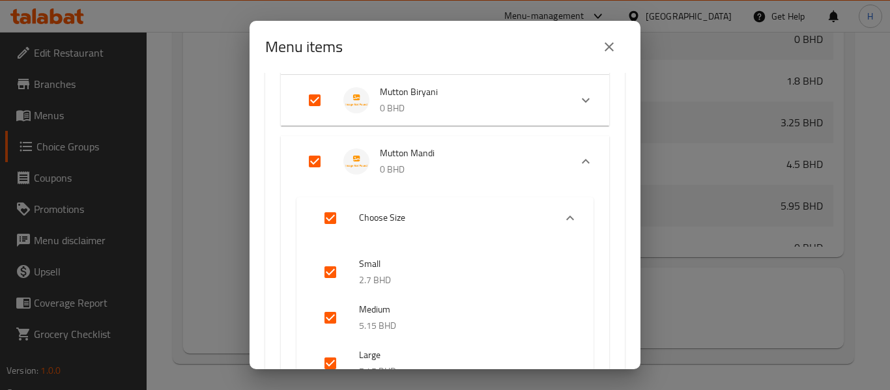
checkbox input "false"
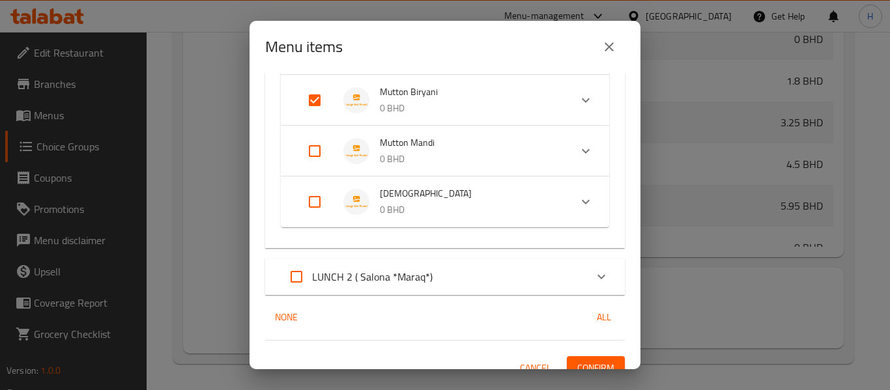
click at [311, 148] on input "Expand" at bounding box center [314, 150] width 31 height 31
checkbox input "true"
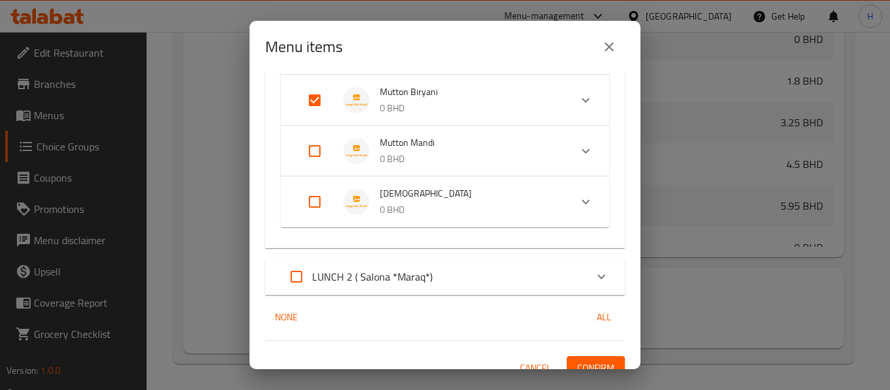
checkbox input "true"
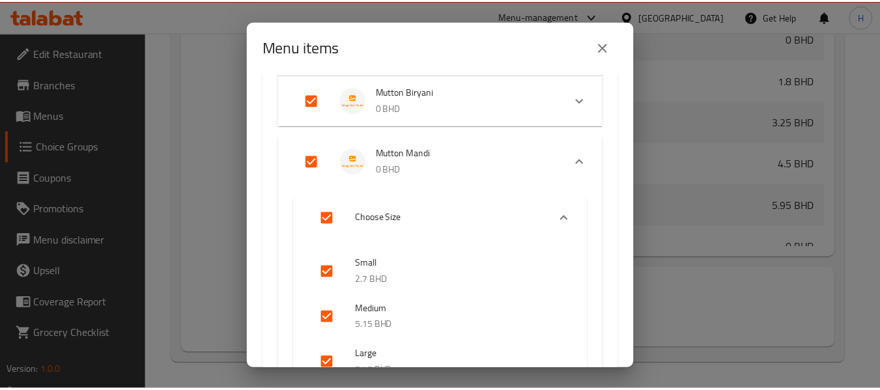
scroll to position [3624, 0]
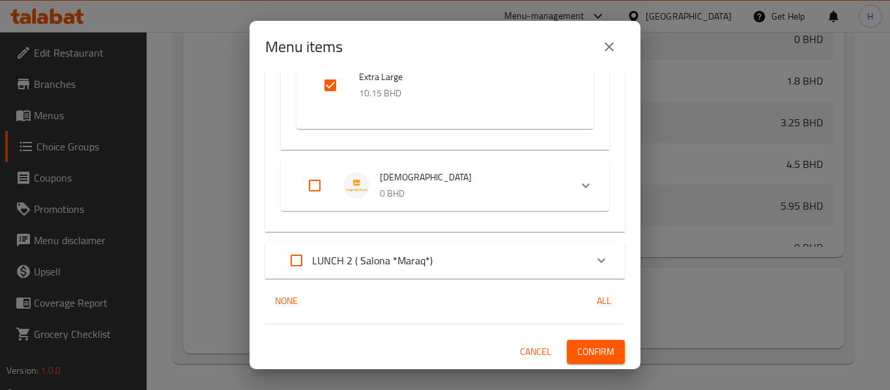
click at [589, 352] on span "Confirm" at bounding box center [595, 352] width 37 height 16
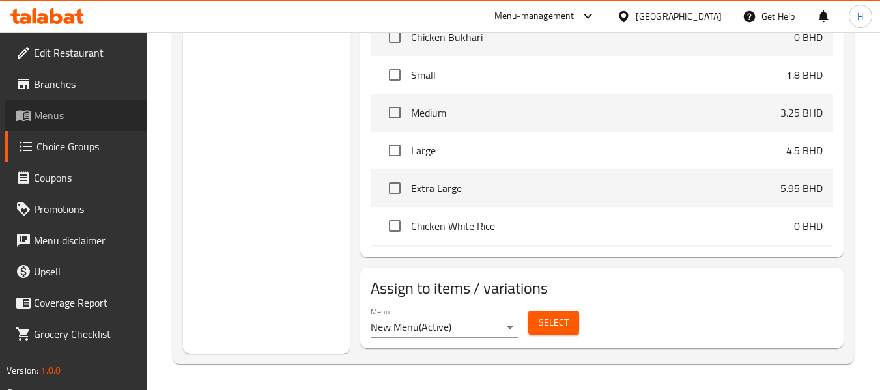
click at [63, 120] on span "Menus" at bounding box center [85, 115] width 103 height 16
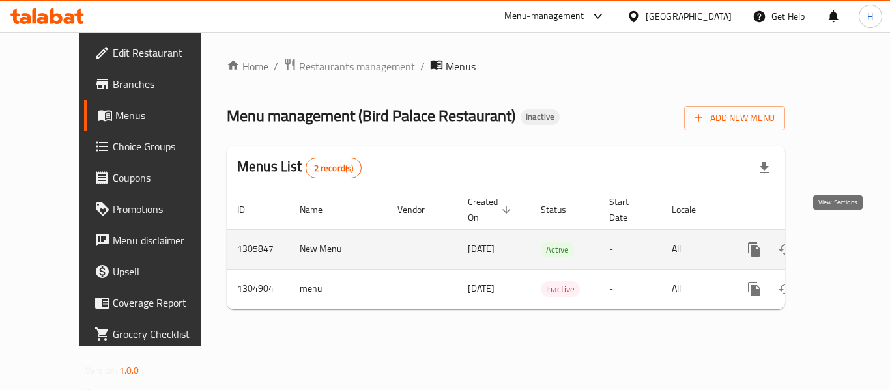
click at [842, 244] on icon "enhanced table" at bounding box center [848, 250] width 12 height 12
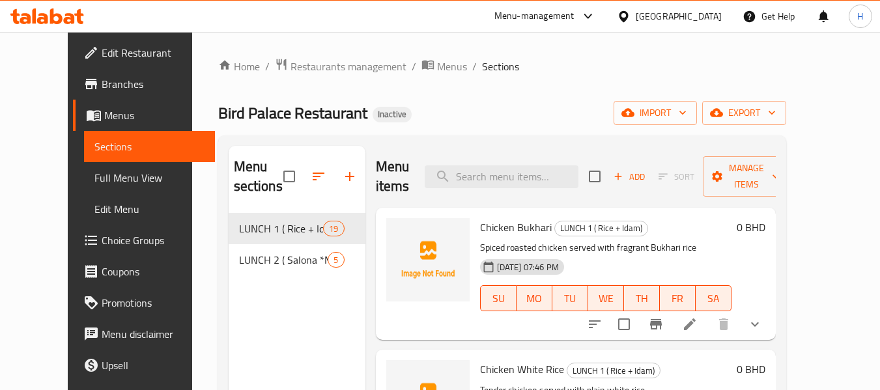
click at [94, 175] on span "Full Menu View" at bounding box center [149, 178] width 110 height 16
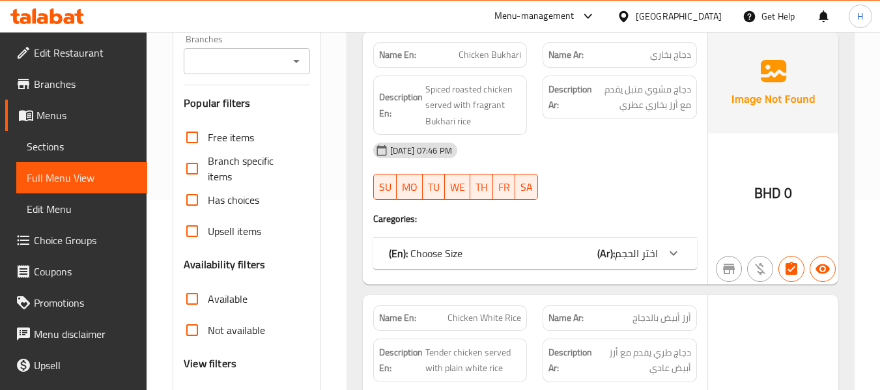
scroll to position [347, 0]
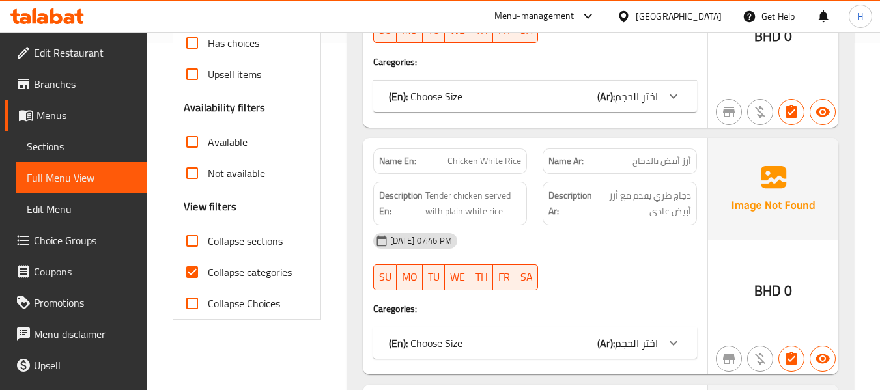
click at [585, 108] on div "(En): Choose Size (Ar): اختر الحجم" at bounding box center [535, 96] width 324 height 31
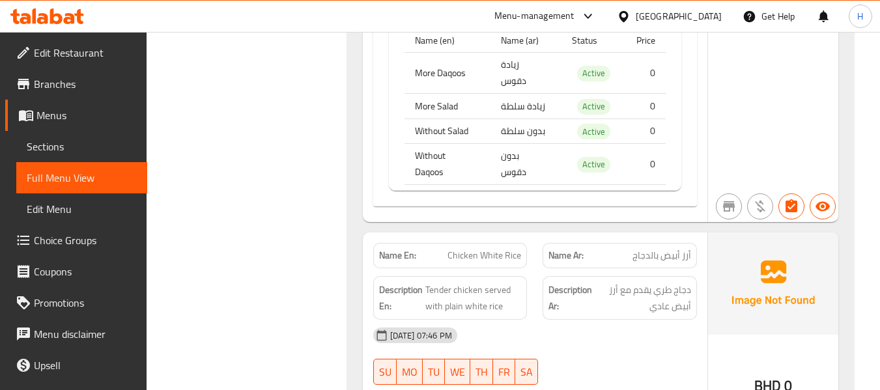
scroll to position [1389, 0]
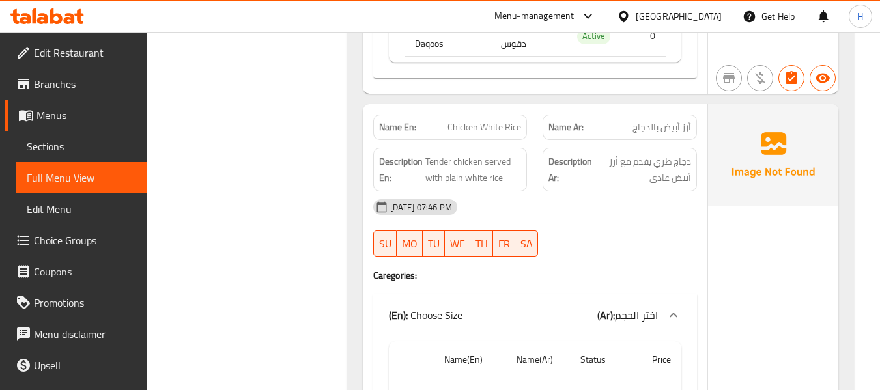
click at [58, 239] on span "Choice Groups" at bounding box center [85, 241] width 103 height 16
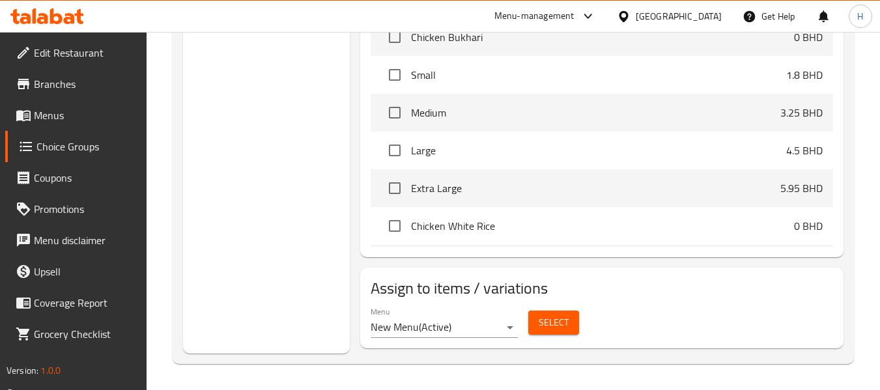
scroll to position [184, 0]
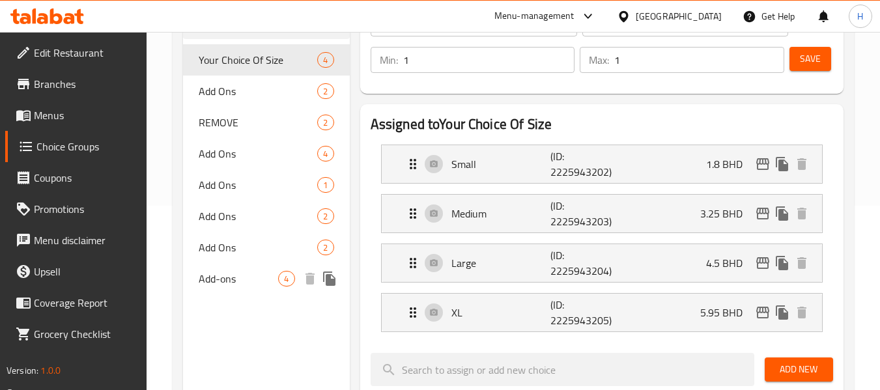
click at [224, 277] on span "Add-ons" at bounding box center [238, 279] width 79 height 16
type input "Add-ons"
type input "الإضافات"
type input "0"
type input "2"
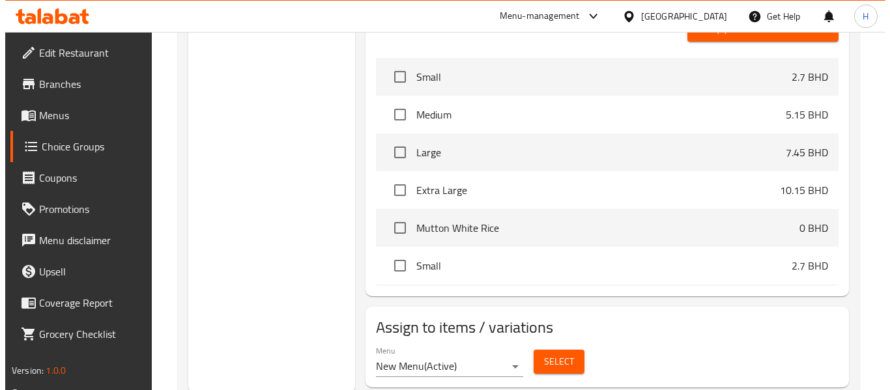
scroll to position [613, 0]
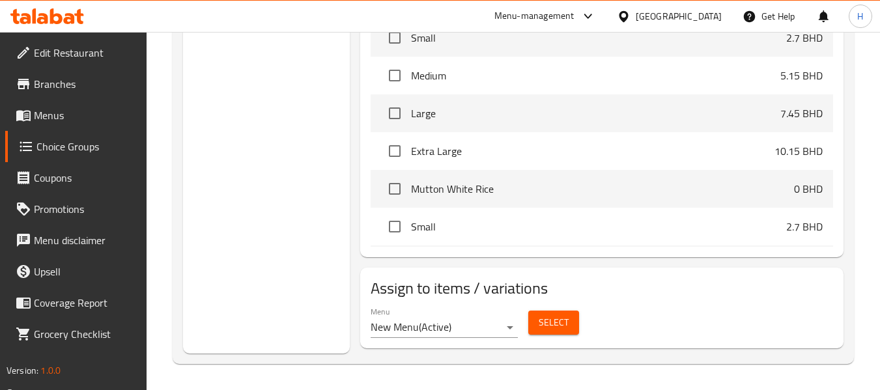
click at [564, 322] on span "Select" at bounding box center [554, 323] width 30 height 16
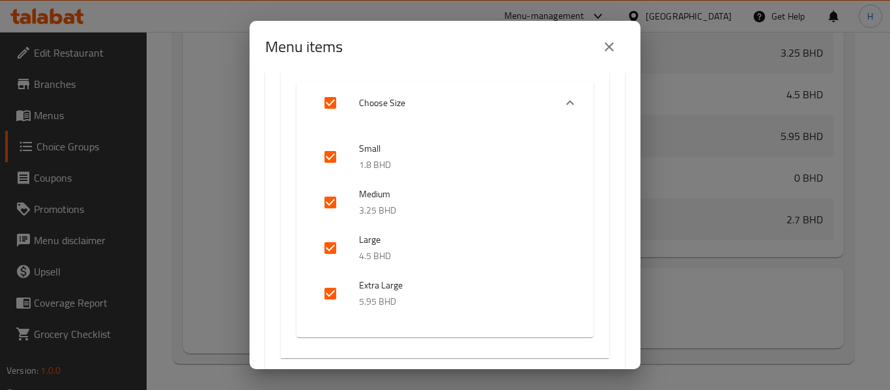
scroll to position [347, 0]
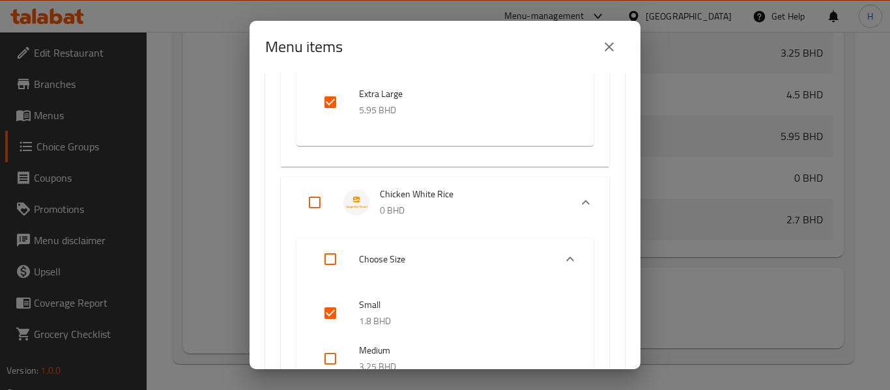
click at [308, 199] on input "Expand" at bounding box center [314, 202] width 31 height 31
checkbox input "true"
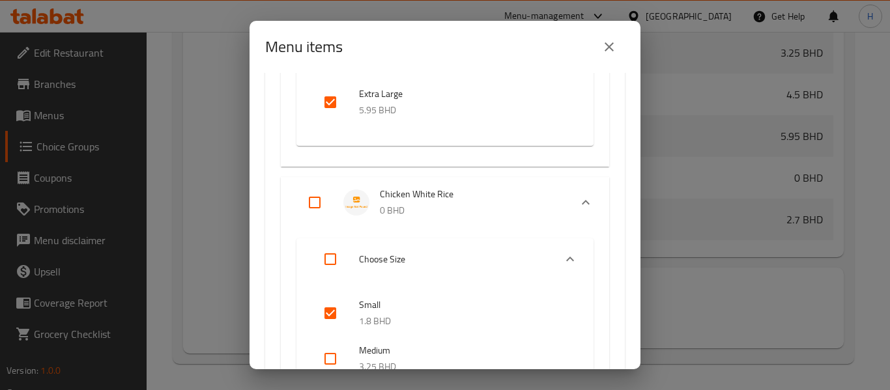
checkbox input "true"
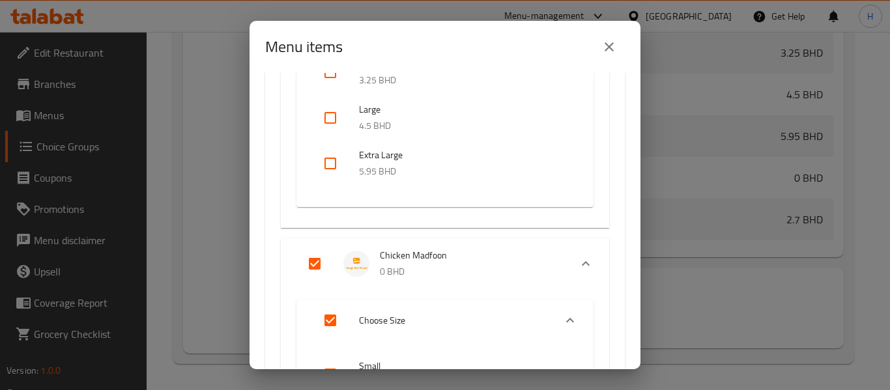
scroll to position [521, 0]
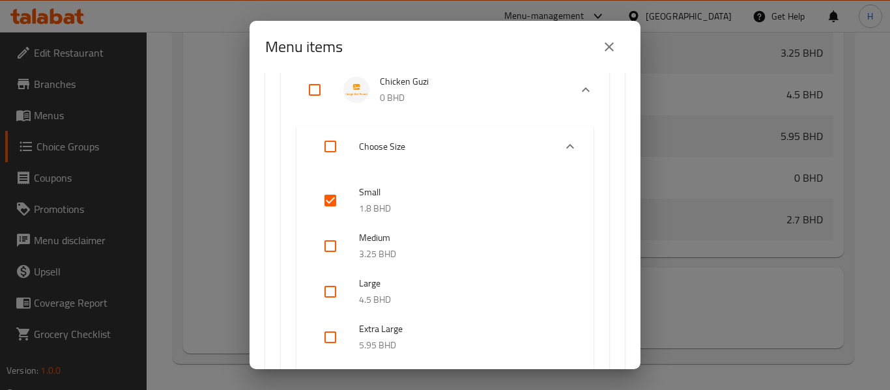
click at [315, 82] on input "Expand" at bounding box center [314, 89] width 31 height 31
checkbox input "true"
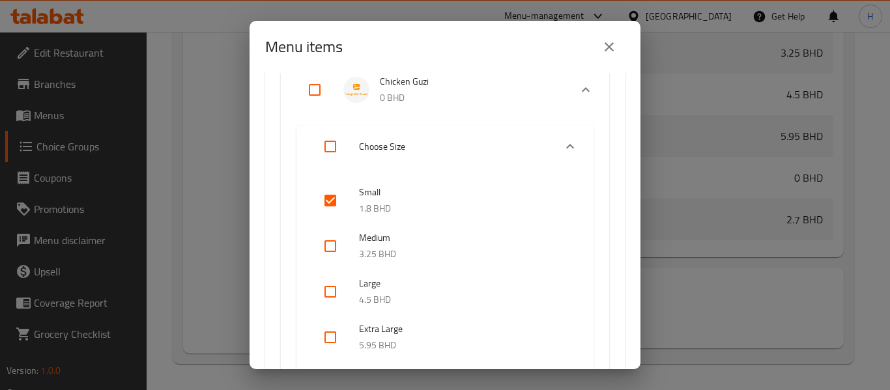
checkbox input "true"
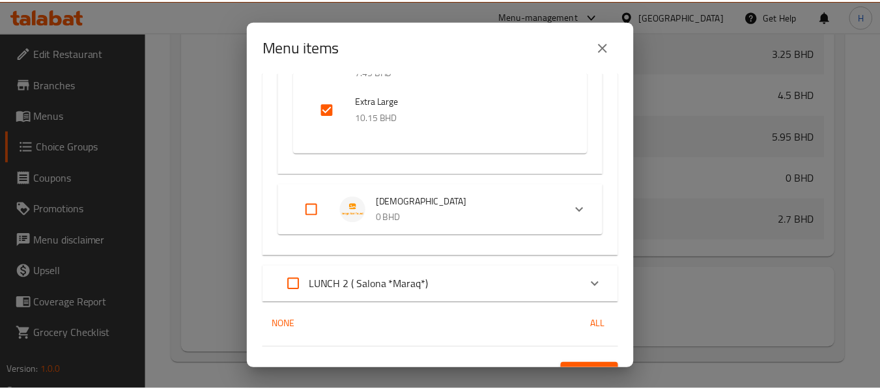
scroll to position [5691, 0]
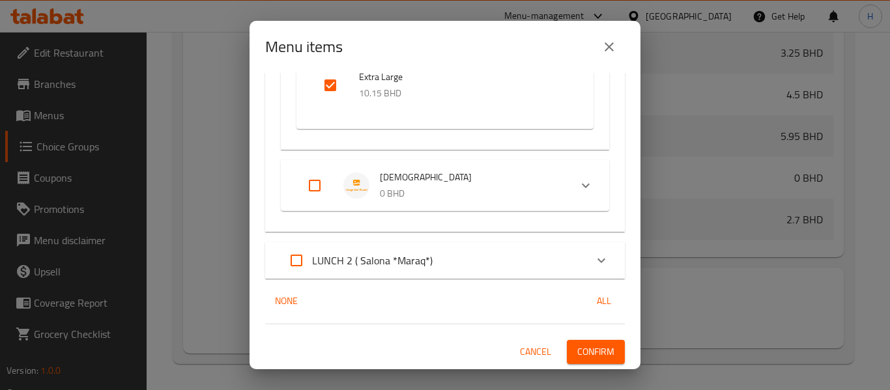
click at [594, 350] on span "Confirm" at bounding box center [595, 352] width 37 height 16
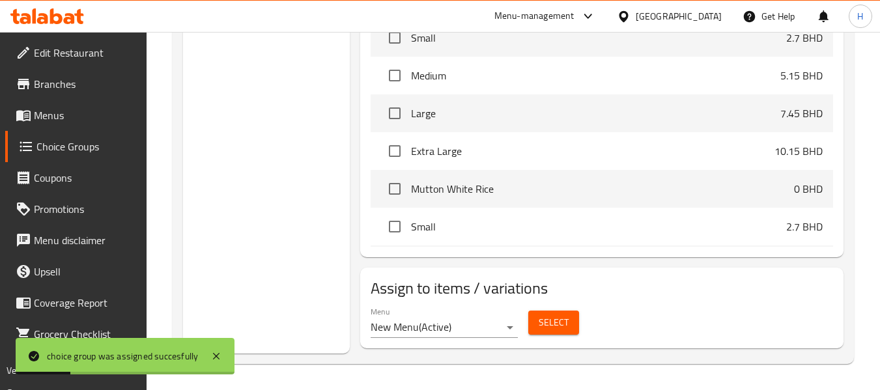
click at [44, 121] on span "Menus" at bounding box center [85, 115] width 103 height 16
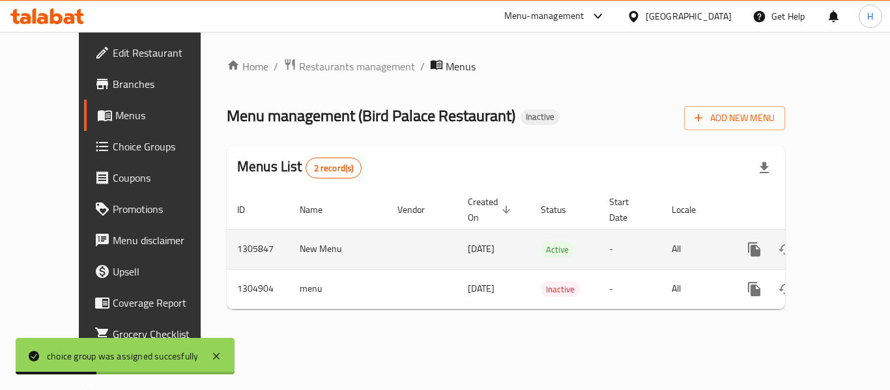
click at [839, 229] on td "enhanced table" at bounding box center [801, 249] width 146 height 40
click at [841, 234] on link "enhanced table" at bounding box center [847, 249] width 31 height 31
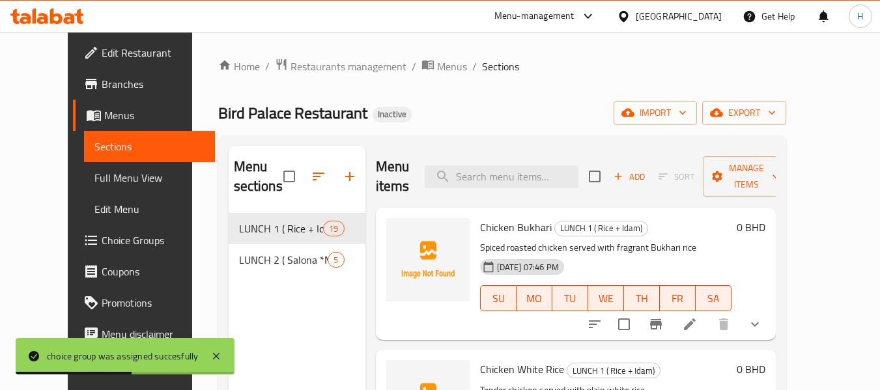
click at [94, 179] on span "Full Menu View" at bounding box center [149, 178] width 110 height 16
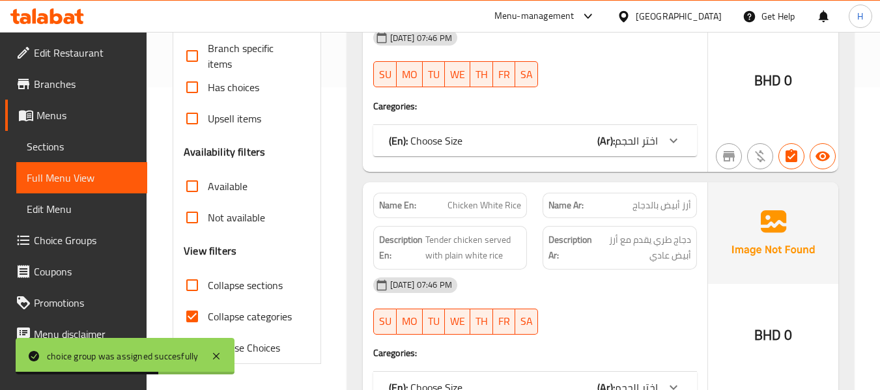
scroll to position [521, 0]
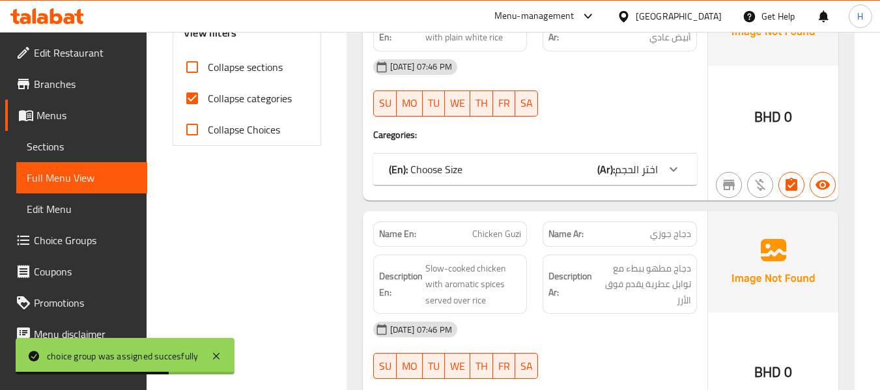
click at [580, 186] on div "Name En: Chicken White Rice Name Ar: أرز أبيض بالدجاج Description En: Tender ch…" at bounding box center [535, 82] width 345 height 236
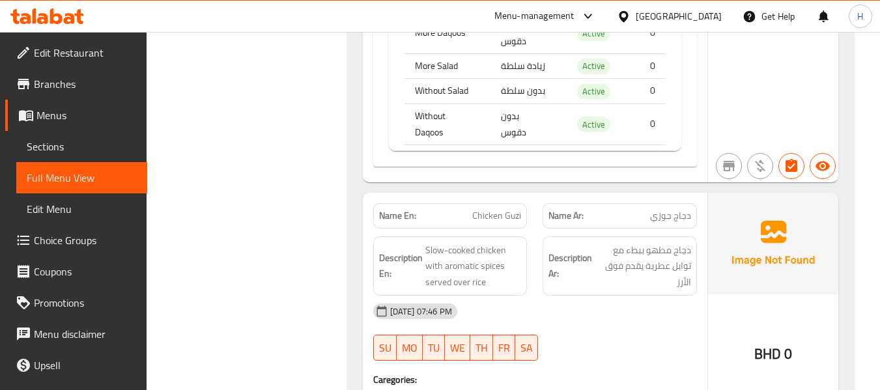
scroll to position [1910, 0]
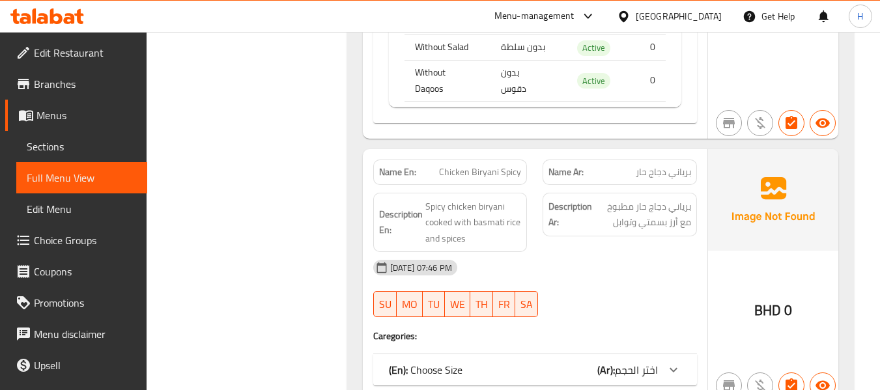
scroll to position [3300, 0]
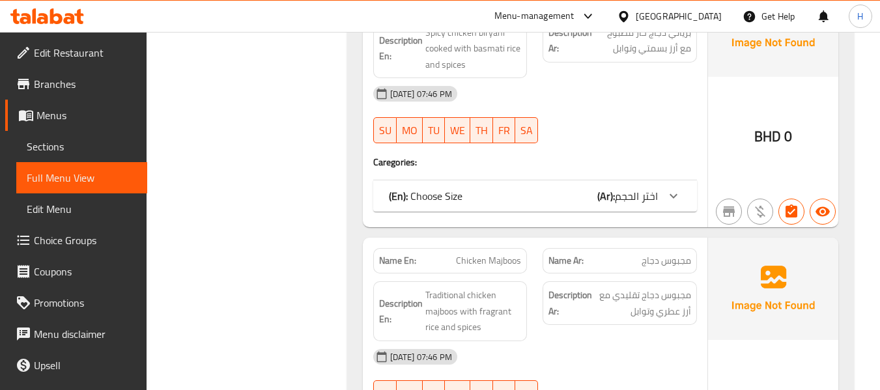
click at [572, 214] on div "Name En: Chicken Biryani Spicy Name Ar: برياني دجاج حار Description En: Spicy c…" at bounding box center [535, 101] width 345 height 253
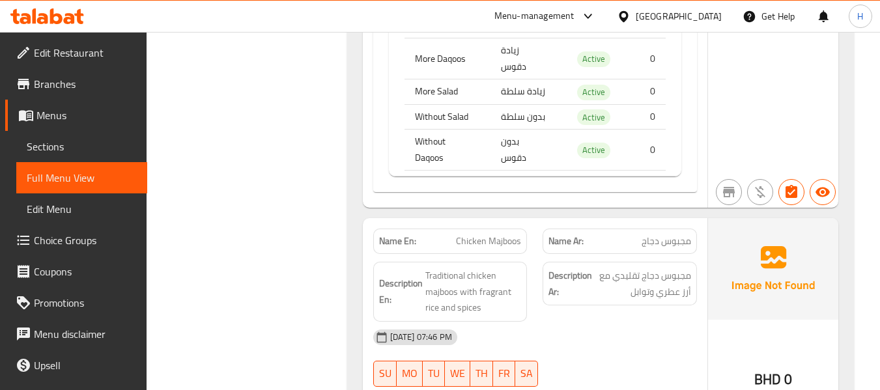
scroll to position [4515, 0]
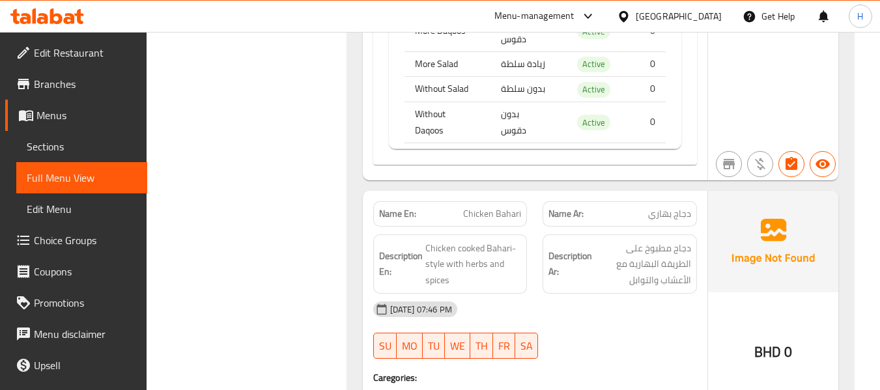
scroll to position [5731, 0]
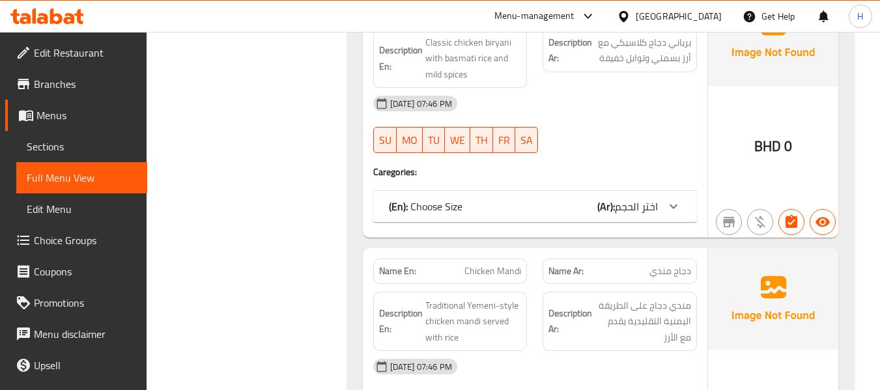
scroll to position [7120, 0]
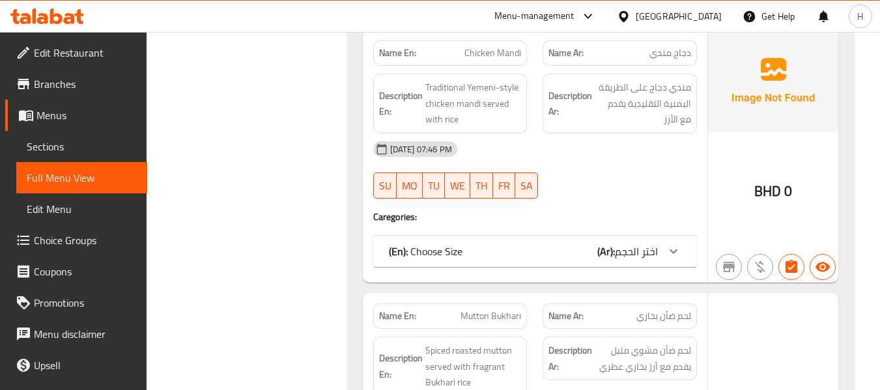
scroll to position [8336, 0]
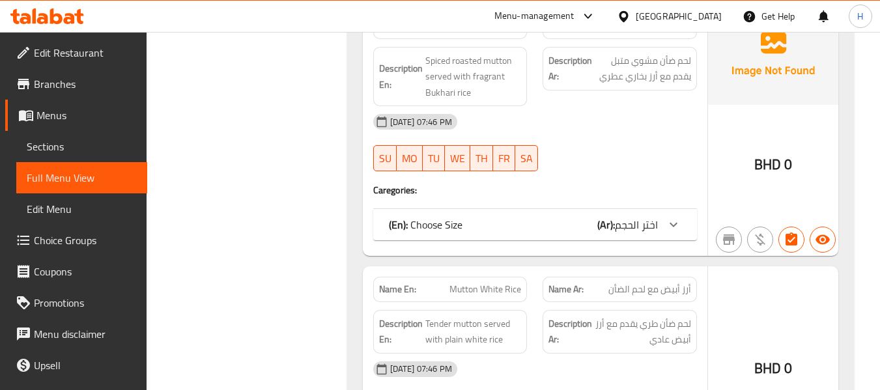
scroll to position [9725, 0]
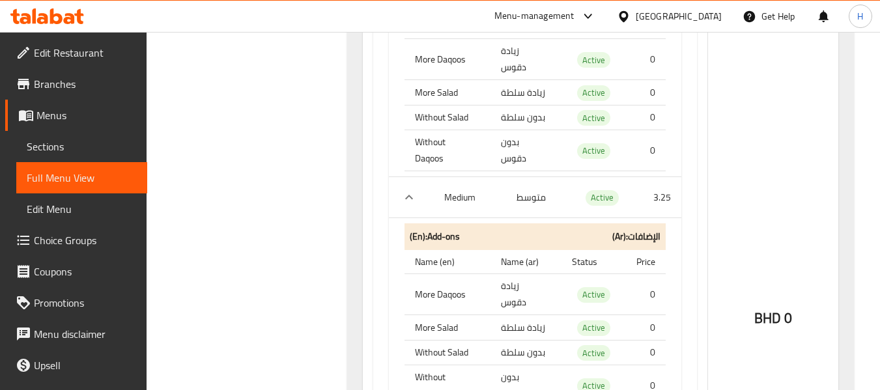
scroll to position [3647, 0]
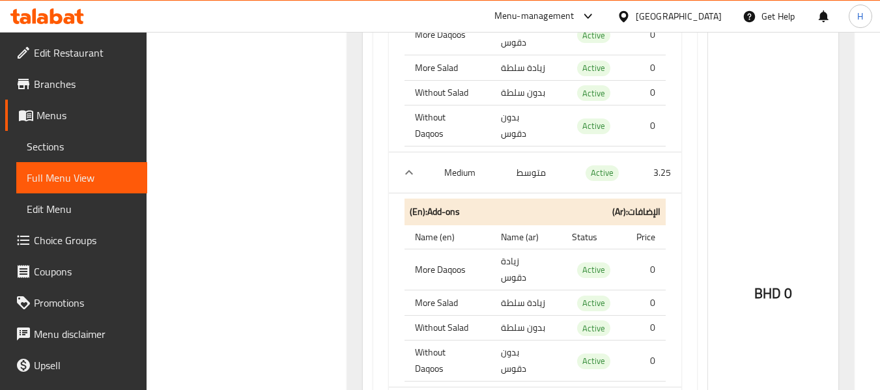
click at [67, 240] on span "Choice Groups" at bounding box center [85, 241] width 103 height 16
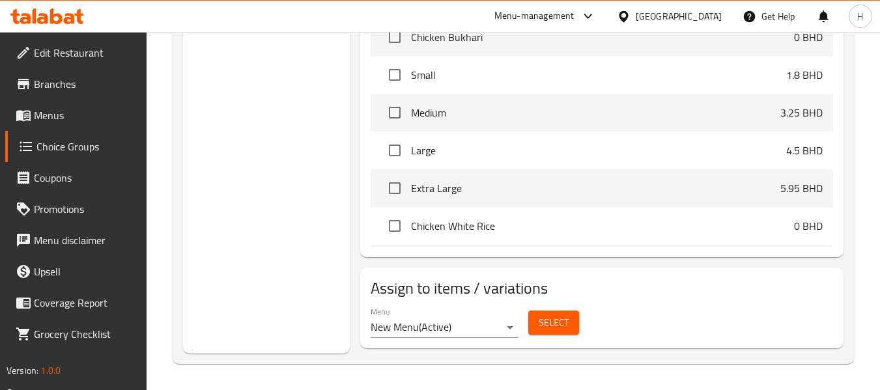
scroll to position [184, 0]
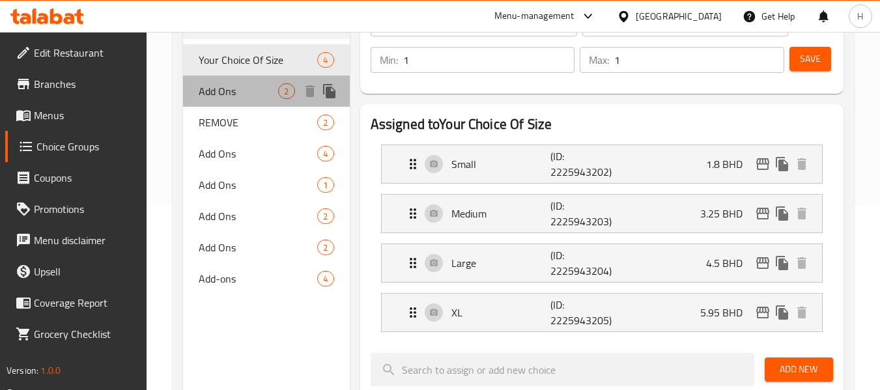
click at [233, 99] on span "Add Ons" at bounding box center [238, 91] width 79 height 16
type input "Add Ons"
type input "الاضافات"
type input "0"
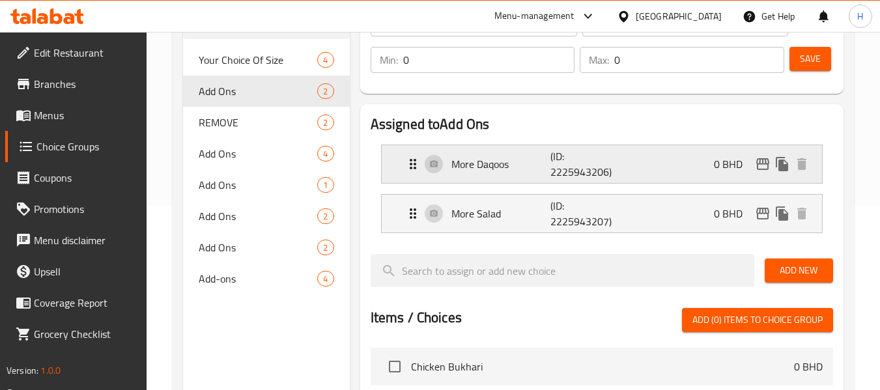
click at [557, 162] on p "(ID: 2225943206)" at bounding box center [583, 163] width 66 height 31
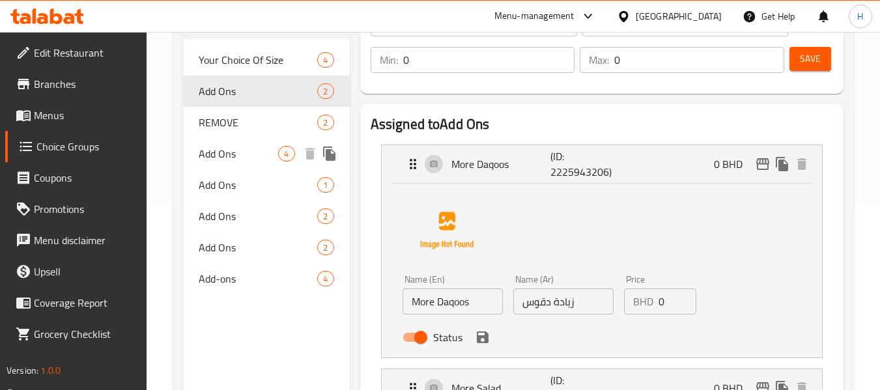
click at [252, 154] on span "Add Ons" at bounding box center [238, 154] width 79 height 16
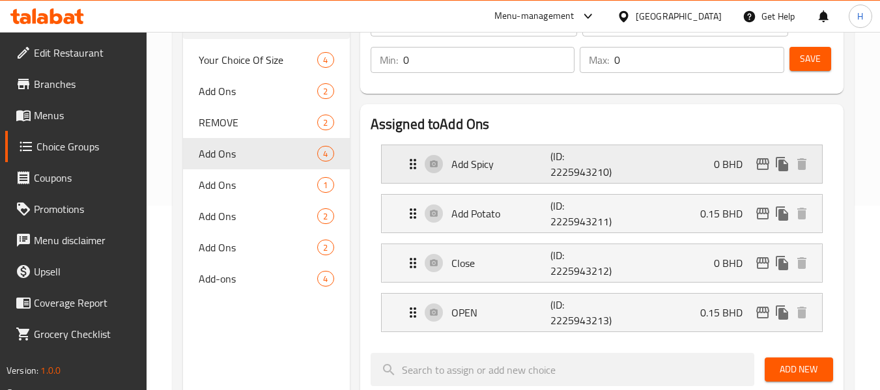
click at [511, 172] on div "Add Spicy (ID: 2225943210) 0 BHD" at bounding box center [605, 164] width 401 height 38
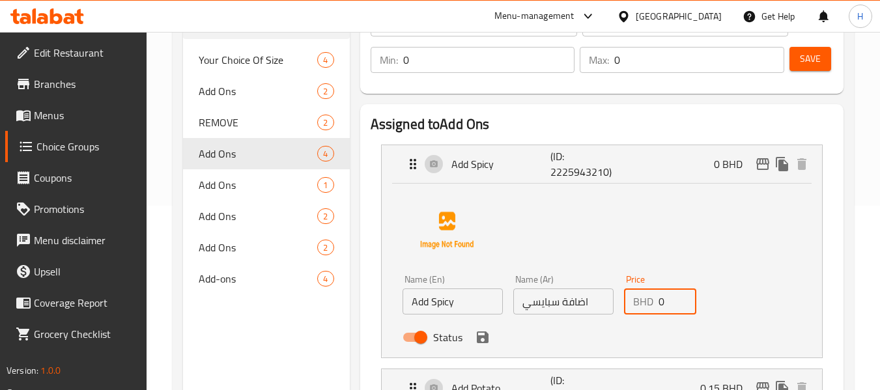
click at [670, 307] on input "0" at bounding box center [677, 302] width 38 height 26
type input "0.250"
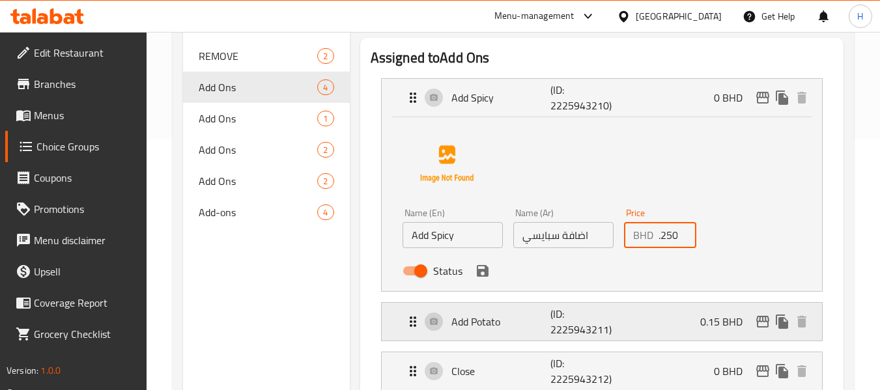
scroll to position [358, 0]
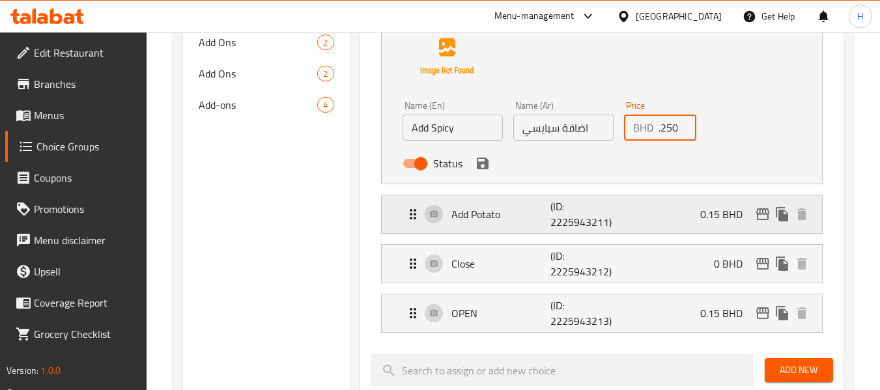
click at [587, 228] on p "(ID: 2225943211)" at bounding box center [583, 214] width 66 height 31
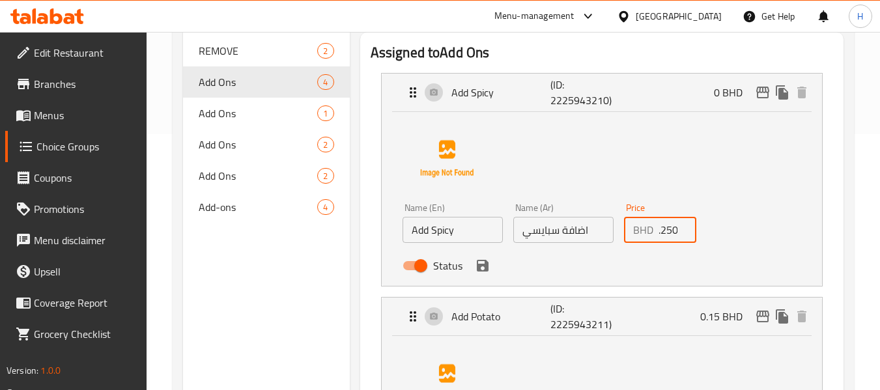
scroll to position [184, 0]
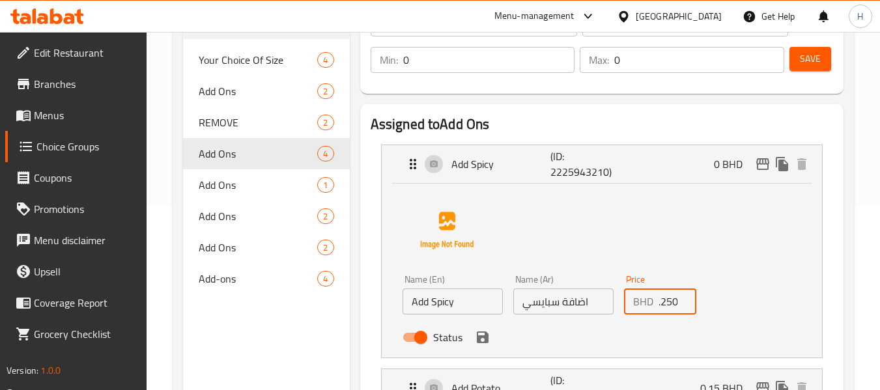
click at [486, 341] on icon "save" at bounding box center [483, 337] width 12 height 12
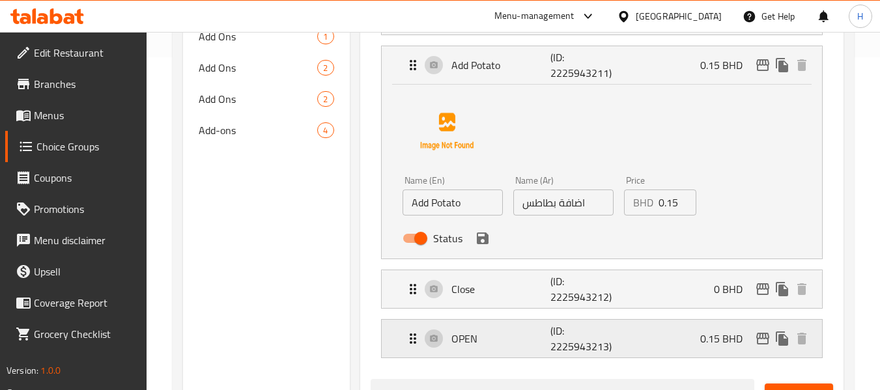
scroll to position [358, 0]
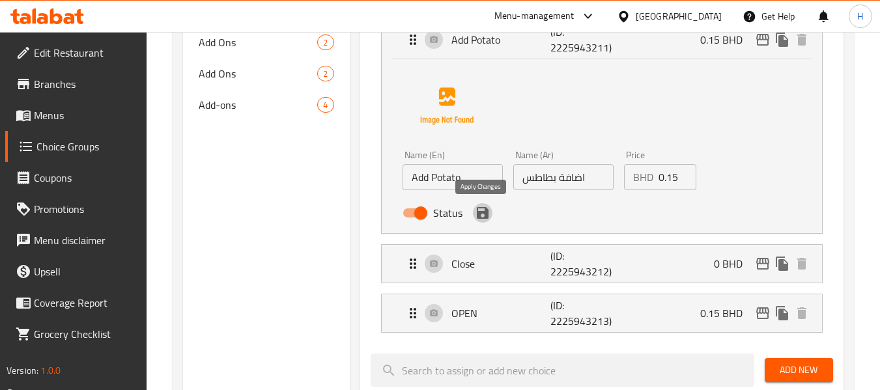
click at [484, 219] on icon "save" at bounding box center [483, 213] width 16 height 16
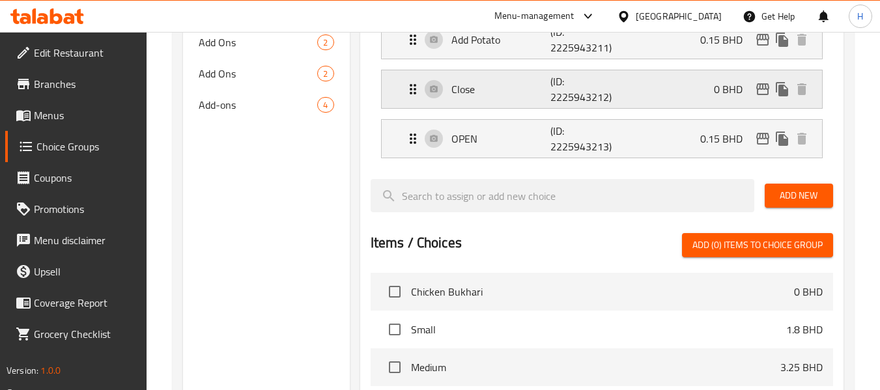
click at [495, 98] on div "Close (ID: 2225943212) 0 BHD" at bounding box center [605, 89] width 401 height 38
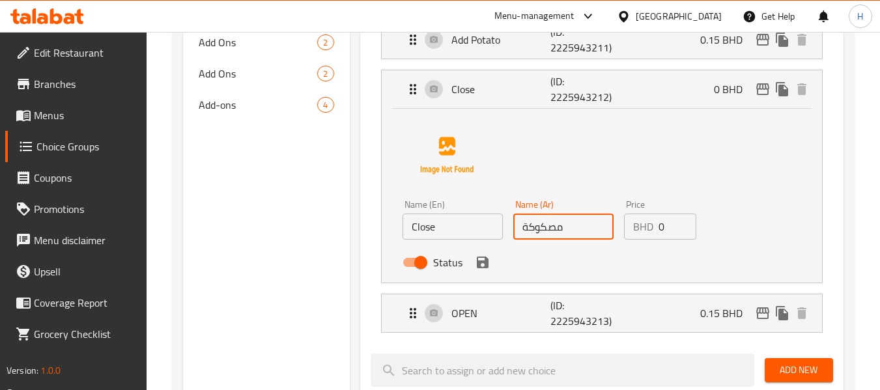
click at [543, 233] on input "مصكوكة" at bounding box center [563, 227] width 100 height 26
type input "مغلقة"
click at [528, 263] on div "Status" at bounding box center [563, 262] width 332 height 35
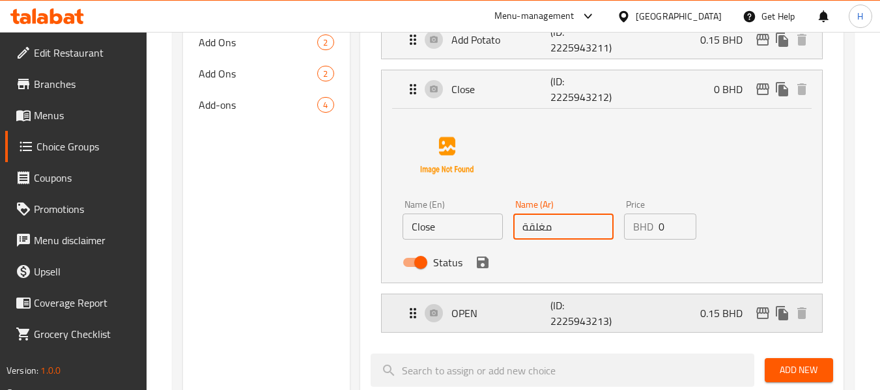
click at [535, 310] on p "OPEN" at bounding box center [501, 313] width 100 height 16
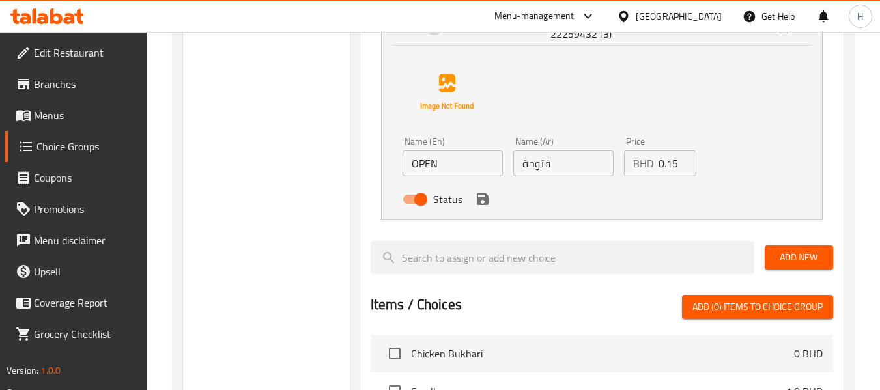
scroll to position [705, 0]
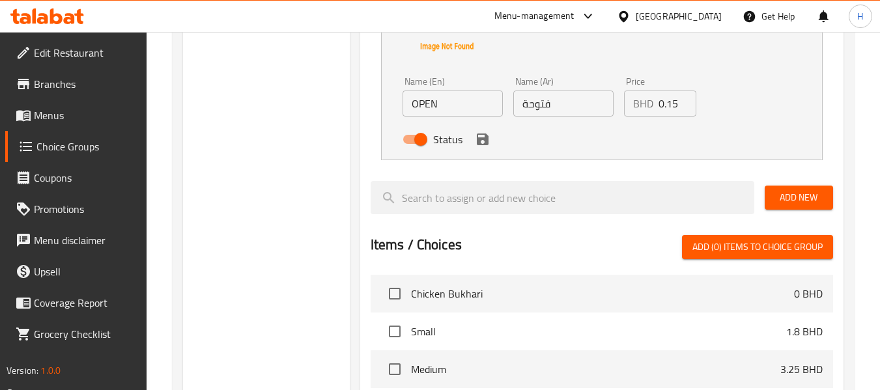
click at [492, 144] on div "Status" at bounding box center [563, 139] width 332 height 35
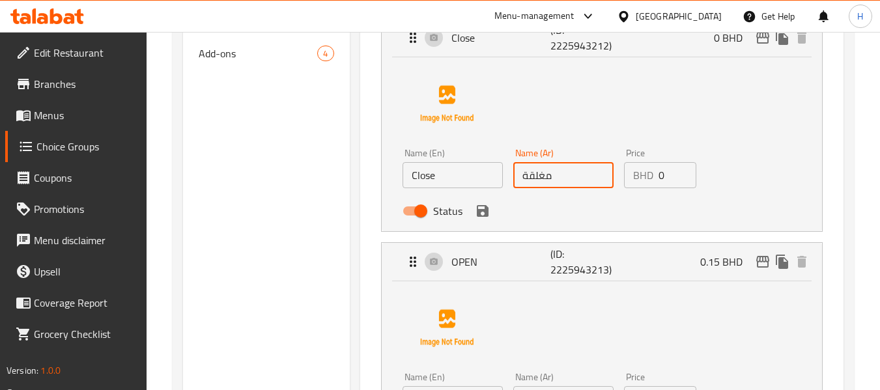
scroll to position [531, 0]
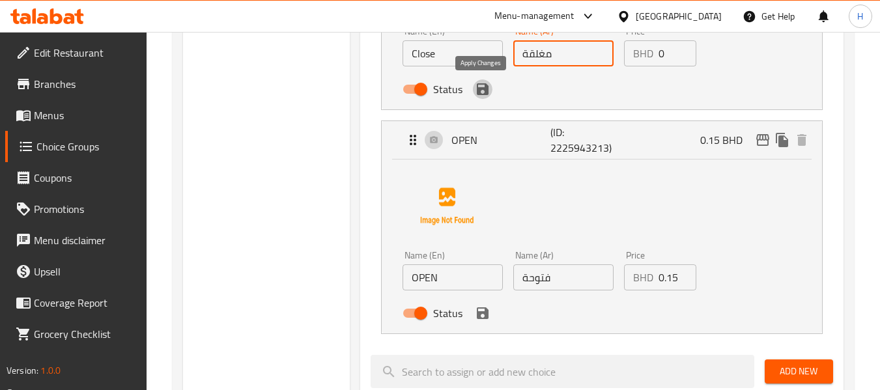
click at [488, 87] on icon "save" at bounding box center [483, 89] width 16 height 16
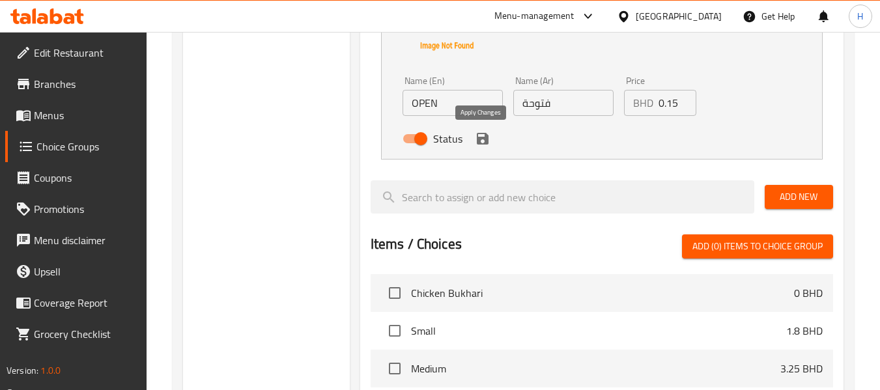
click at [479, 134] on icon "save" at bounding box center [483, 139] width 12 height 12
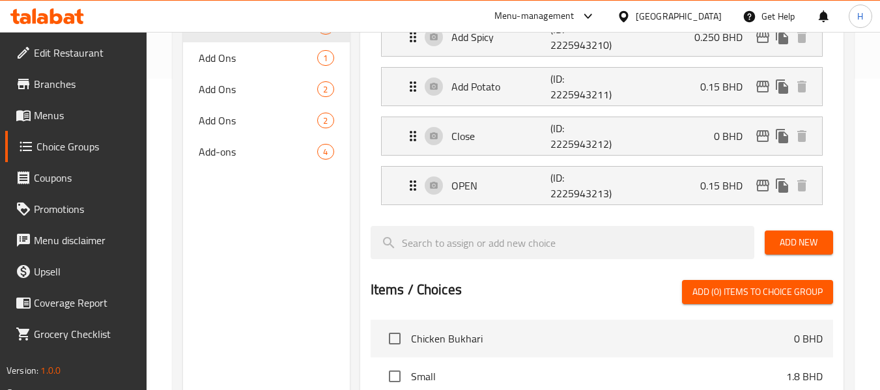
scroll to position [184, 0]
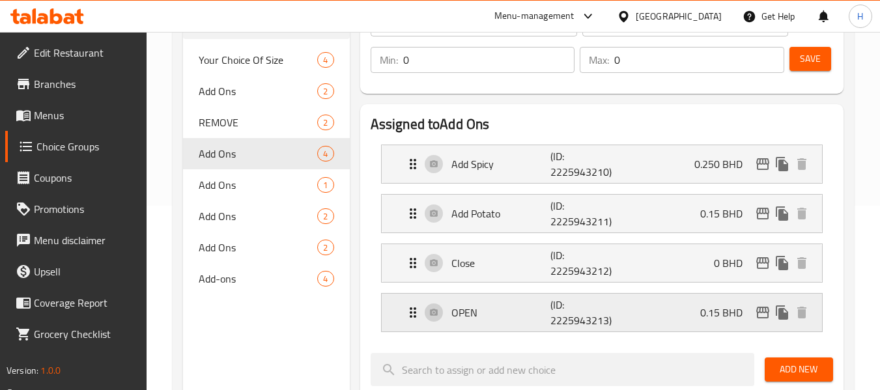
click at [565, 302] on p "(ID: 2225943213)" at bounding box center [583, 312] width 66 height 31
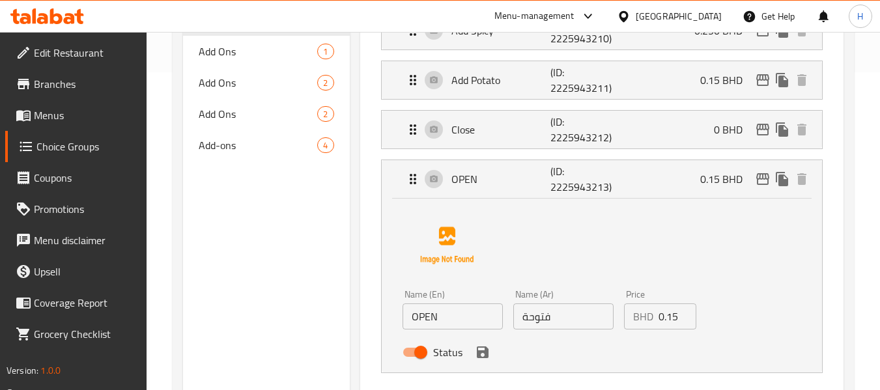
scroll to position [358, 0]
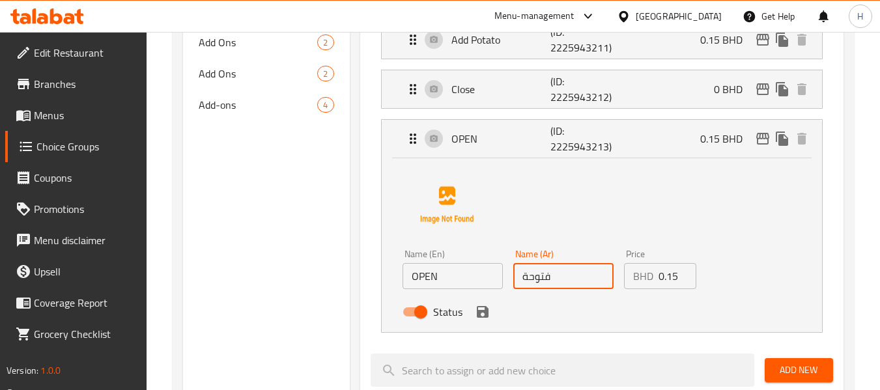
click at [584, 283] on input "فتوحة" at bounding box center [563, 276] width 100 height 26
type input "مفتوحة"
click at [489, 323] on div "Status" at bounding box center [563, 311] width 332 height 35
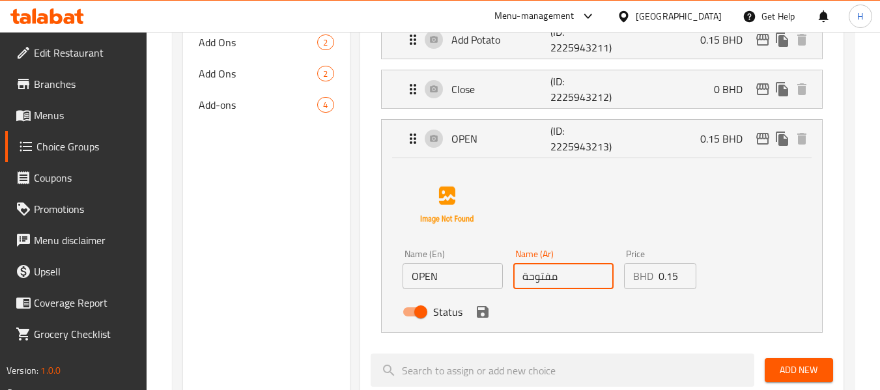
click at [479, 308] on icon "save" at bounding box center [483, 312] width 16 height 16
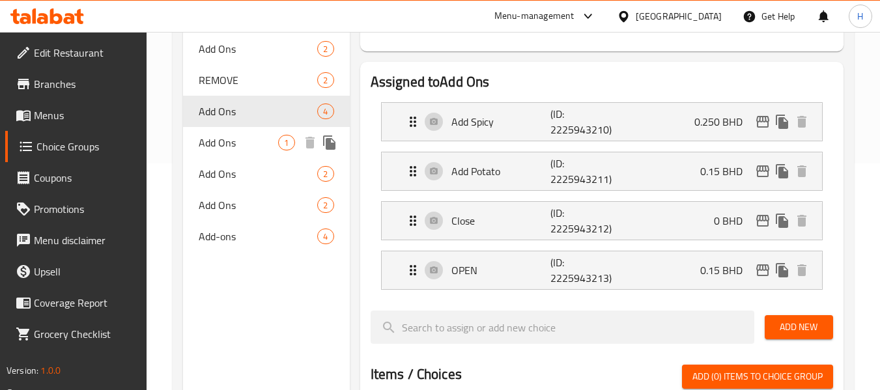
scroll to position [184, 0]
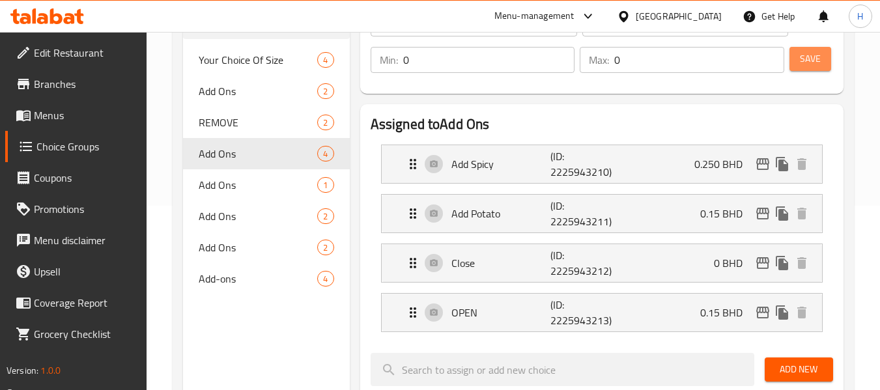
click at [819, 64] on span "Save" at bounding box center [810, 59] width 21 height 16
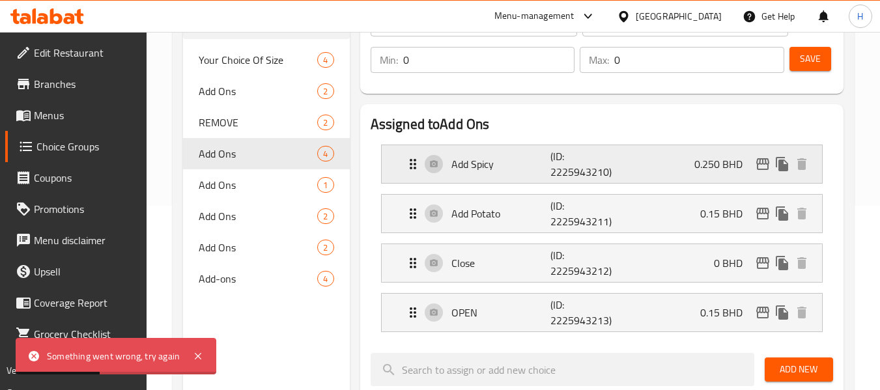
click at [617, 154] on div "Add Spicy (ID: 2225943210) 0.250 BHD" at bounding box center [605, 164] width 401 height 38
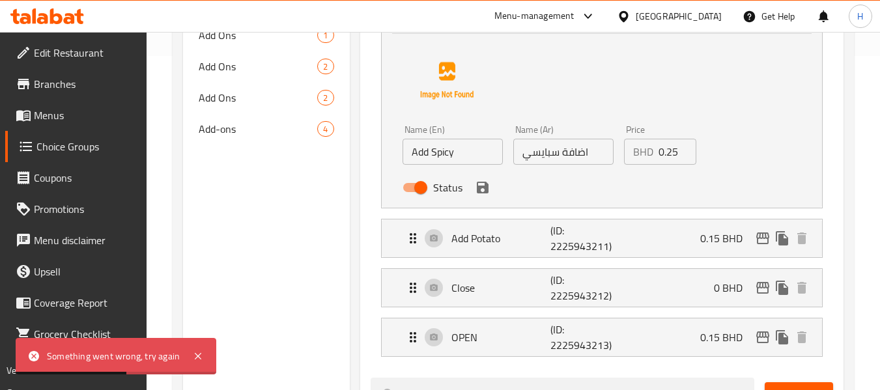
scroll to position [358, 0]
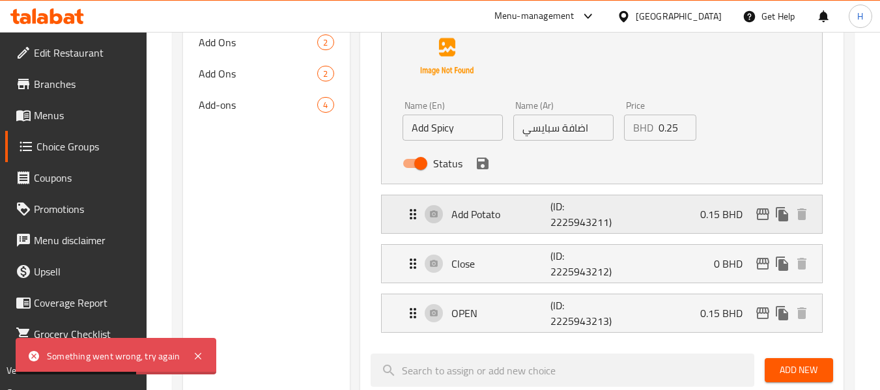
click at [555, 228] on p "(ID: 2225943211)" at bounding box center [583, 214] width 66 height 31
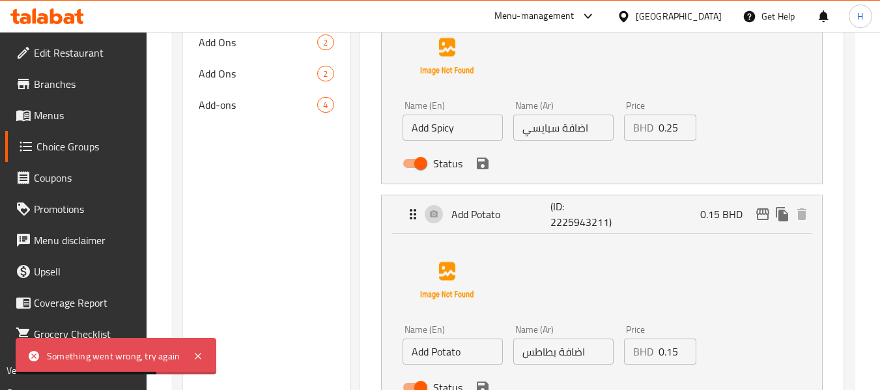
scroll to position [531, 0]
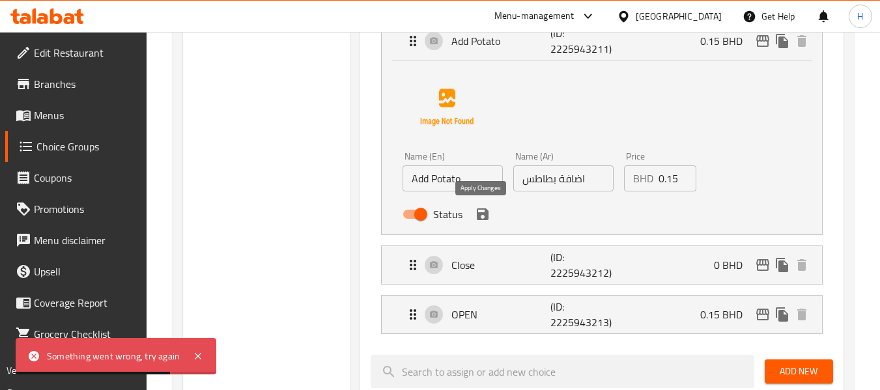
click at [473, 220] on button "save" at bounding box center [483, 214] width 20 height 20
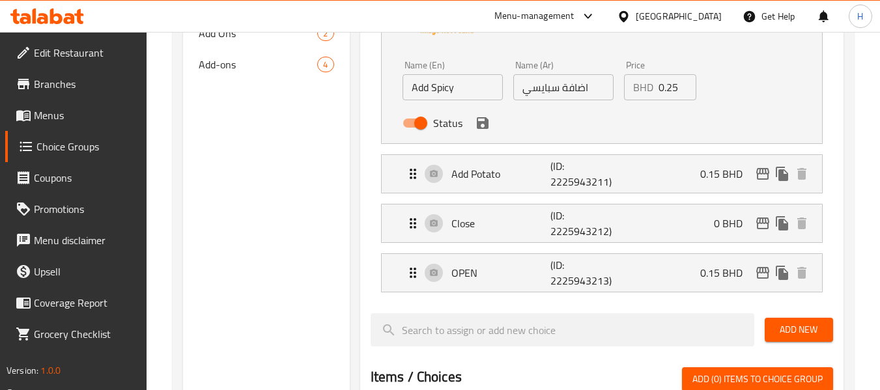
scroll to position [10, 0]
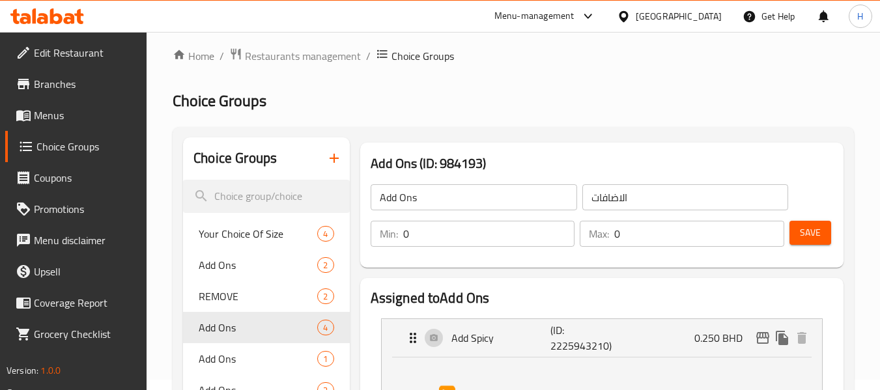
click at [804, 240] on span "Save" at bounding box center [810, 233] width 21 height 16
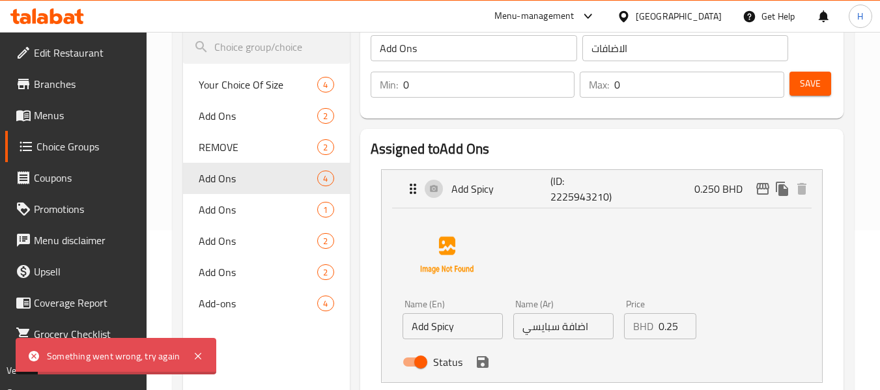
scroll to position [184, 0]
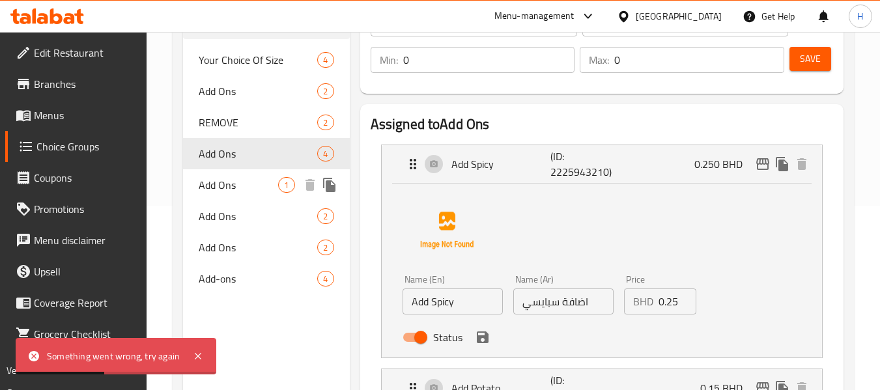
click at [256, 186] on span "Add Ons" at bounding box center [238, 185] width 79 height 16
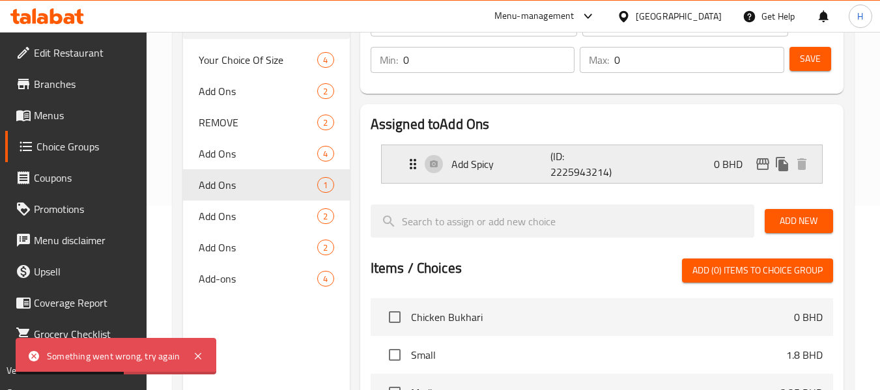
click at [587, 176] on p "(ID: 2225943214)" at bounding box center [583, 163] width 66 height 31
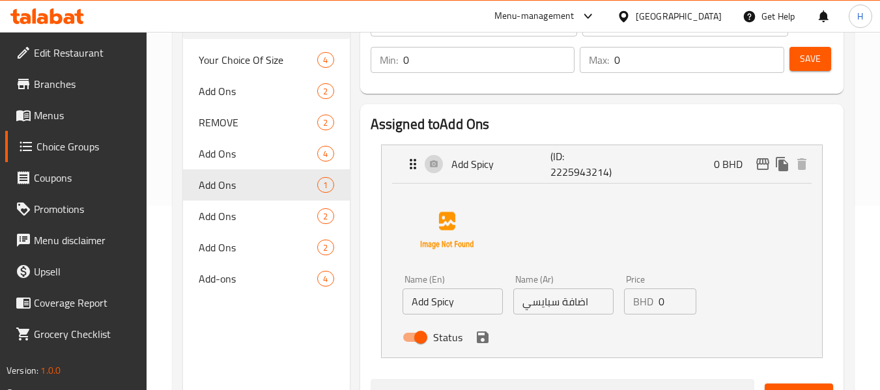
click at [660, 303] on input "0" at bounding box center [677, 302] width 38 height 26
click at [665, 302] on input "0" at bounding box center [677, 302] width 38 height 26
click at [488, 343] on icon "save" at bounding box center [483, 338] width 16 height 16
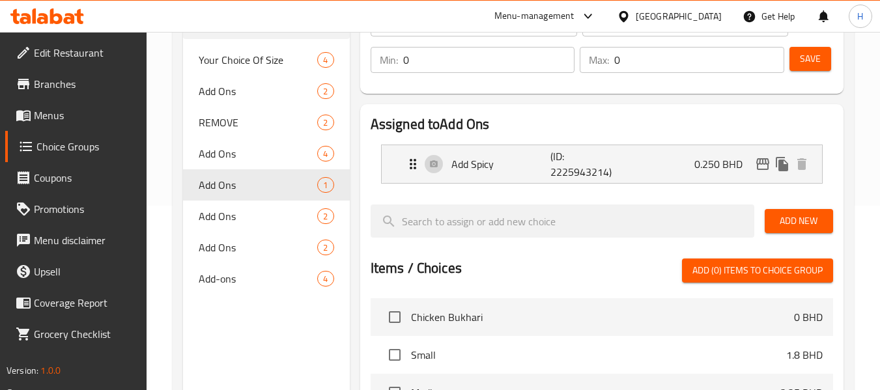
type input "0.250"
click at [811, 55] on span "Save" at bounding box center [810, 59] width 21 height 16
click at [491, 156] on p "Add Spicy" at bounding box center [501, 164] width 100 height 16
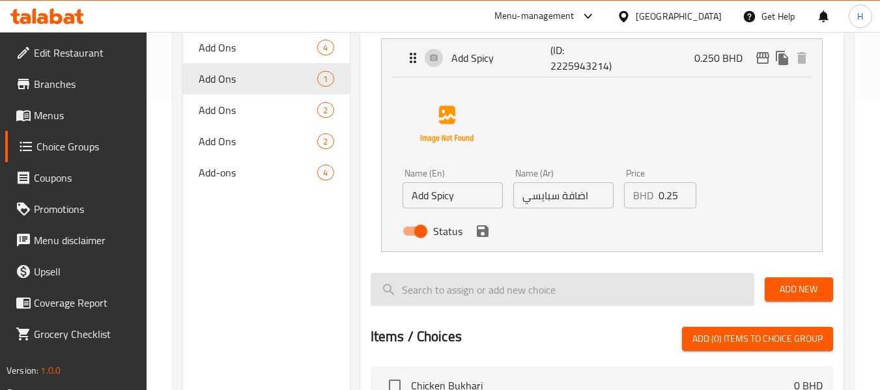
scroll to position [358, 0]
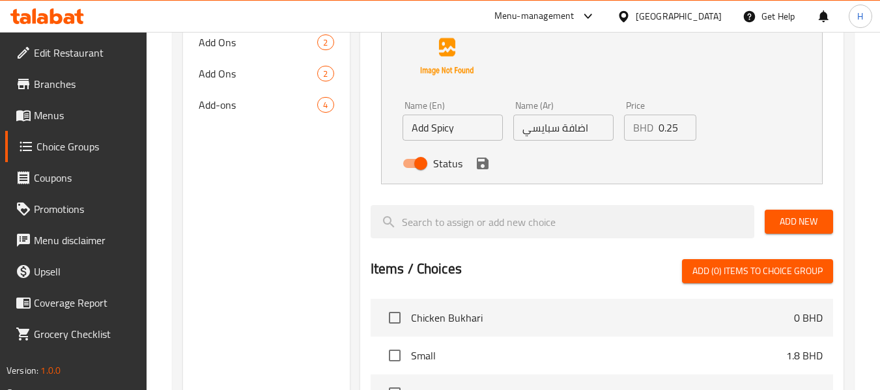
click at [490, 162] on button "save" at bounding box center [483, 164] width 20 height 20
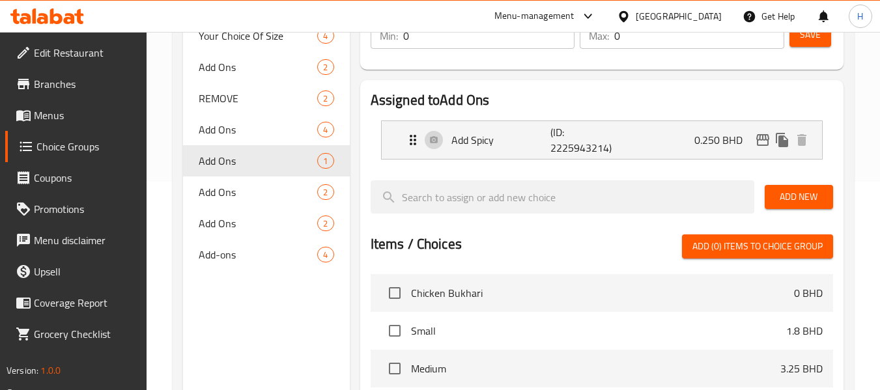
scroll to position [184, 0]
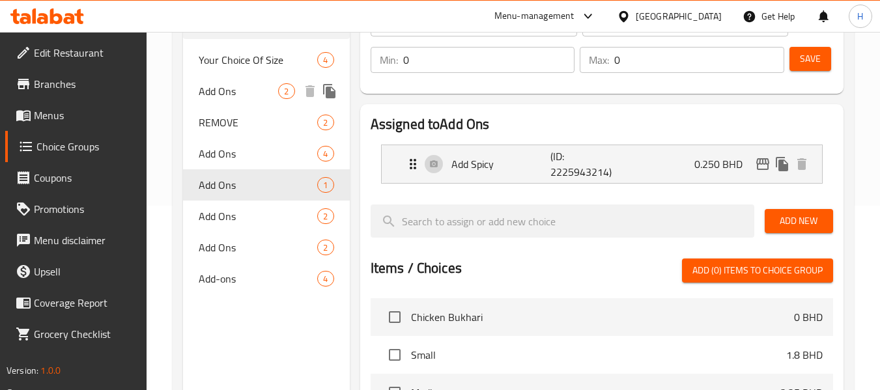
click at [246, 89] on span "Add Ons" at bounding box center [238, 91] width 79 height 16
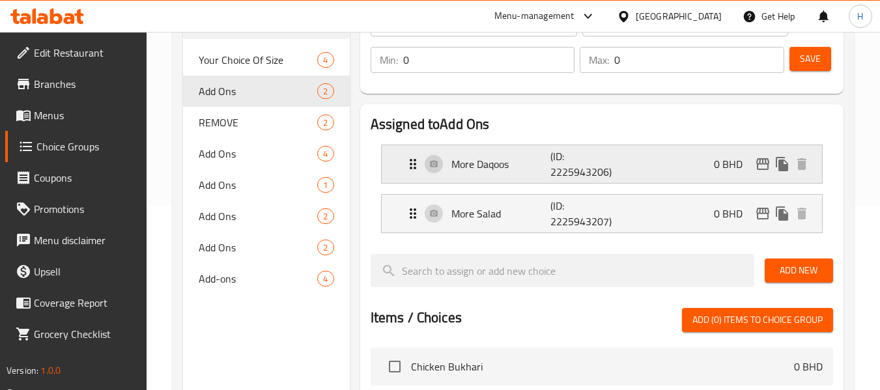
click at [559, 163] on p "(ID: 2225943206)" at bounding box center [583, 163] width 66 height 31
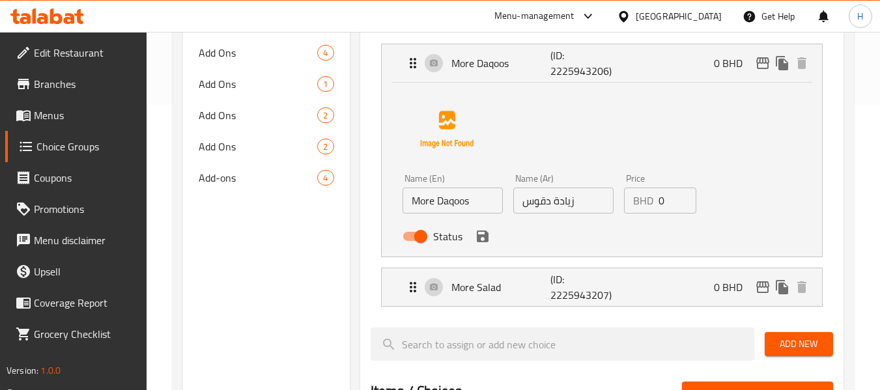
scroll to position [309, 0]
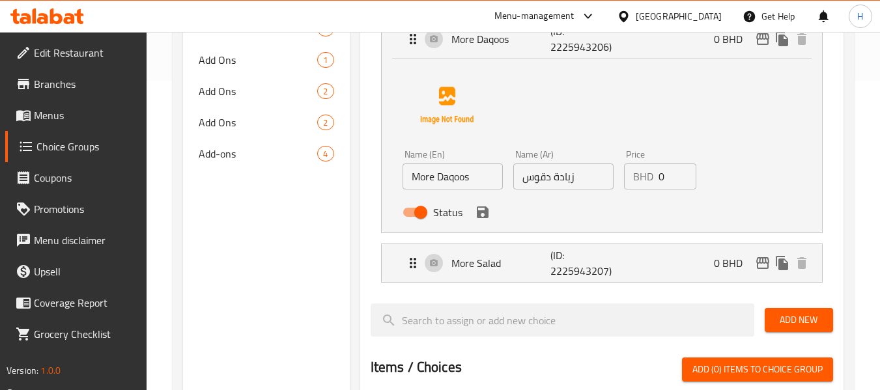
click at [101, 124] on link "Menus" at bounding box center [76, 115] width 142 height 31
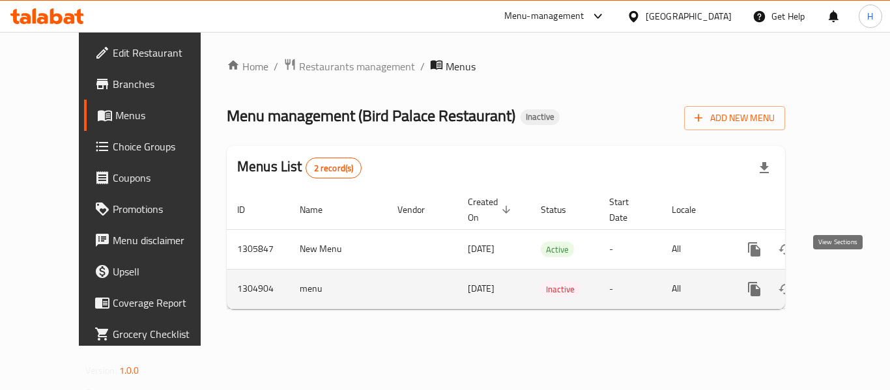
click at [840, 281] on icon "enhanced table" at bounding box center [848, 289] width 16 height 16
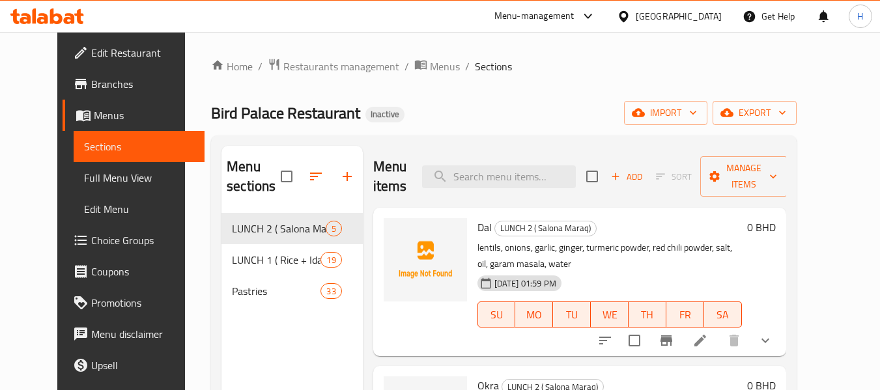
click at [91, 238] on span "Choice Groups" at bounding box center [142, 241] width 103 height 16
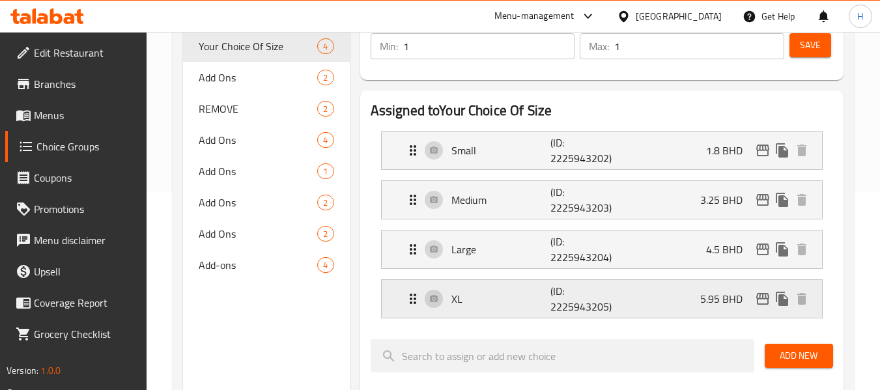
scroll to position [174, 0]
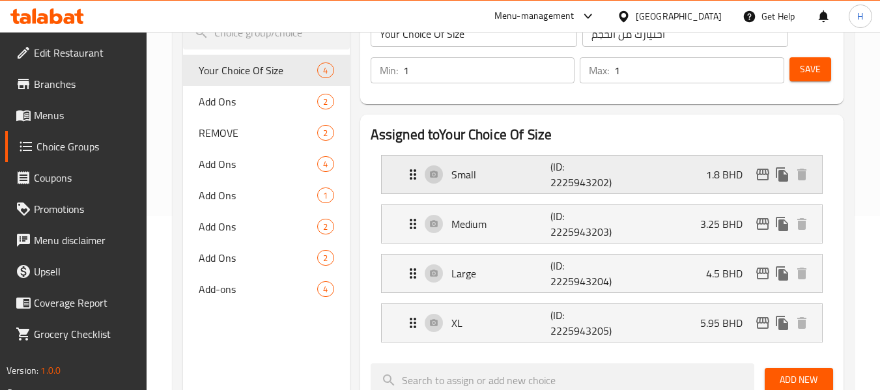
click at [533, 166] on div "Small (ID: 2225943202) 1.8 BHD" at bounding box center [605, 175] width 401 height 38
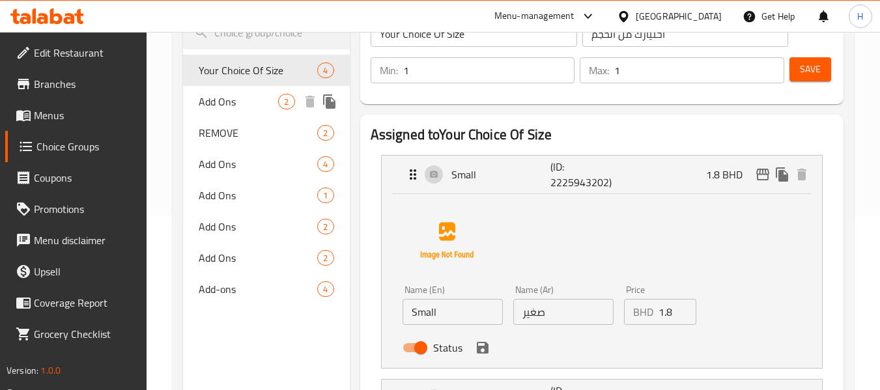
click at [239, 111] on div "Add Ons 2" at bounding box center [266, 101] width 166 height 31
type input "Add Ons"
type input "الاضافات"
type input "0"
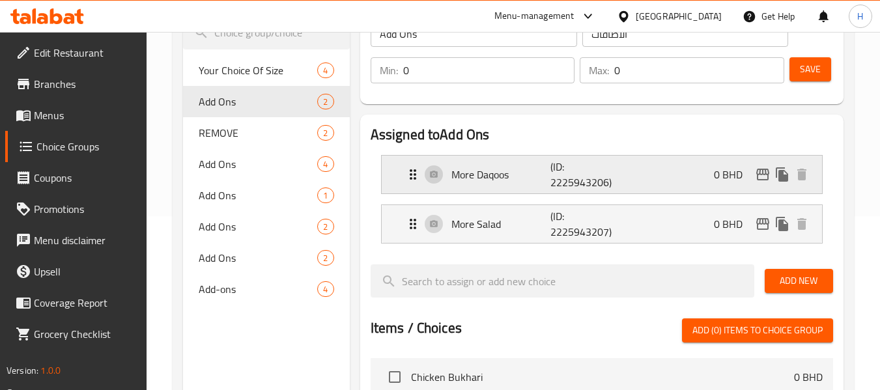
click at [539, 167] on p "More Daqoos" at bounding box center [501, 175] width 100 height 16
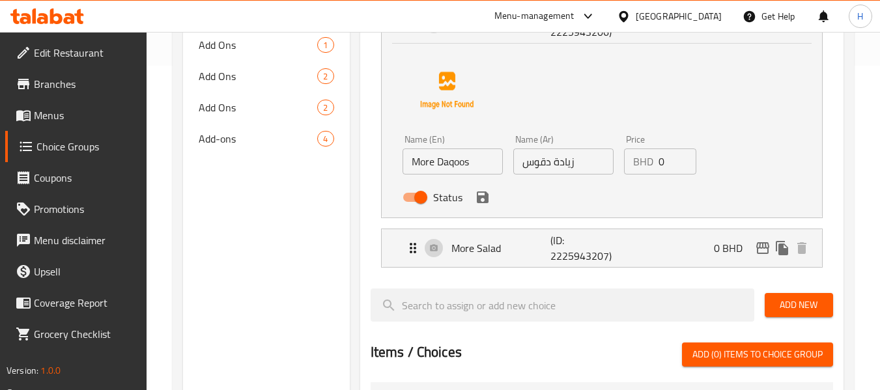
scroll to position [347, 0]
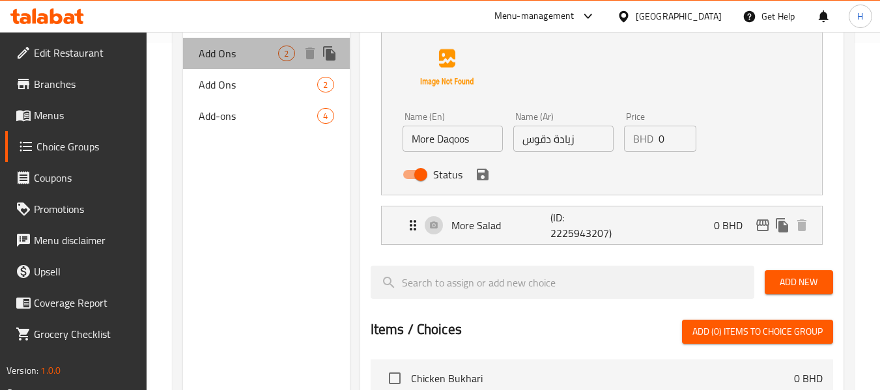
click at [260, 49] on span "Add Ons" at bounding box center [238, 54] width 79 height 16
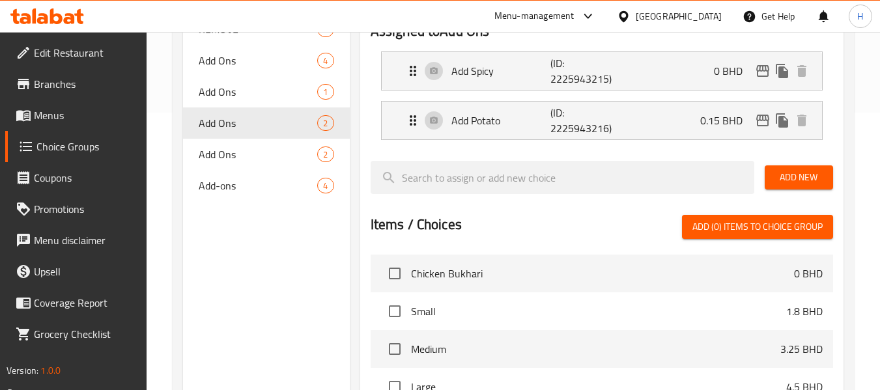
scroll to position [174, 0]
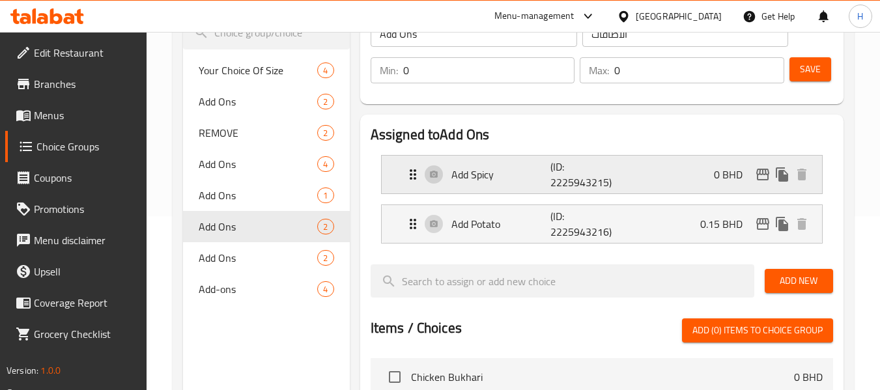
click at [544, 187] on div "Add Spicy (ID: 2225943215) 0 BHD" at bounding box center [605, 175] width 401 height 38
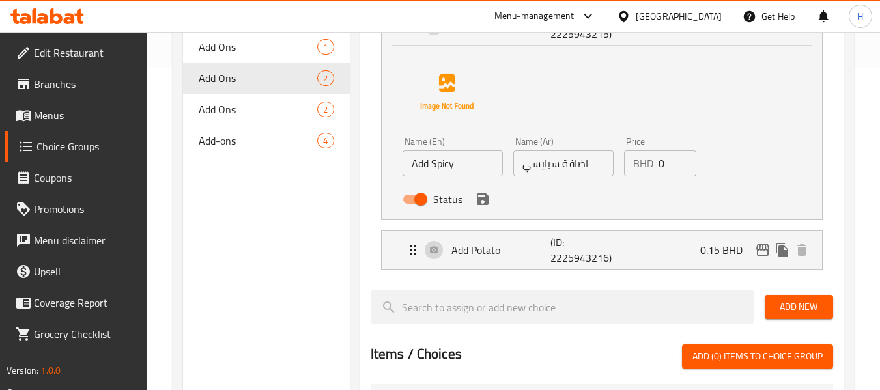
scroll to position [347, 0]
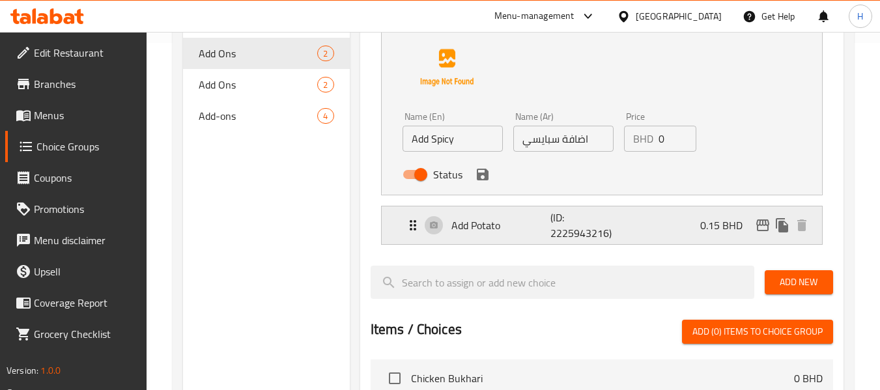
click at [468, 235] on div "Add Potato (ID: 2225943216) 0.15 BHD" at bounding box center [605, 225] width 401 height 38
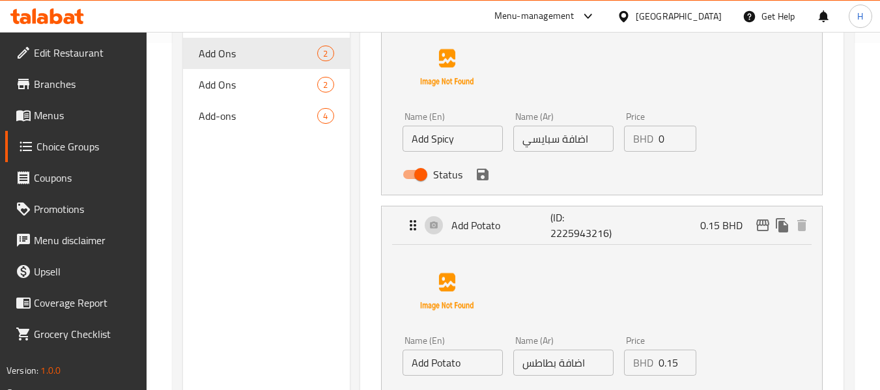
scroll to position [0, 0]
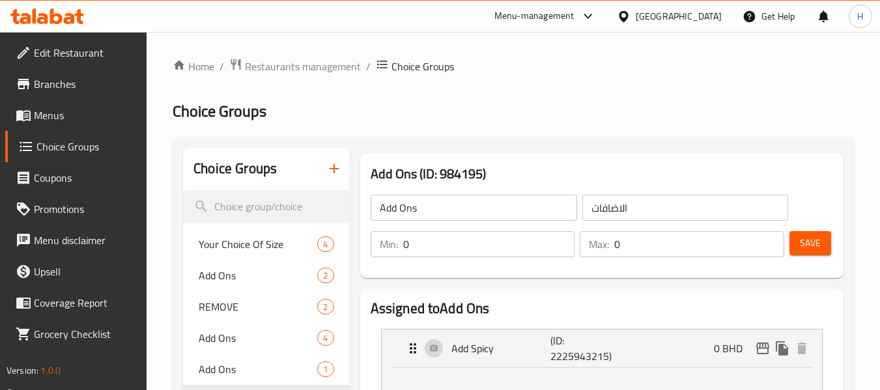
click at [87, 118] on span "Menus" at bounding box center [85, 115] width 103 height 16
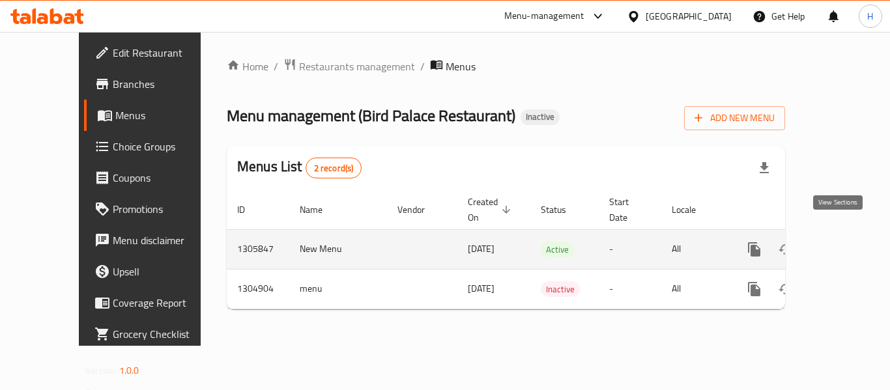
click at [841, 242] on icon "enhanced table" at bounding box center [848, 250] width 16 height 16
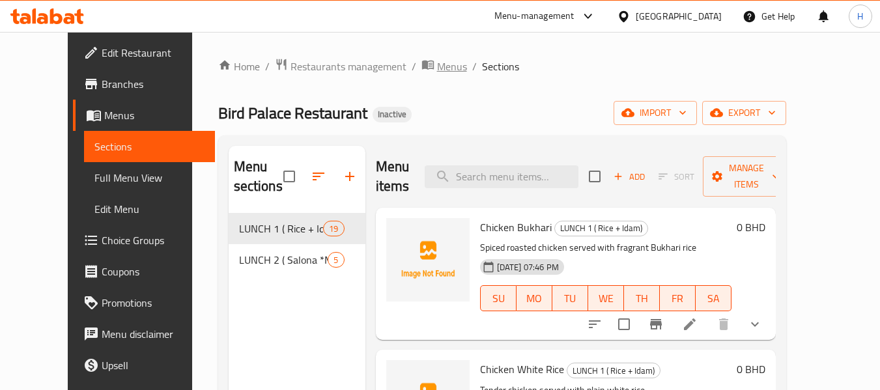
click at [437, 67] on span "Menus" at bounding box center [452, 67] width 30 height 16
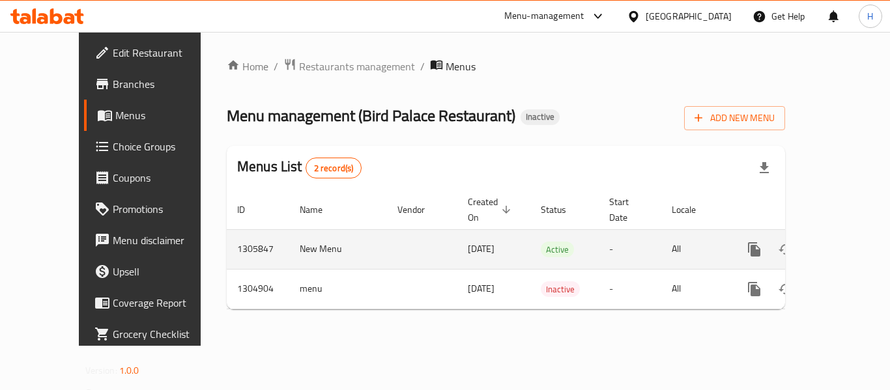
click at [841, 234] on link "enhanced table" at bounding box center [847, 249] width 31 height 31
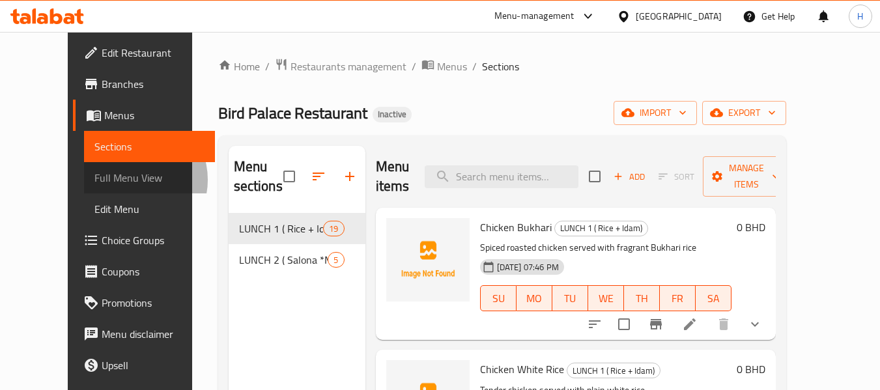
click at [94, 180] on span "Full Menu View" at bounding box center [149, 178] width 110 height 16
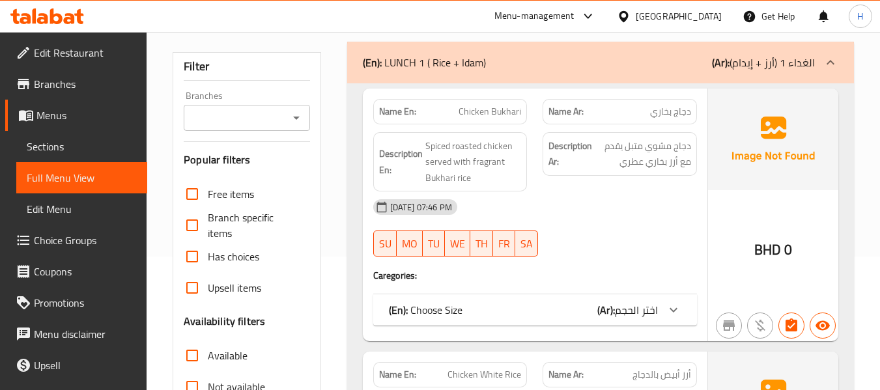
scroll to position [174, 0]
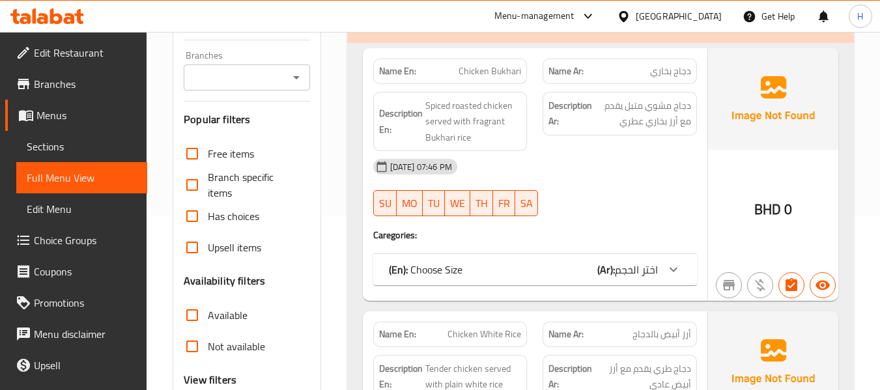
click at [619, 285] on div "Name En: Chicken Bukhari Name Ar: دجاج بخاري Description En: Spiced roasted chi…" at bounding box center [535, 174] width 345 height 253
click at [618, 280] on div "(En): Choose Size (Ar): اختر الحجم" at bounding box center [535, 269] width 324 height 31
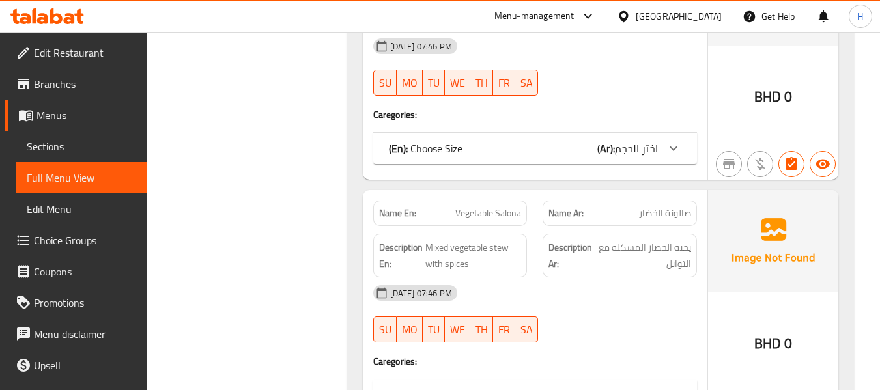
scroll to position [7154, 0]
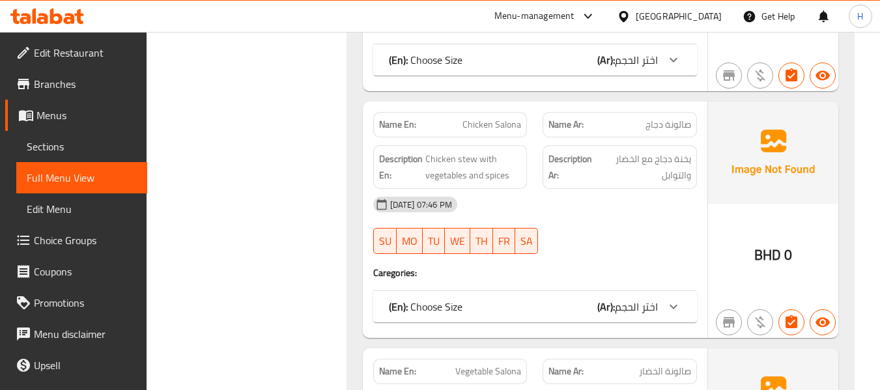
scroll to position [6953, 0]
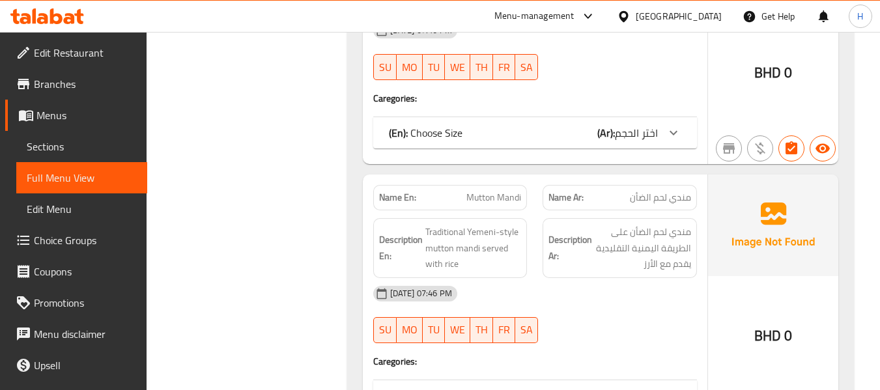
scroll to position [5362, 0]
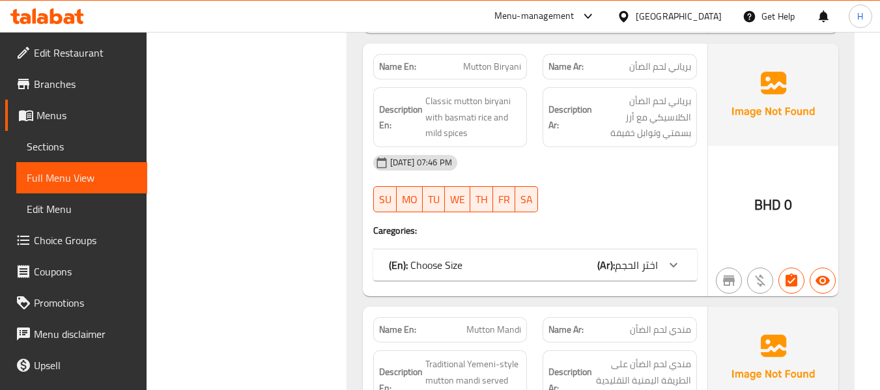
click at [64, 148] on span "Sections" at bounding box center [82, 147] width 110 height 16
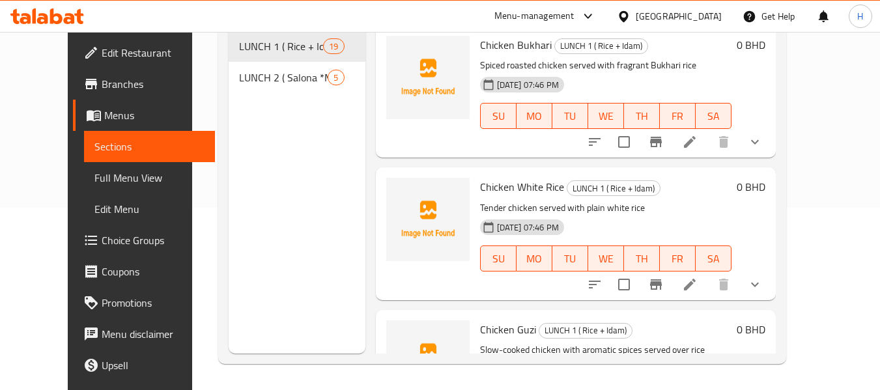
scroll to position [182, 0]
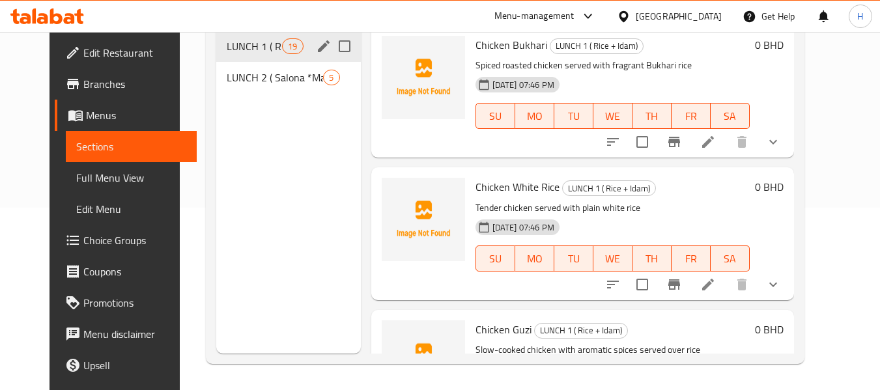
drag, startPoint x: 188, startPoint y: 38, endPoint x: 196, endPoint y: 38, distance: 7.8
click at [216, 38] on div "LUNCH 1 ( Rice + Idam) 19" at bounding box center [288, 46] width 145 height 31
